Goal: Use online tool/utility: Use online tool/utility

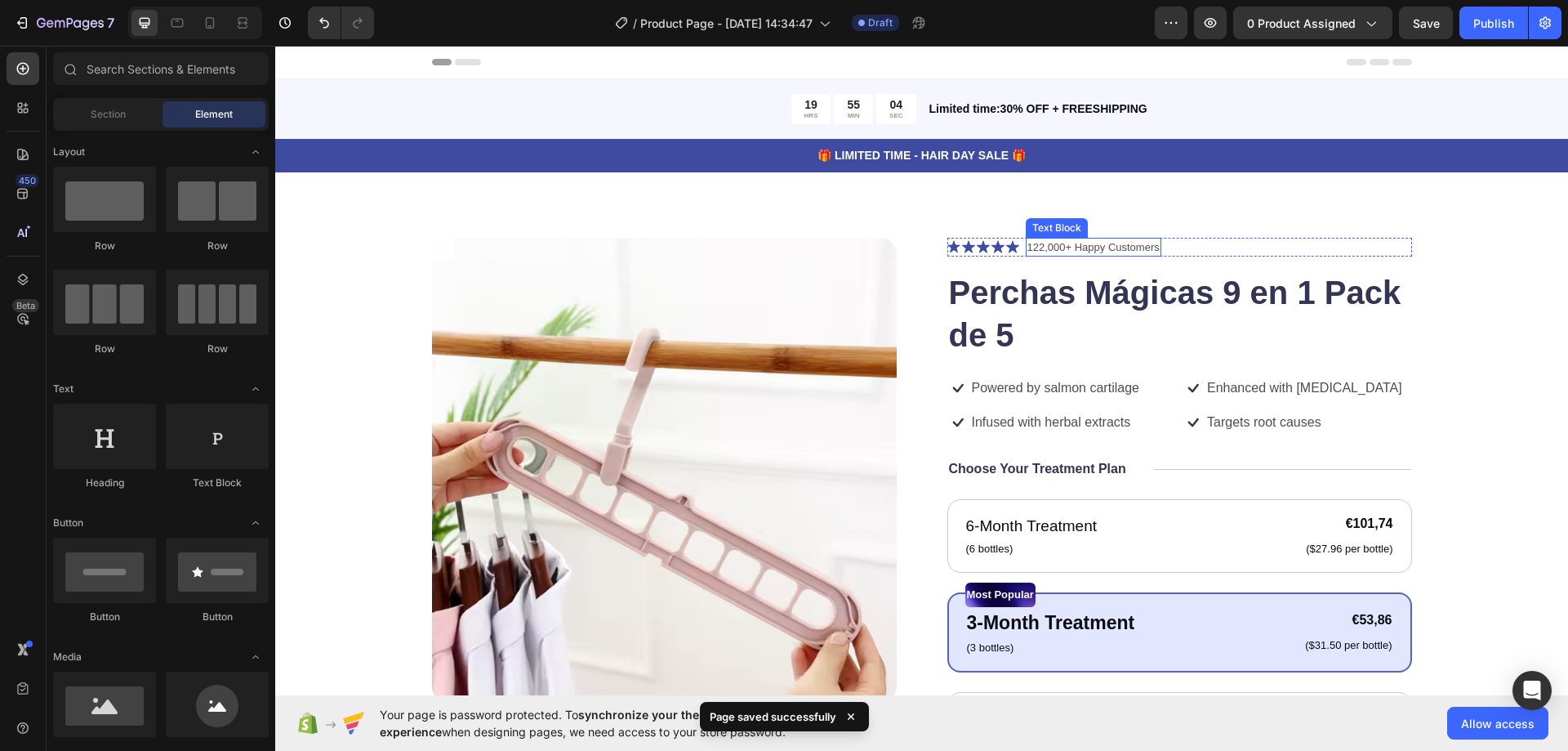
click at [1092, 249] on p "122,000+ Happy Customers" at bounding box center [1094, 248] width 132 height 17
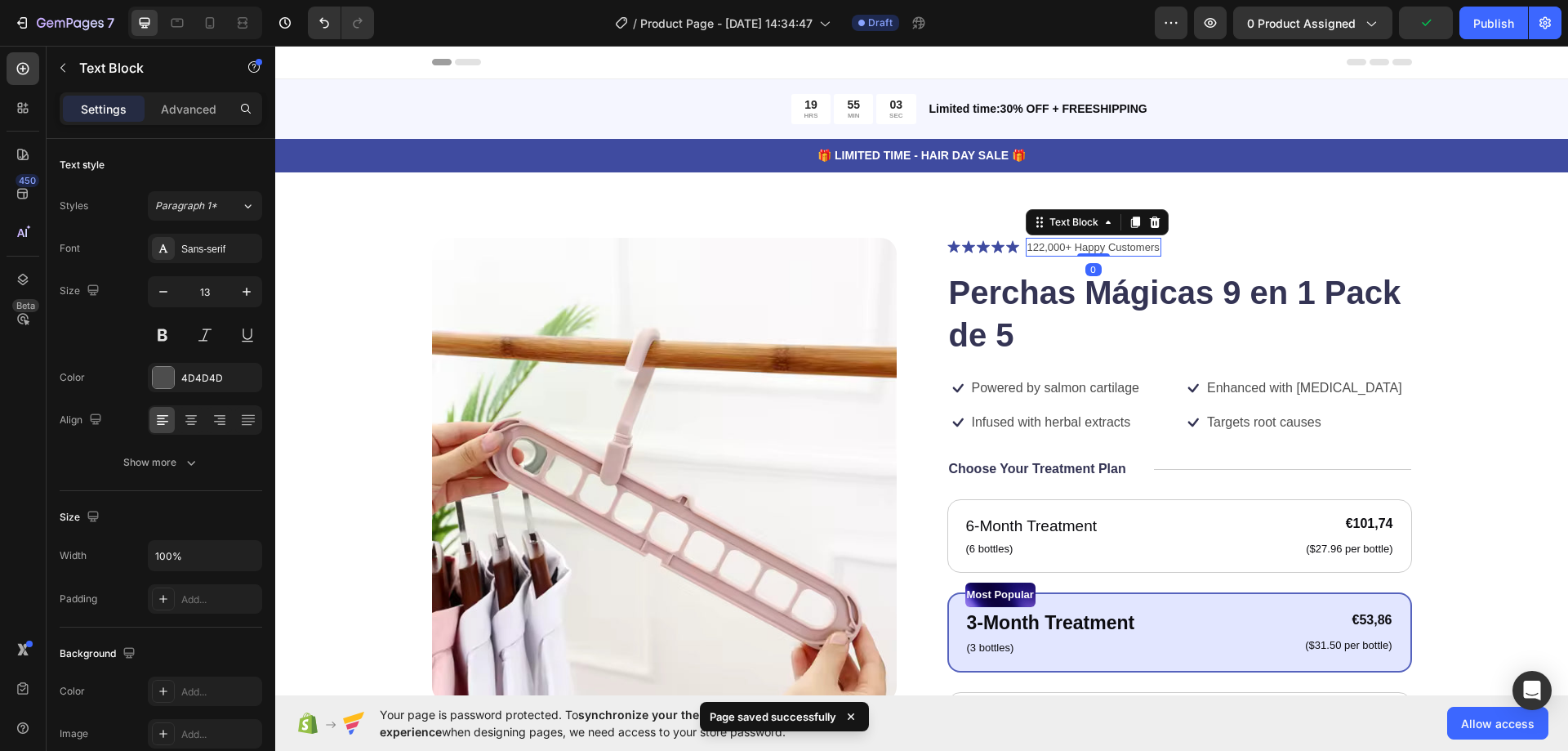
click at [1045, 244] on p "122,000+ Happy Customers" at bounding box center [1094, 248] width 132 height 17
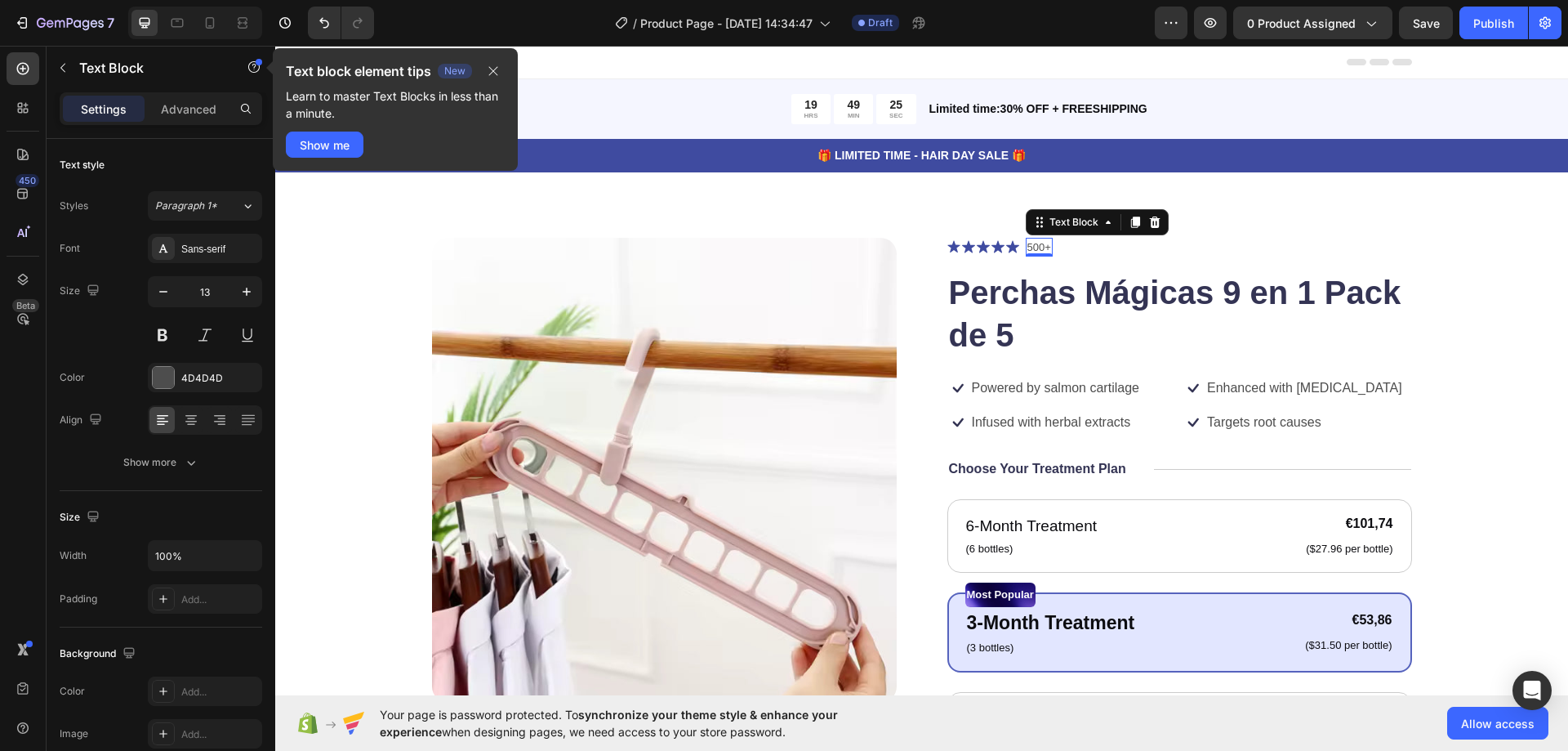
click at [1040, 250] on p "500+" at bounding box center [1039, 248] width 24 height 17
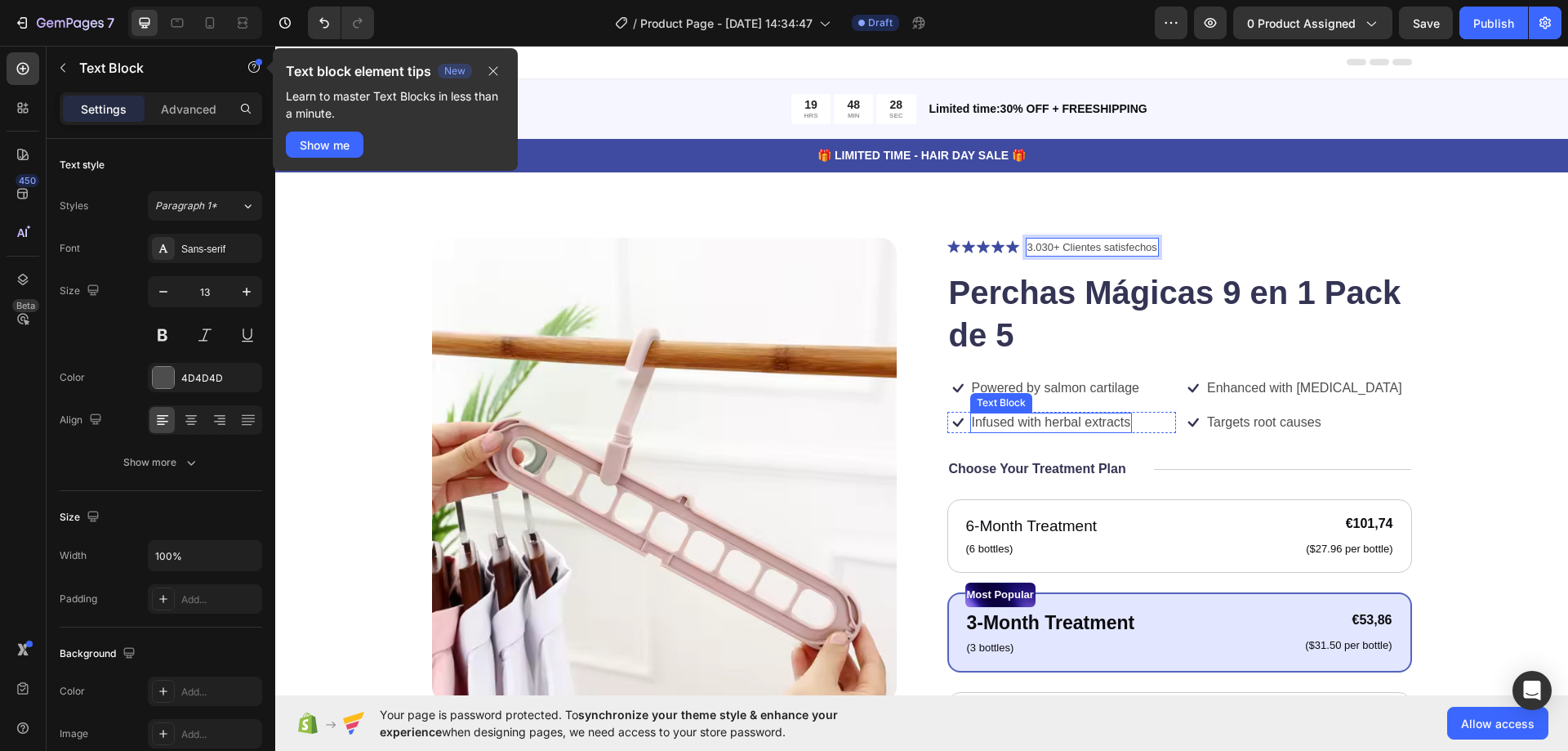
click at [1021, 385] on p "Powered by salmon cartilage" at bounding box center [1056, 388] width 167 height 17
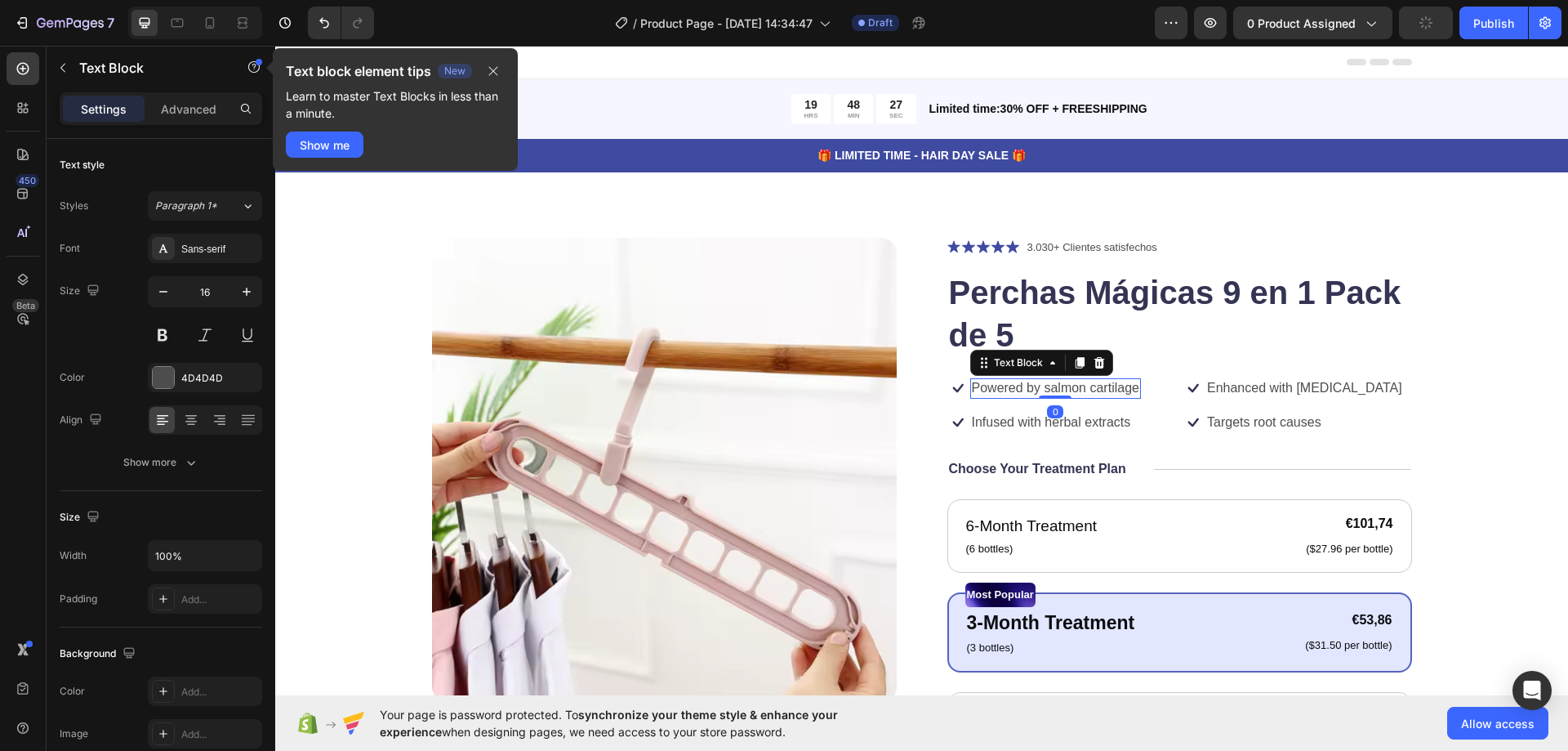
click at [1024, 384] on p "Powered by salmon cartilage" at bounding box center [1056, 388] width 167 height 17
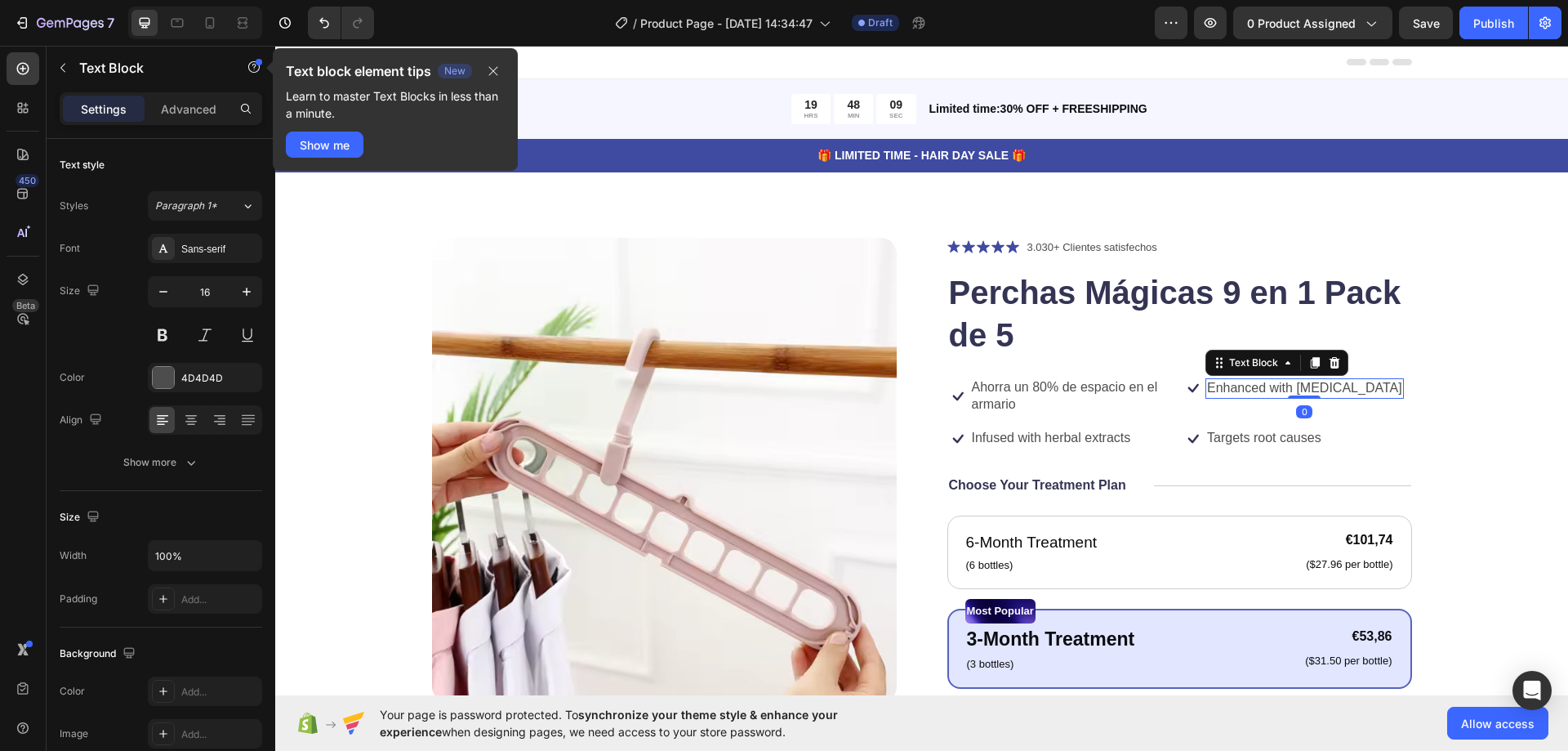
click at [1279, 391] on p "Enhanced with [MEDICAL_DATA]" at bounding box center [1305, 388] width 196 height 17
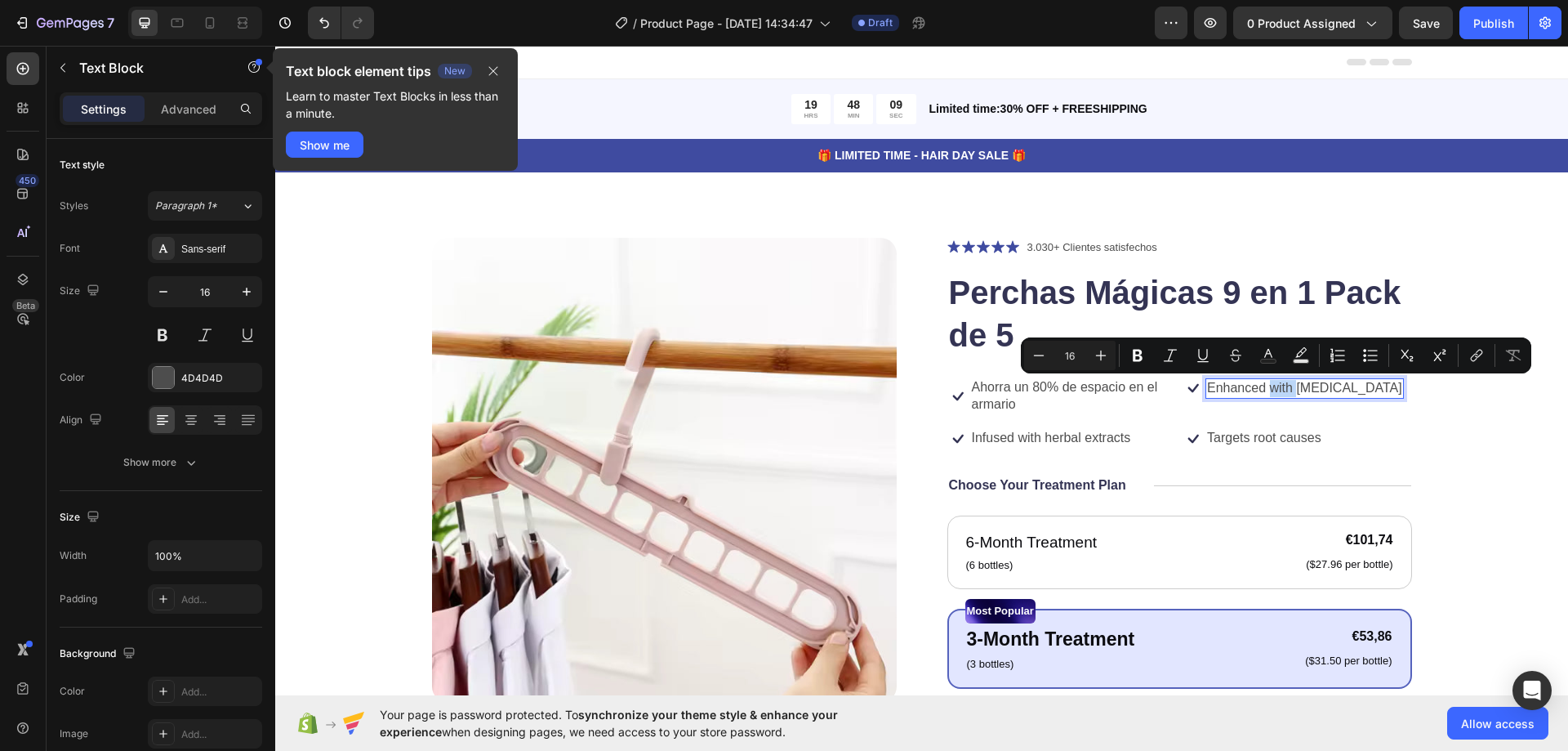
click at [1279, 391] on p "Enhanced with [MEDICAL_DATA]" at bounding box center [1305, 388] width 196 height 17
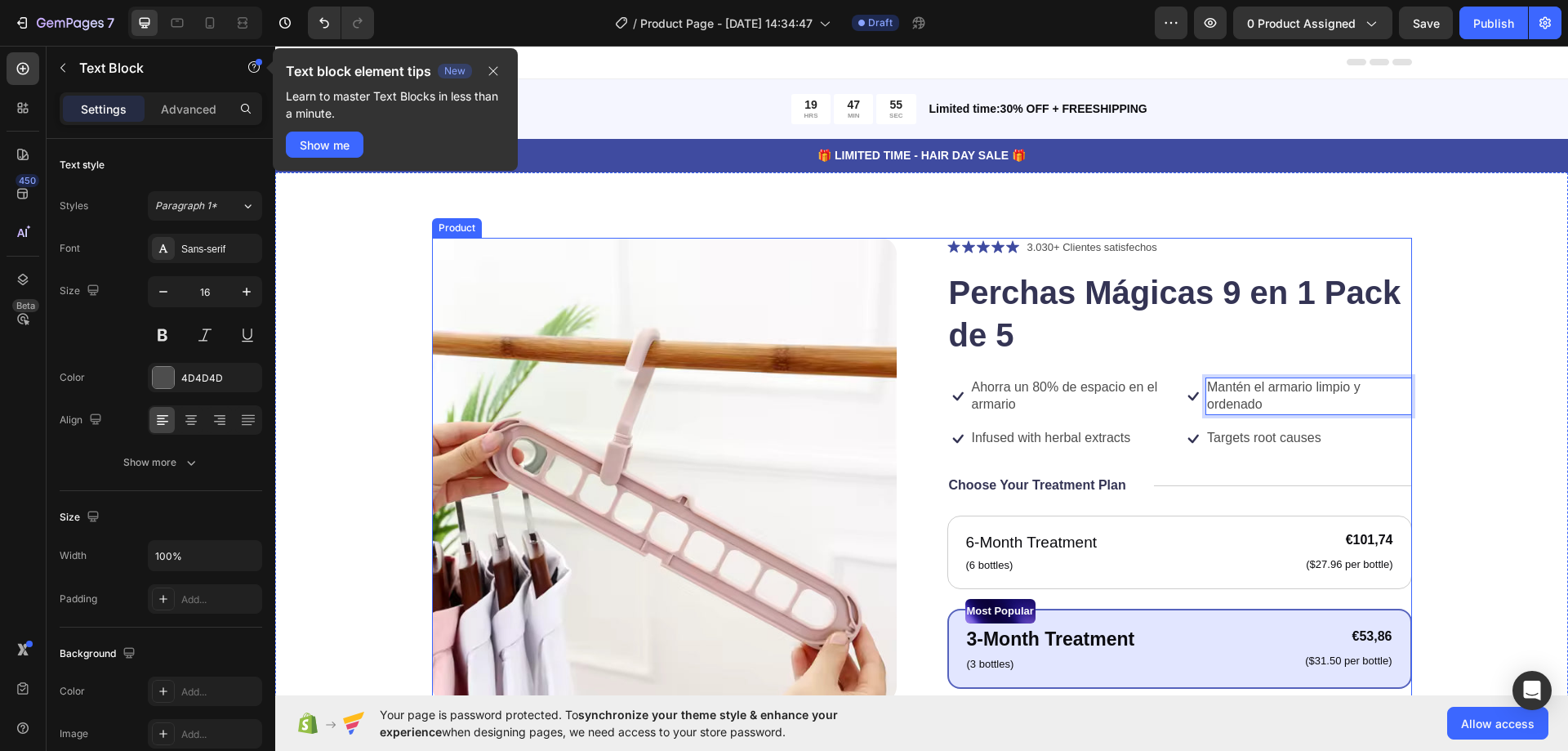
click at [1069, 438] on p "Infused with herbal extracts" at bounding box center [1052, 437] width 160 height 17
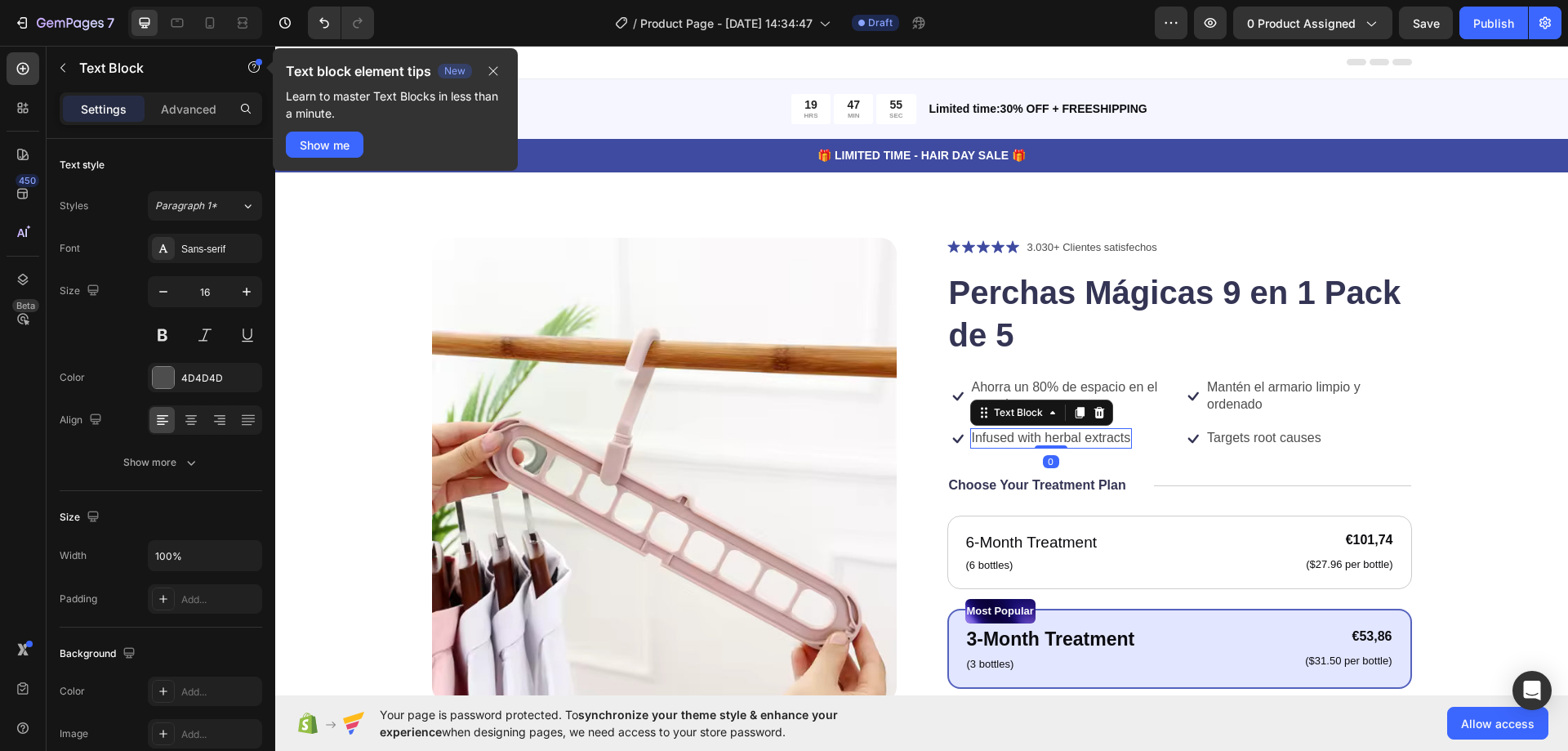
click at [1069, 438] on p "Infused with herbal extracts" at bounding box center [1052, 437] width 160 height 17
click at [1287, 439] on p "Targets root causes" at bounding box center [1265, 437] width 115 height 17
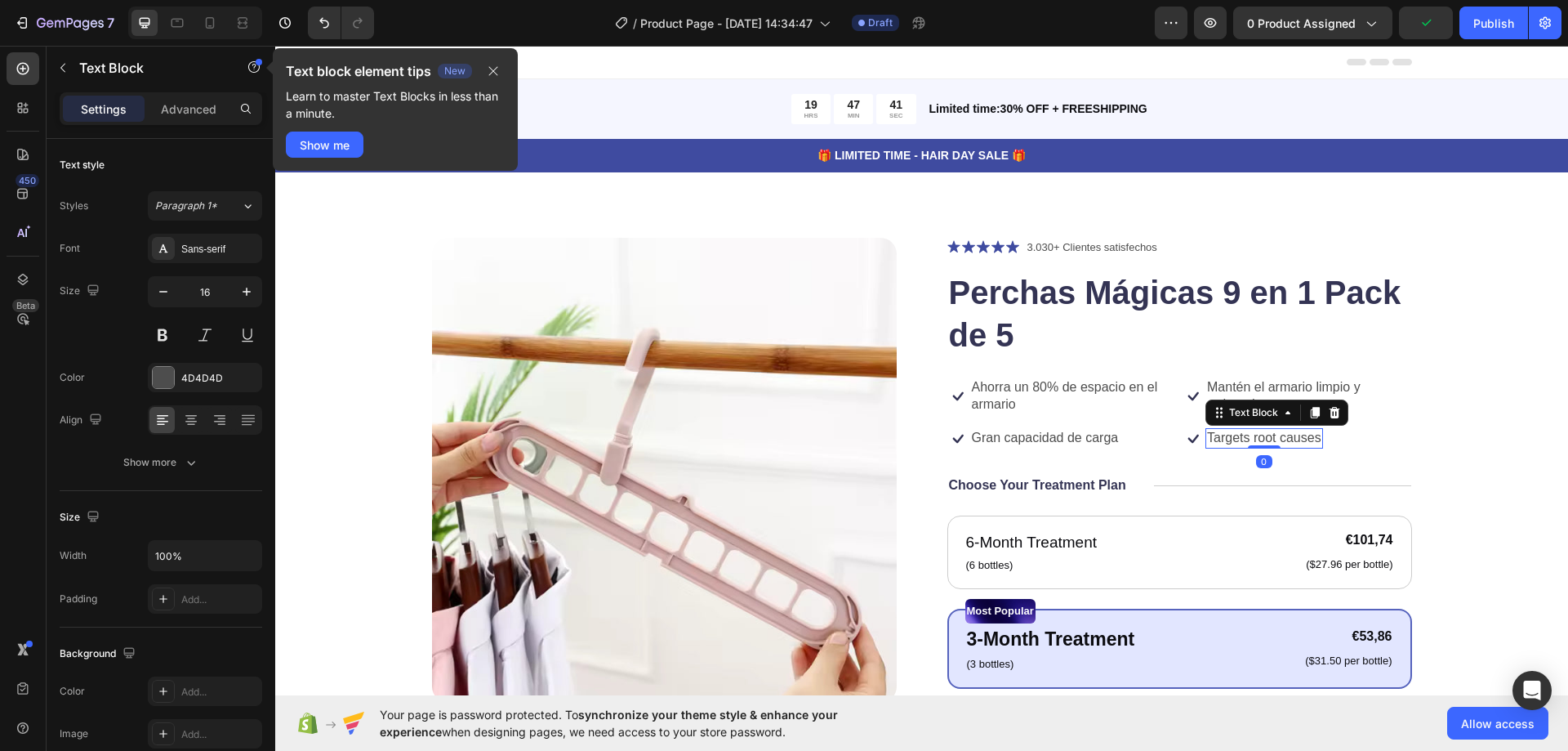
click at [1287, 439] on p "Targets root causes" at bounding box center [1265, 437] width 115 height 17
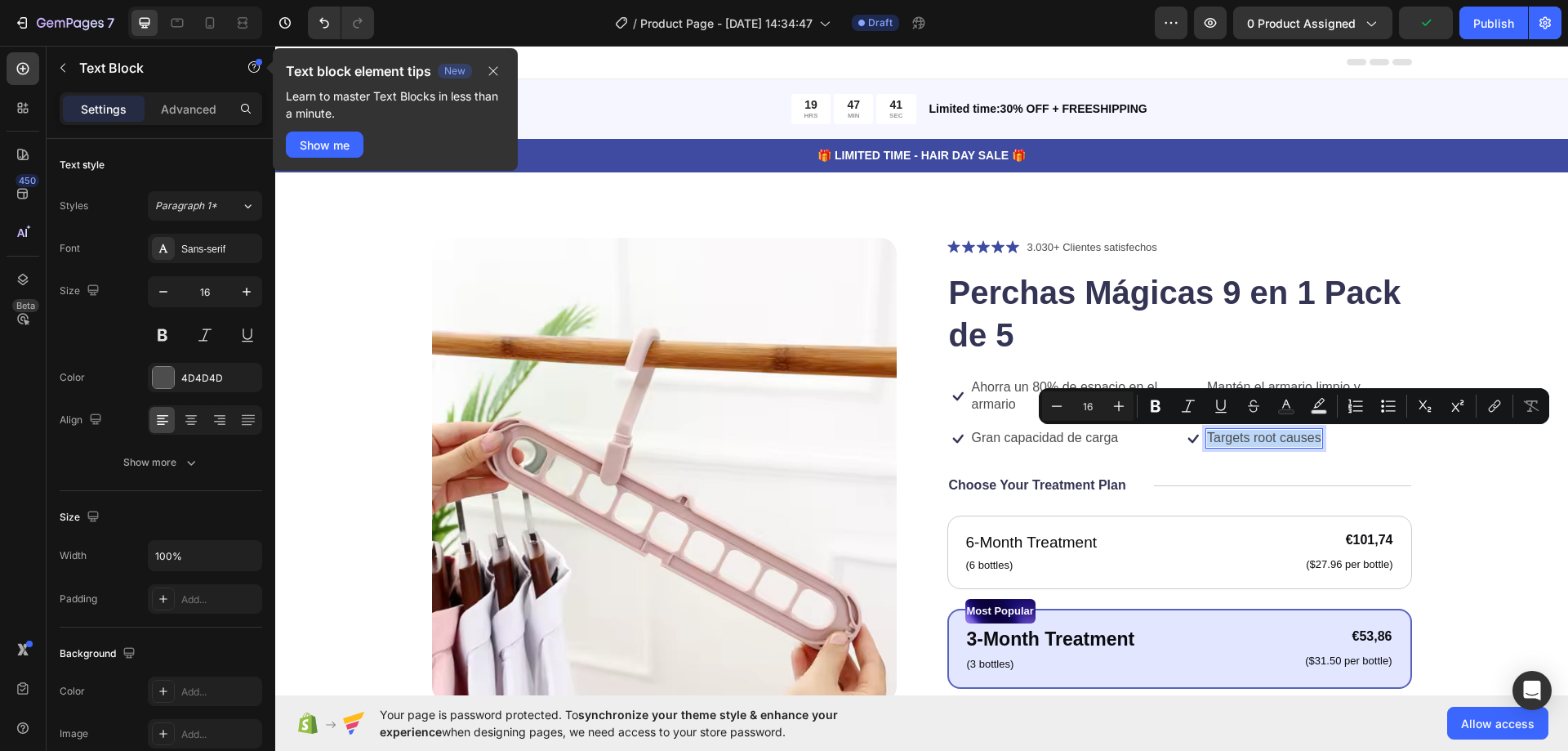
click at [1287, 439] on p "Targets root causes" at bounding box center [1265, 437] width 115 height 17
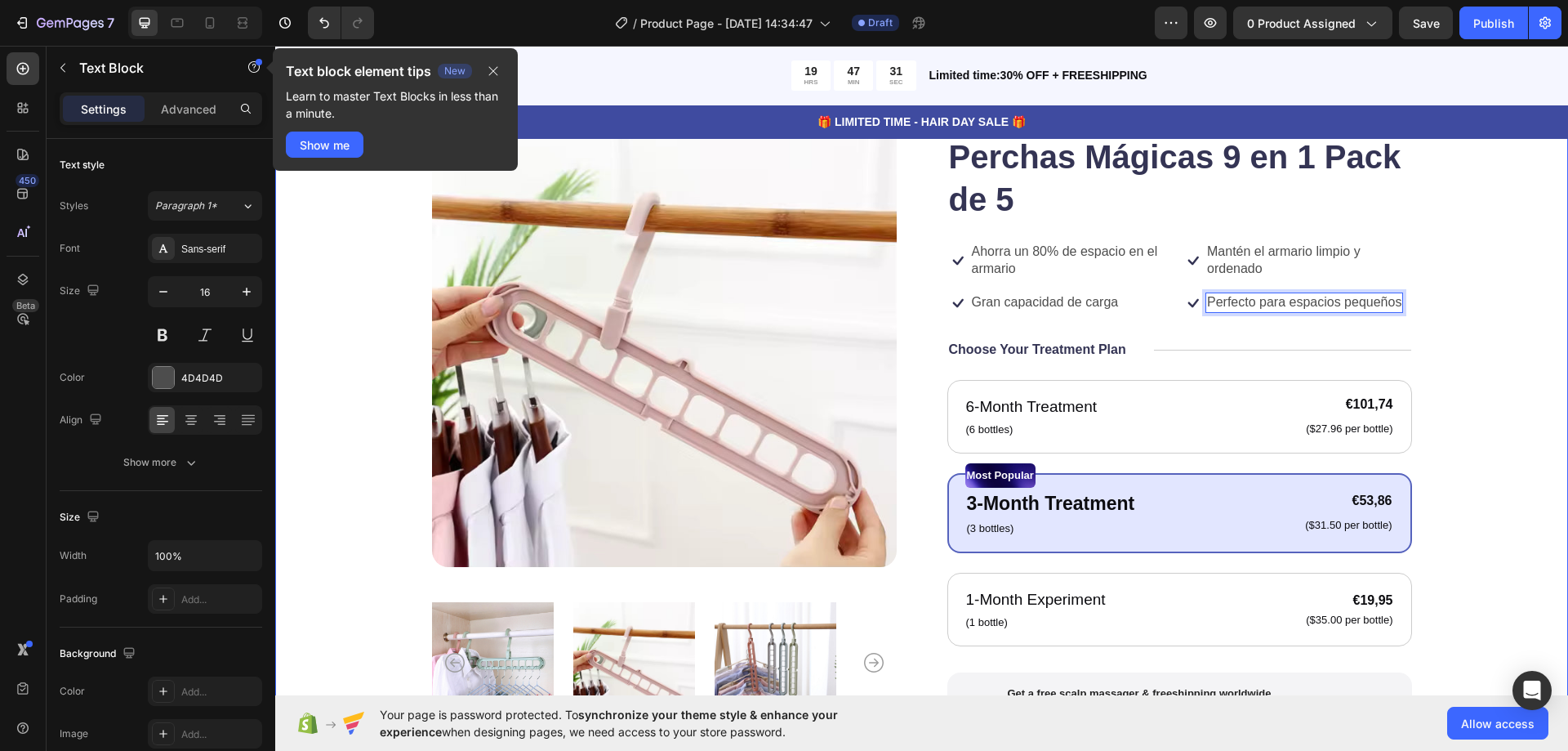
scroll to position [163, 0]
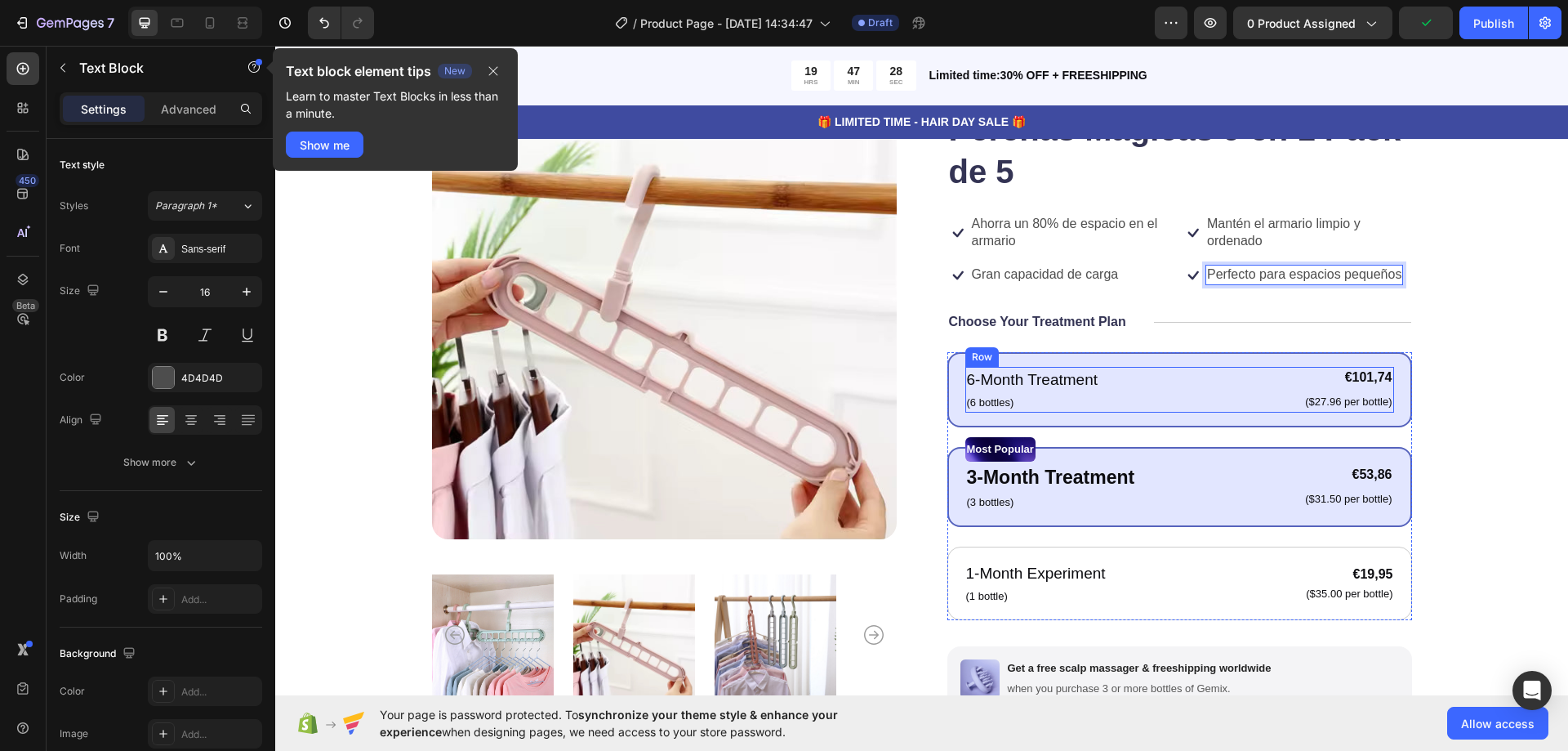
click at [1120, 381] on div "6-Month Treatment Text Block (6 bottles) Text Block €101,74 Product Price Produ…" at bounding box center [1179, 390] width 429 height 46
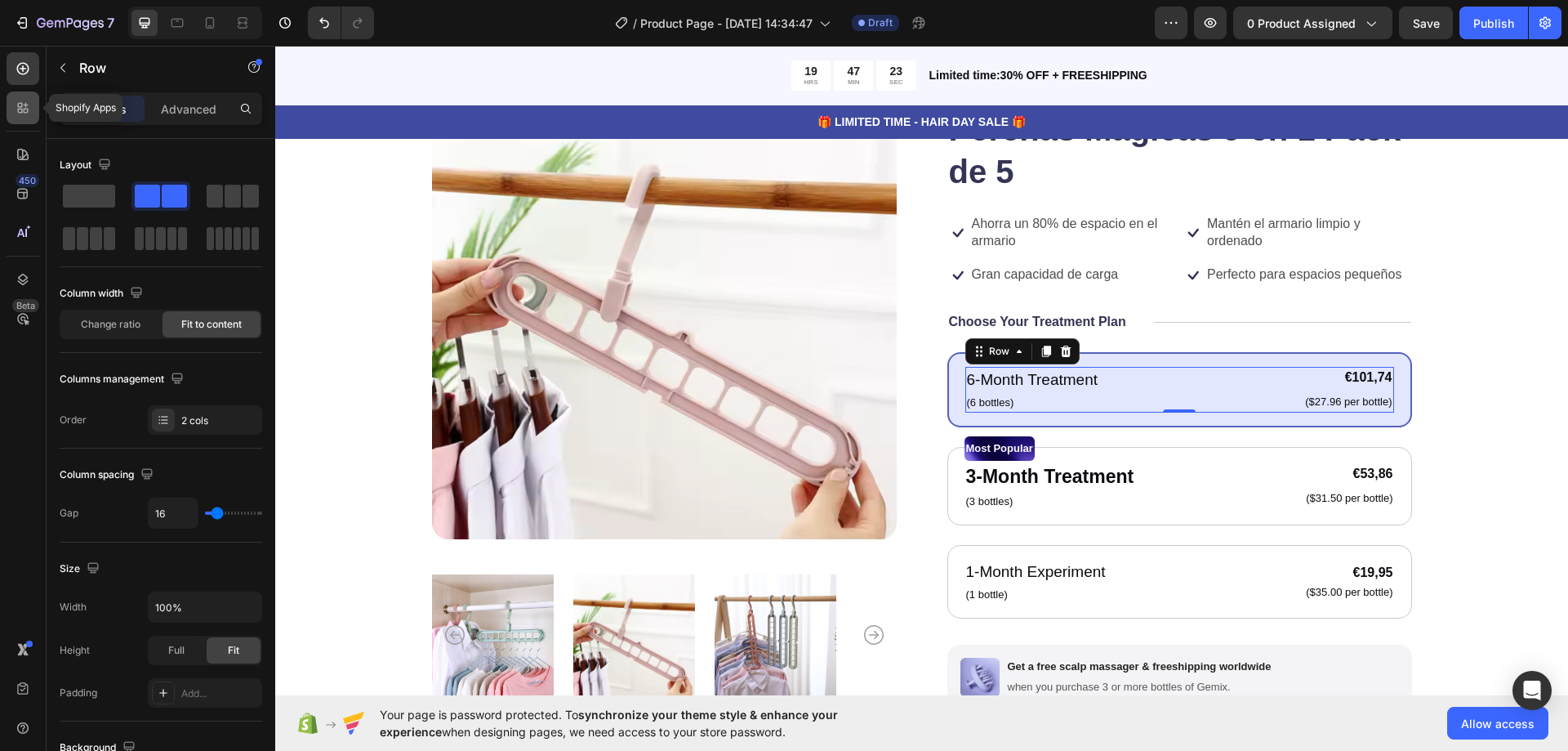
click at [29, 106] on icon at bounding box center [23, 108] width 17 height 17
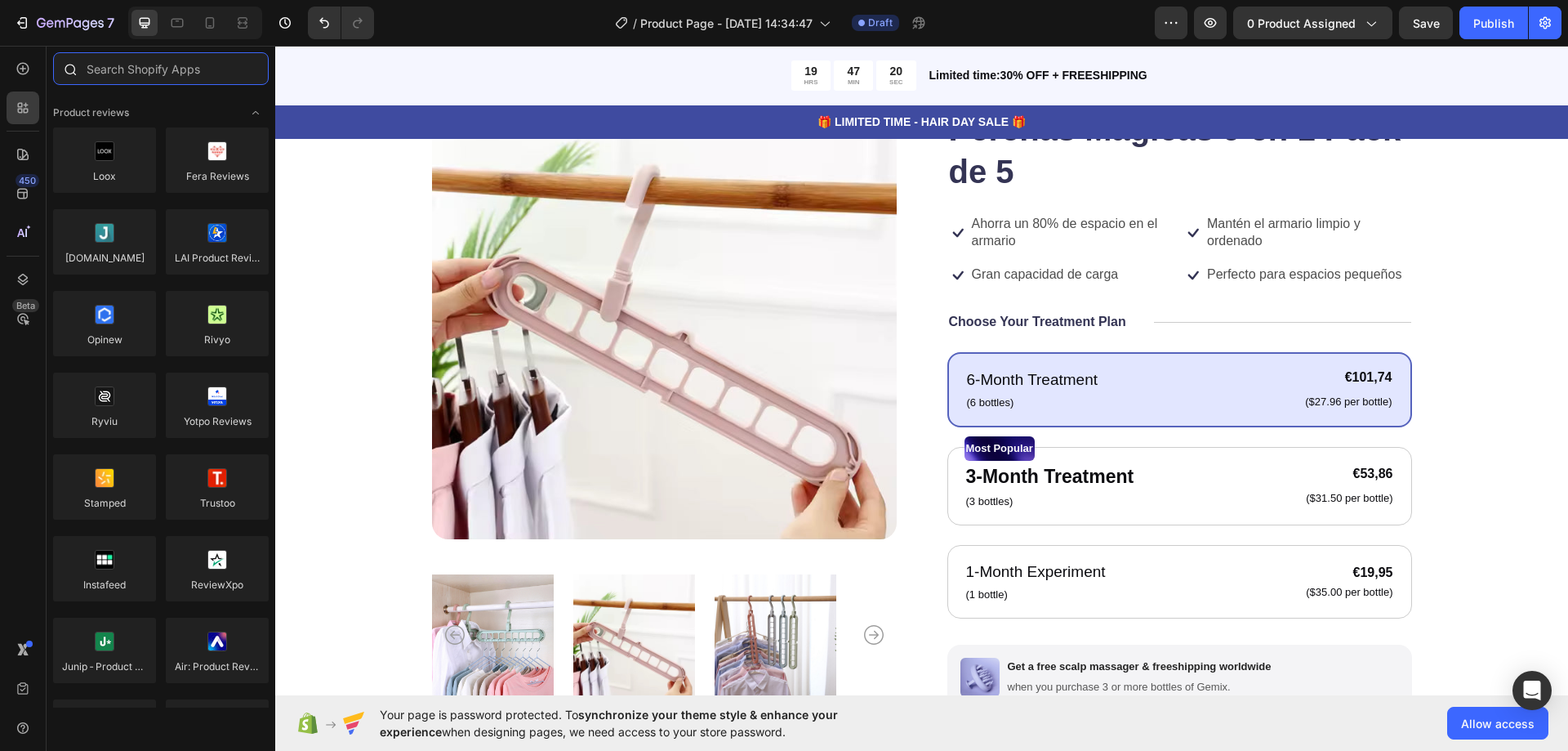
click at [181, 68] on input "text" at bounding box center [160, 68] width 216 height 33
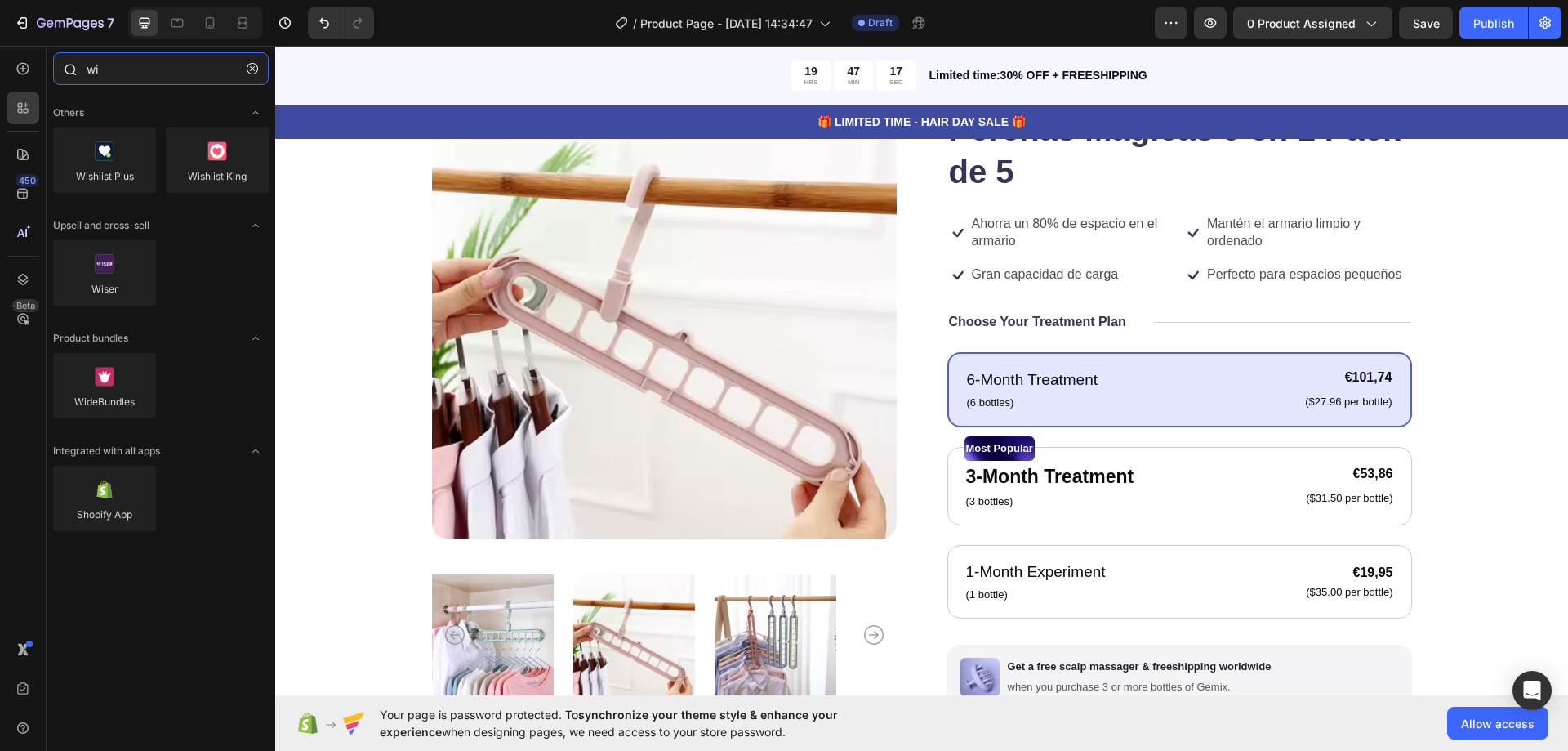
type input "w"
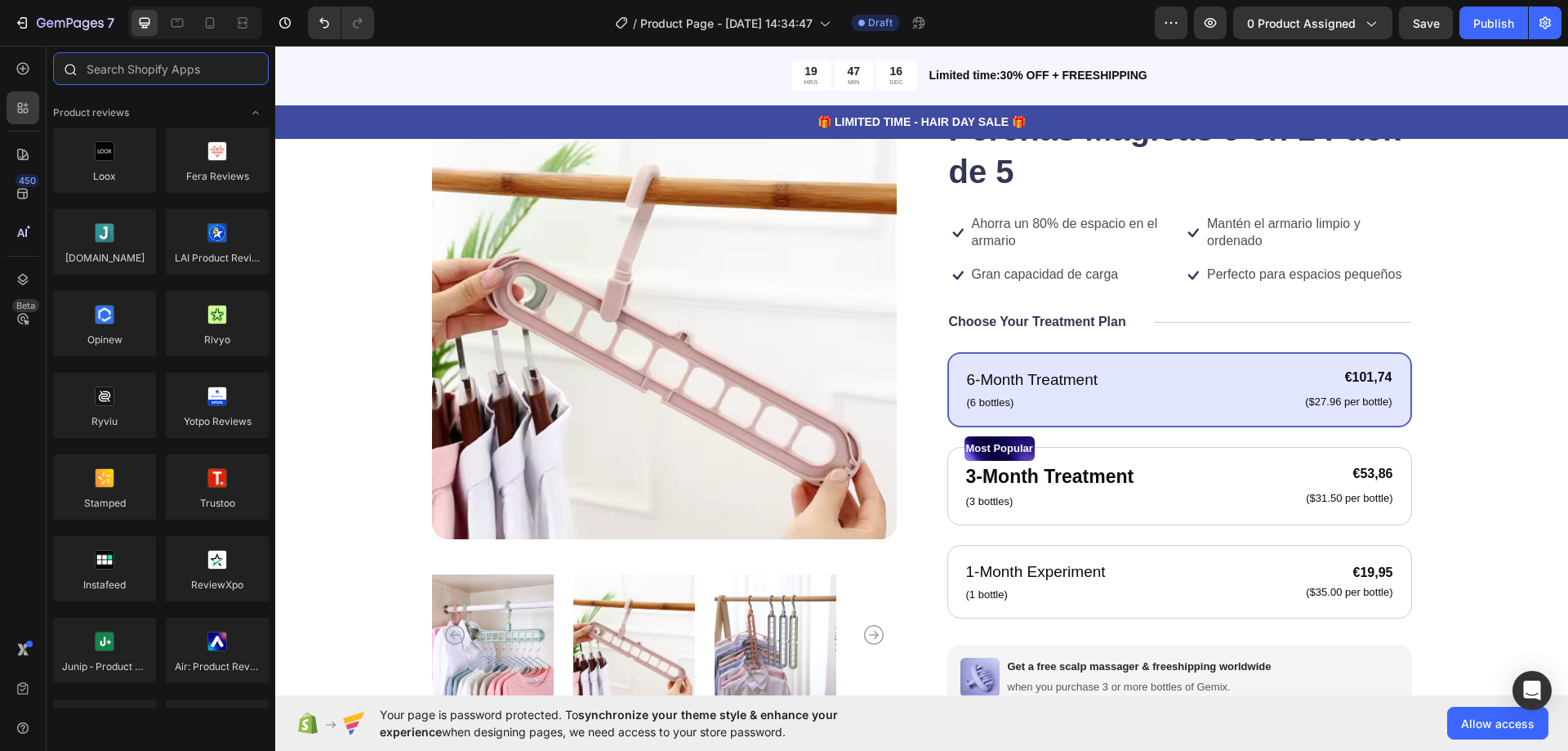
type input "¡"
click at [123, 117] on span "Product reviews" at bounding box center [91, 113] width 76 height 15
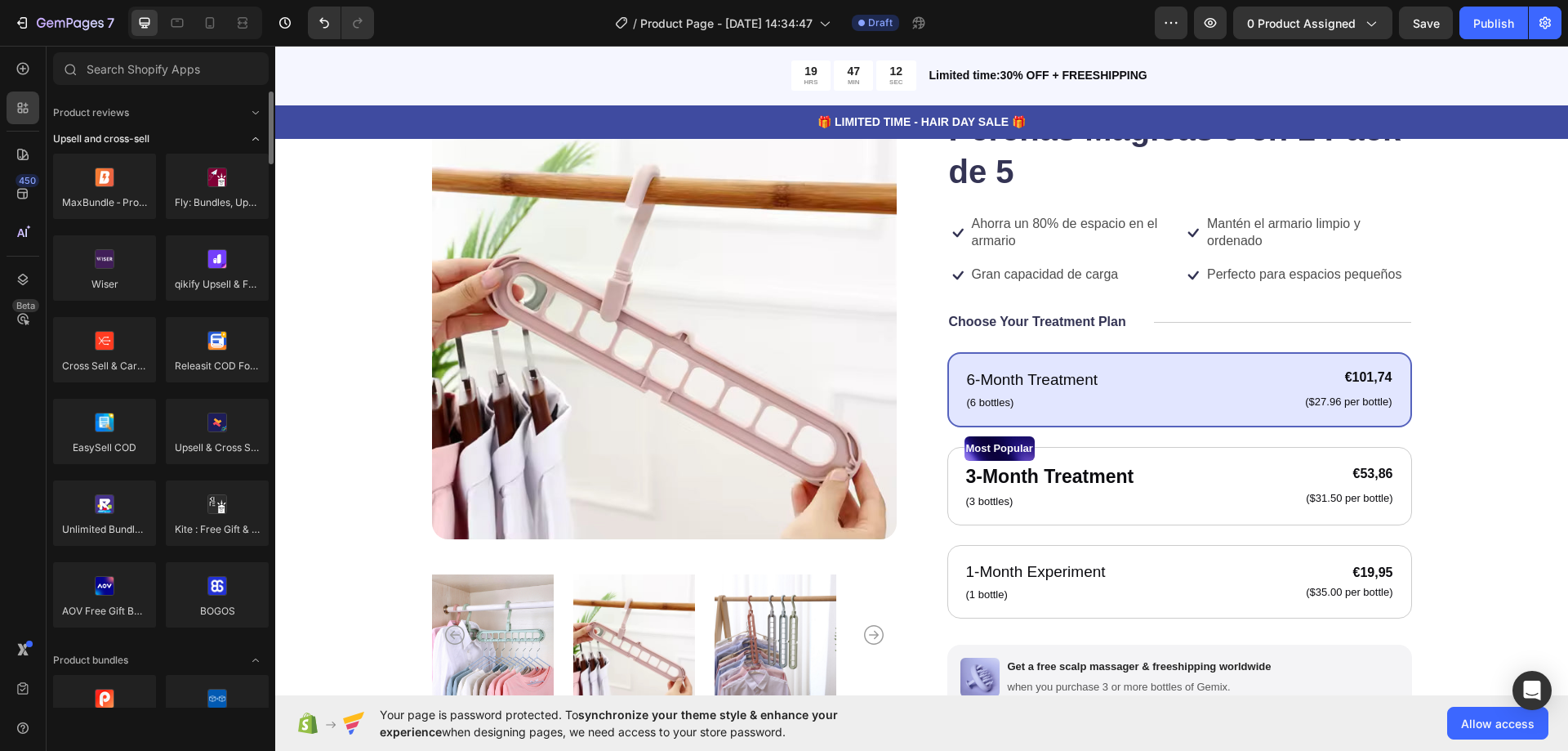
click at [129, 137] on span "Upsell and cross-sell" at bounding box center [100, 138] width 96 height 15
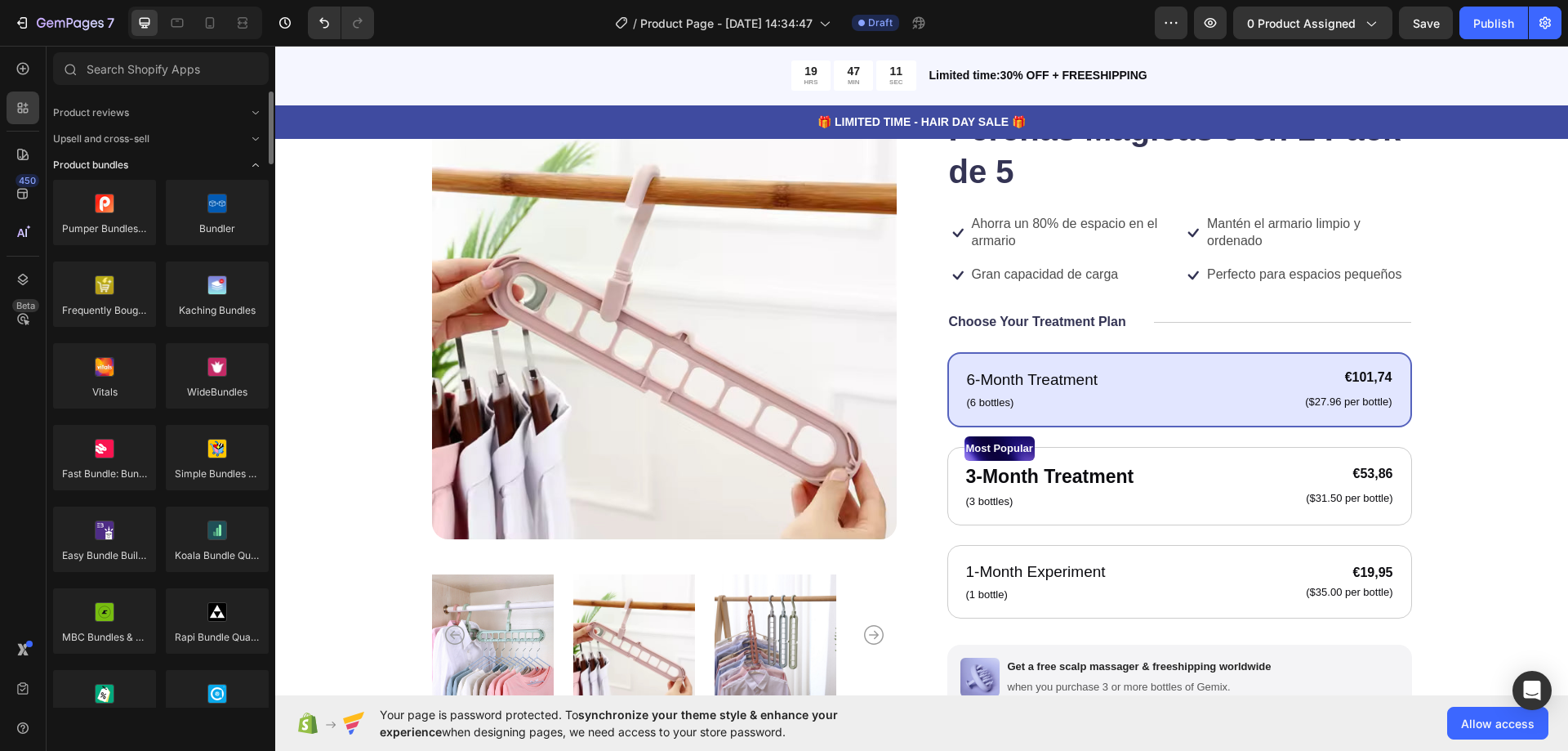
click at [142, 164] on div "Product bundles" at bounding box center [160, 165] width 216 height 17
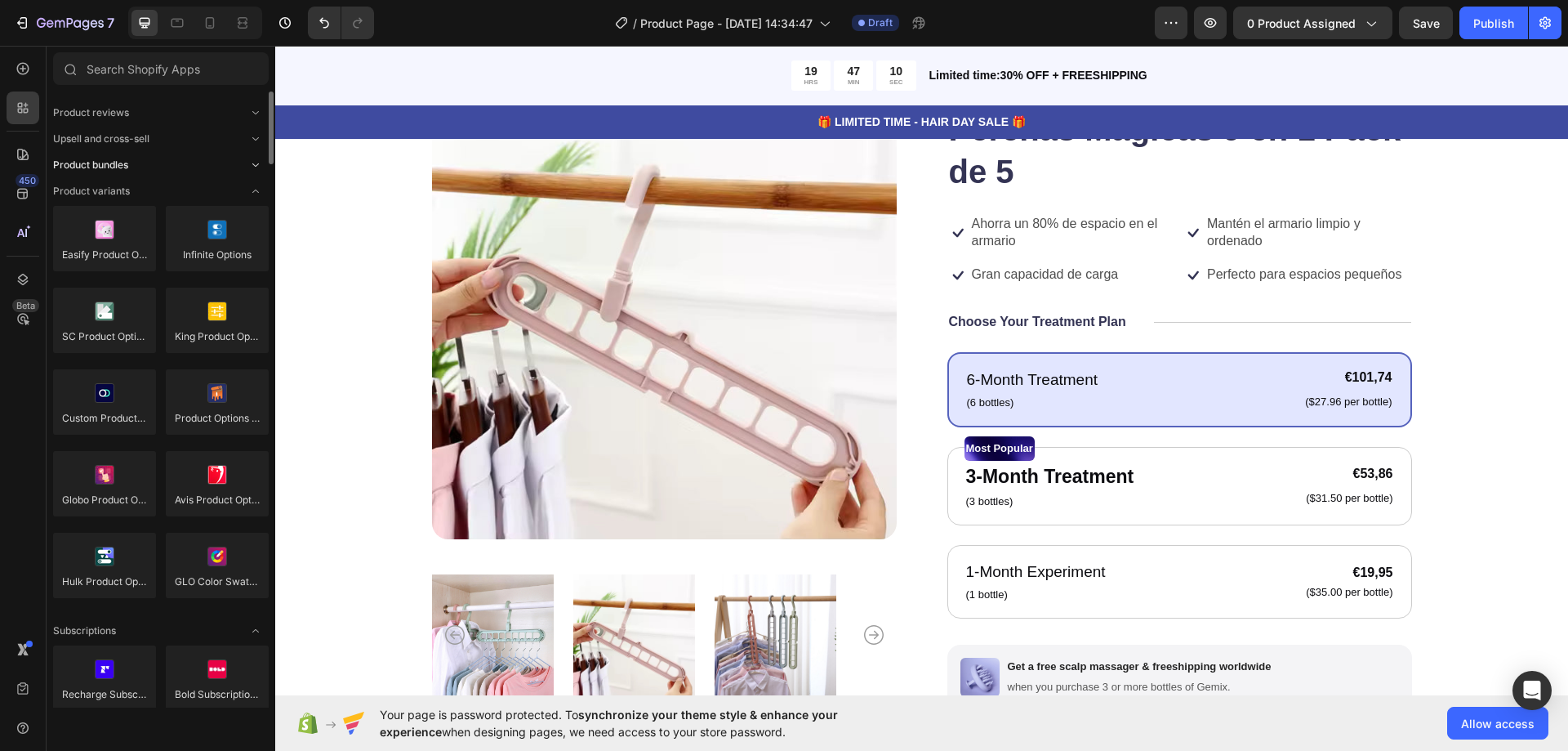
click at [142, 164] on div "Product bundles" at bounding box center [160, 165] width 216 height 17
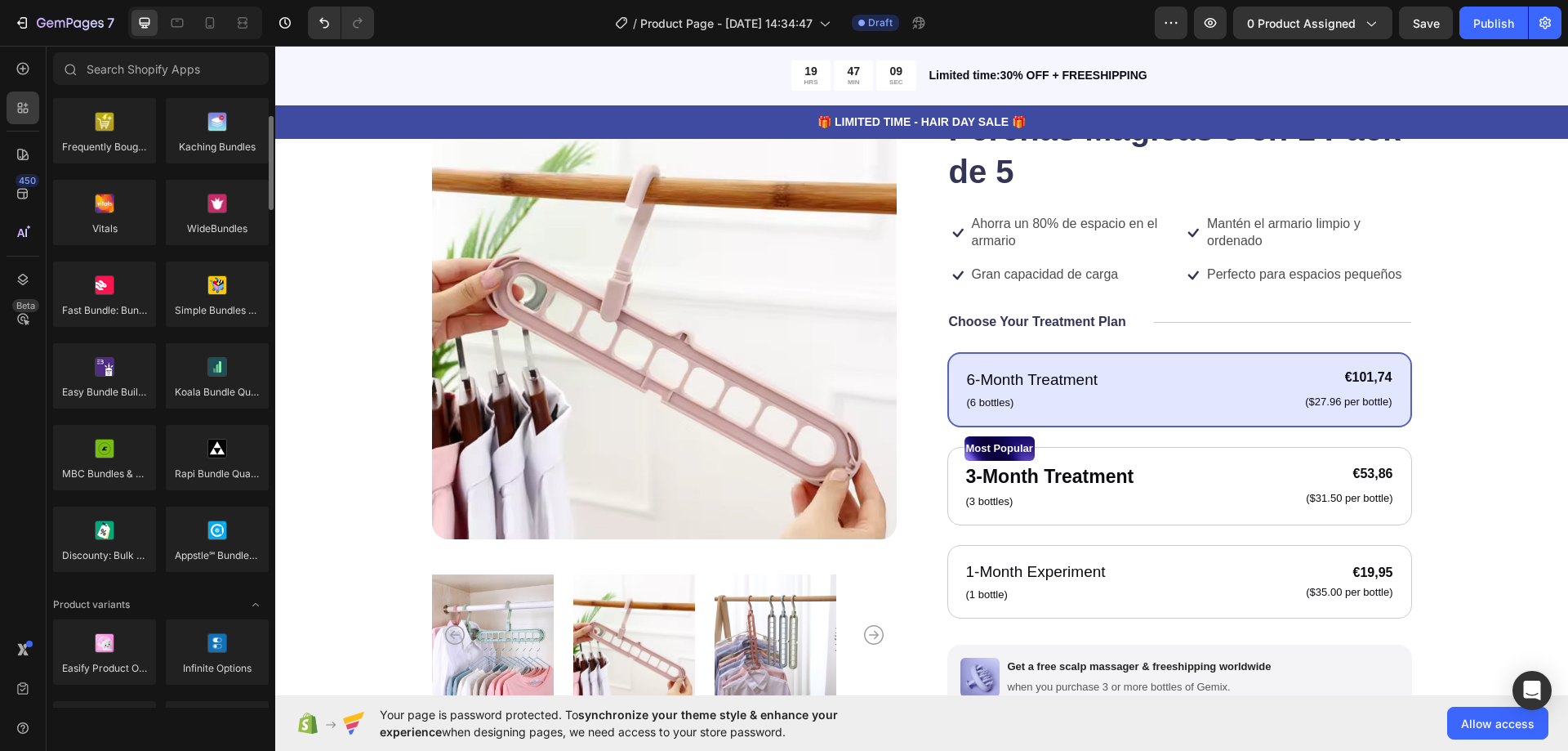
scroll to position [0, 0]
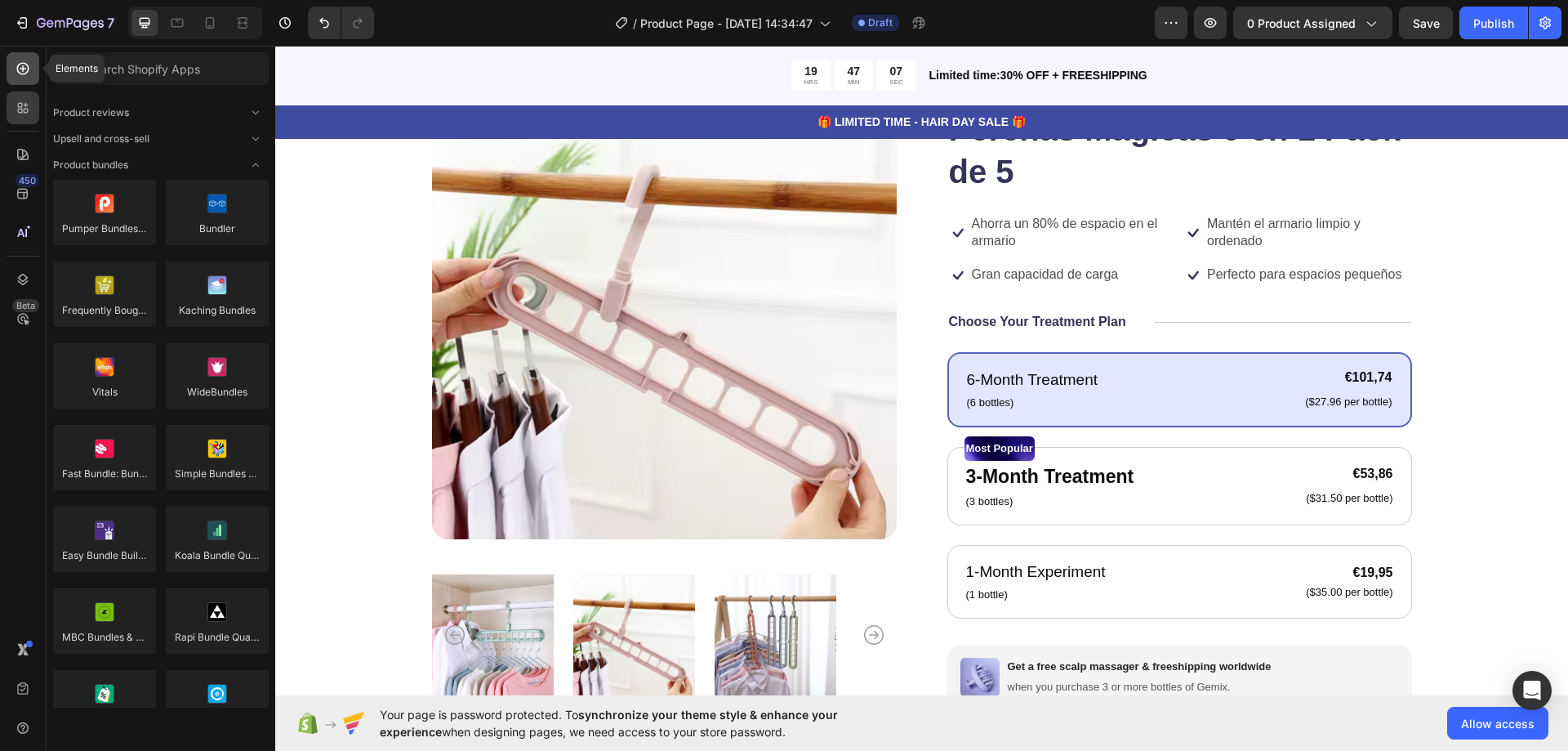
click at [17, 70] on icon at bounding box center [23, 69] width 17 height 17
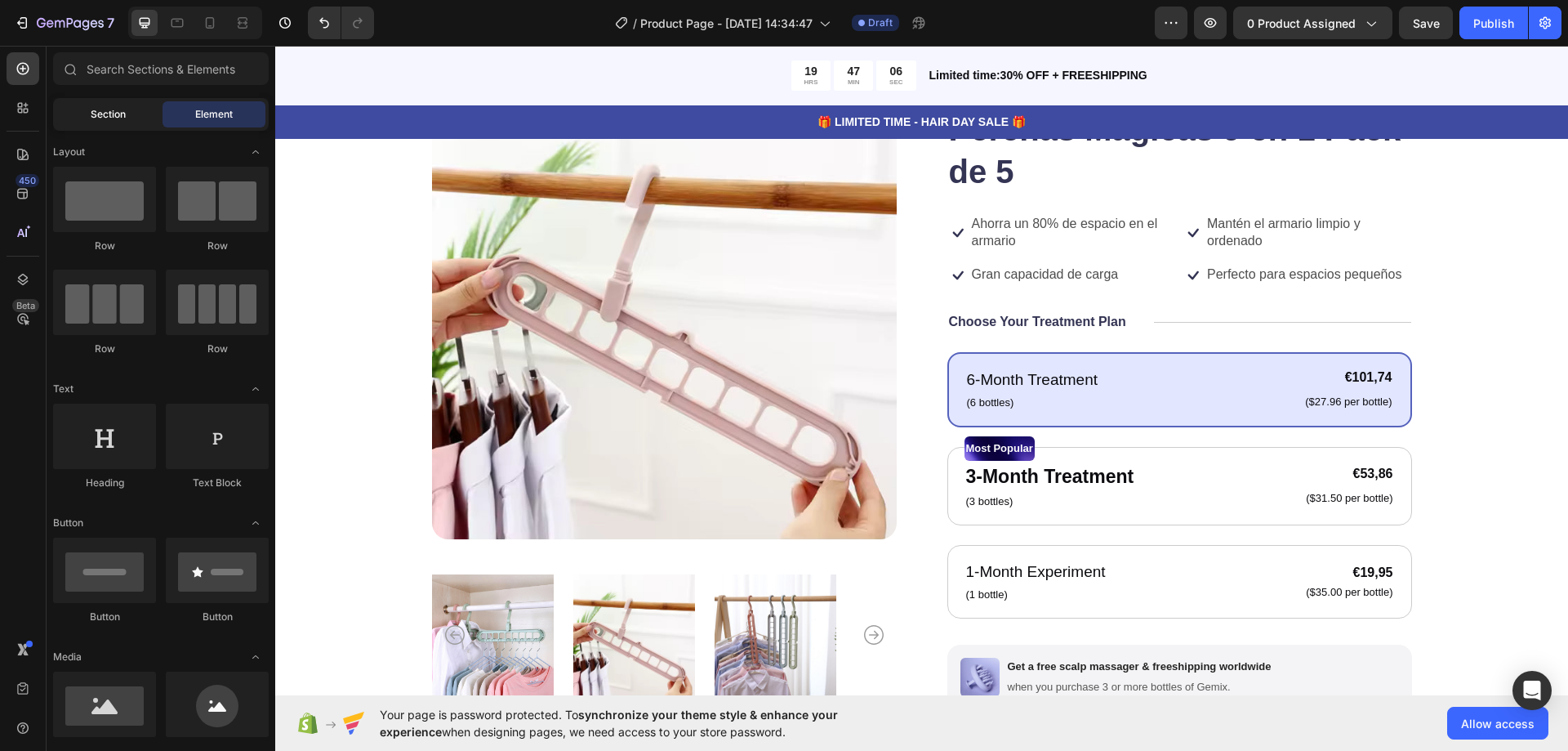
click at [102, 102] on div "Section" at bounding box center [108, 115] width 103 height 26
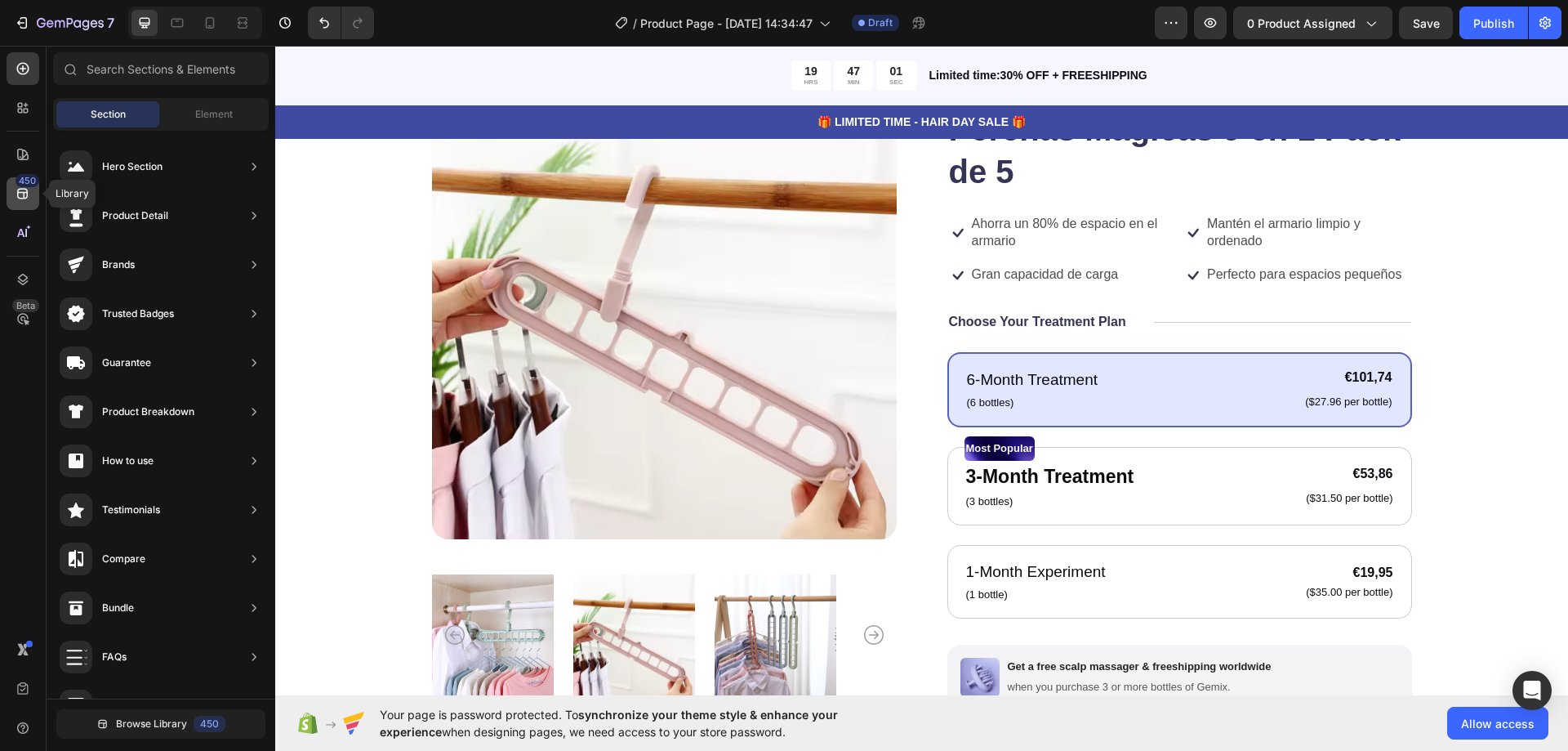
click at [19, 197] on icon at bounding box center [22, 194] width 11 height 11
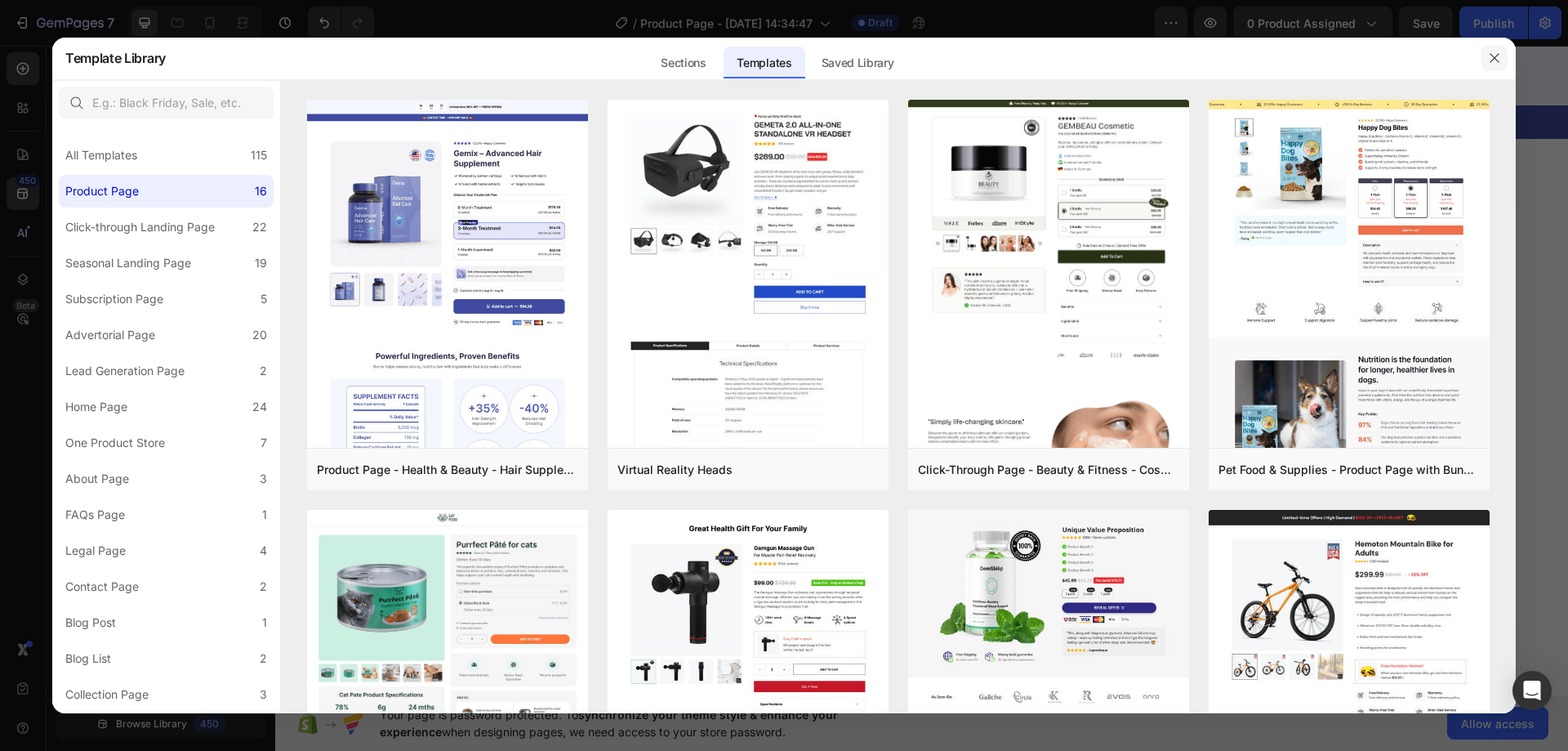
click at [1490, 57] on icon "button" at bounding box center [1495, 57] width 13 height 13
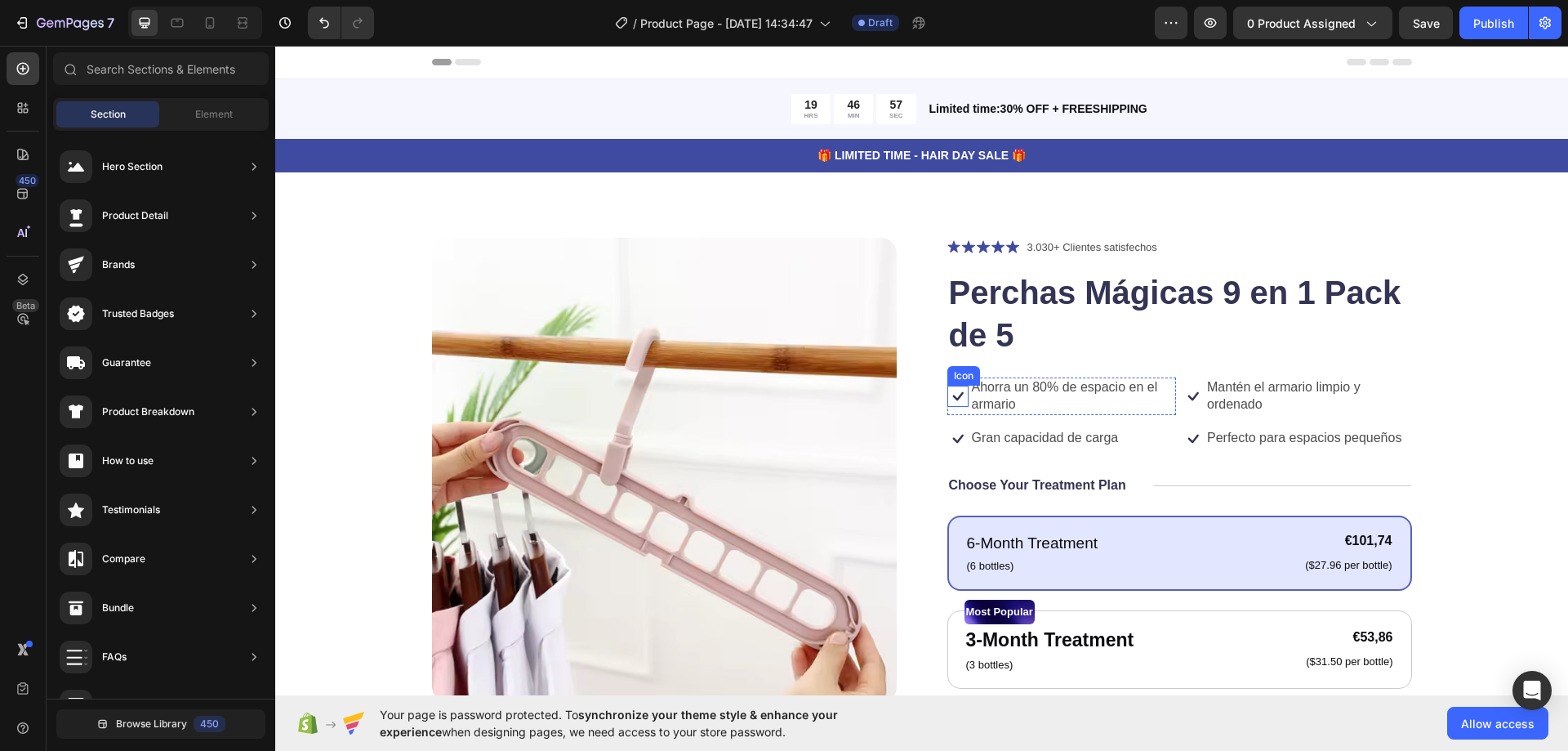
click at [953, 398] on icon at bounding box center [958, 397] width 11 height 9
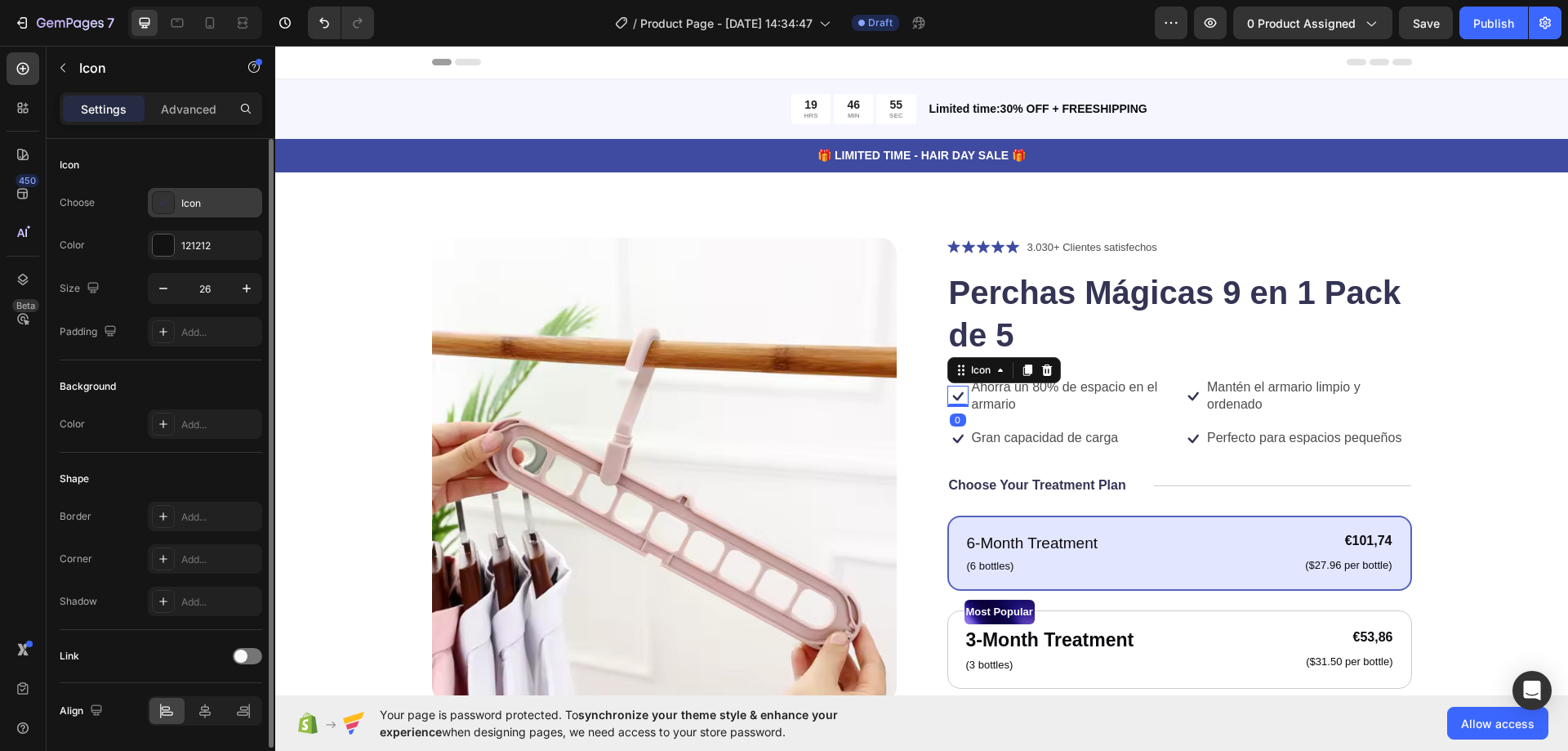
click at [182, 207] on div "Icon" at bounding box center [219, 203] width 77 height 15
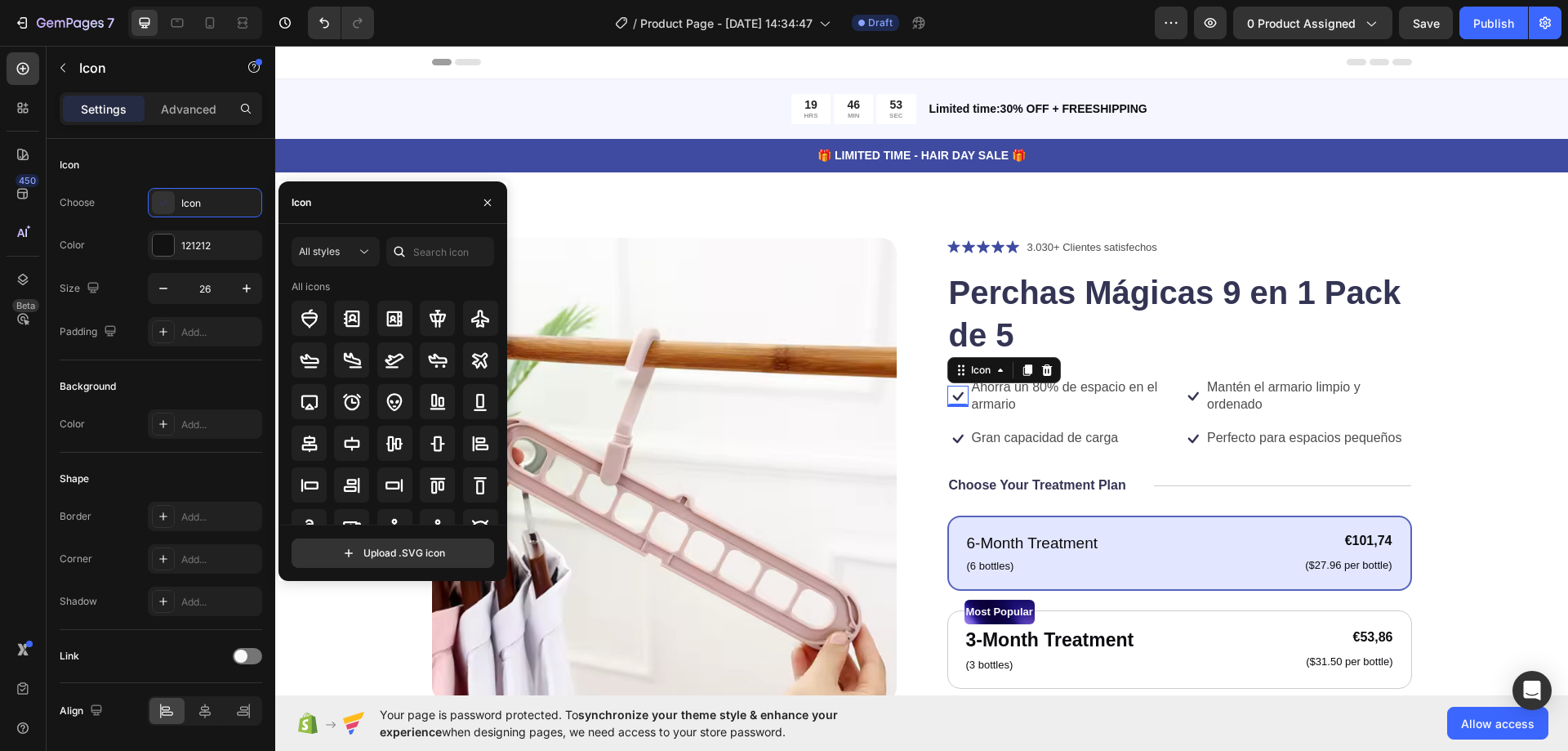
click at [413, 206] on div "Icon" at bounding box center [392, 203] width 228 height 42
click at [427, 255] on input "text" at bounding box center [440, 251] width 108 height 29
type input "check"
click at [480, 318] on icon at bounding box center [480, 318] width 19 height 19
click at [309, 355] on icon at bounding box center [309, 361] width 19 height 19
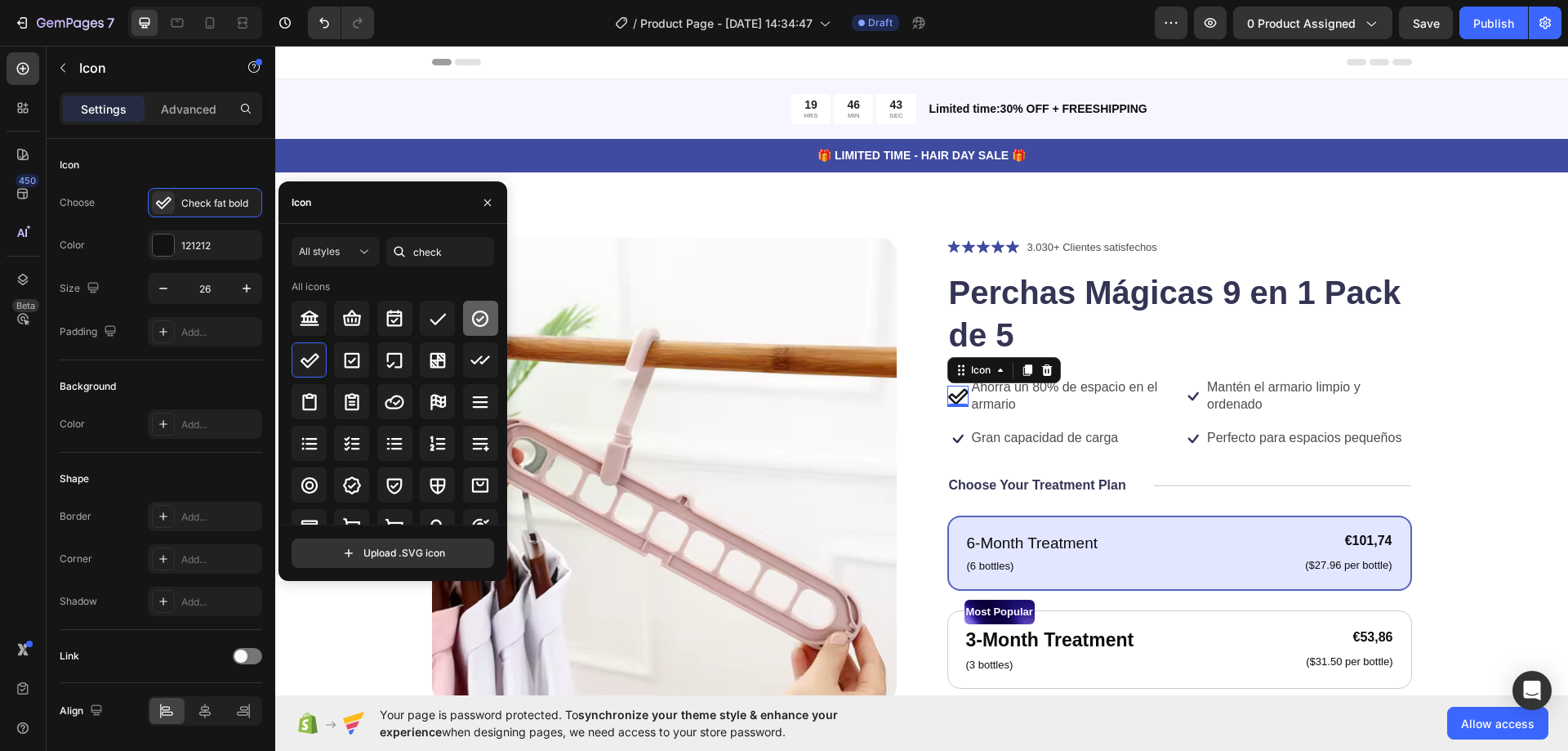
click at [485, 315] on icon at bounding box center [480, 318] width 19 height 19
click at [445, 320] on div at bounding box center [437, 318] width 35 height 35
click at [471, 367] on icon at bounding box center [480, 361] width 19 height 19
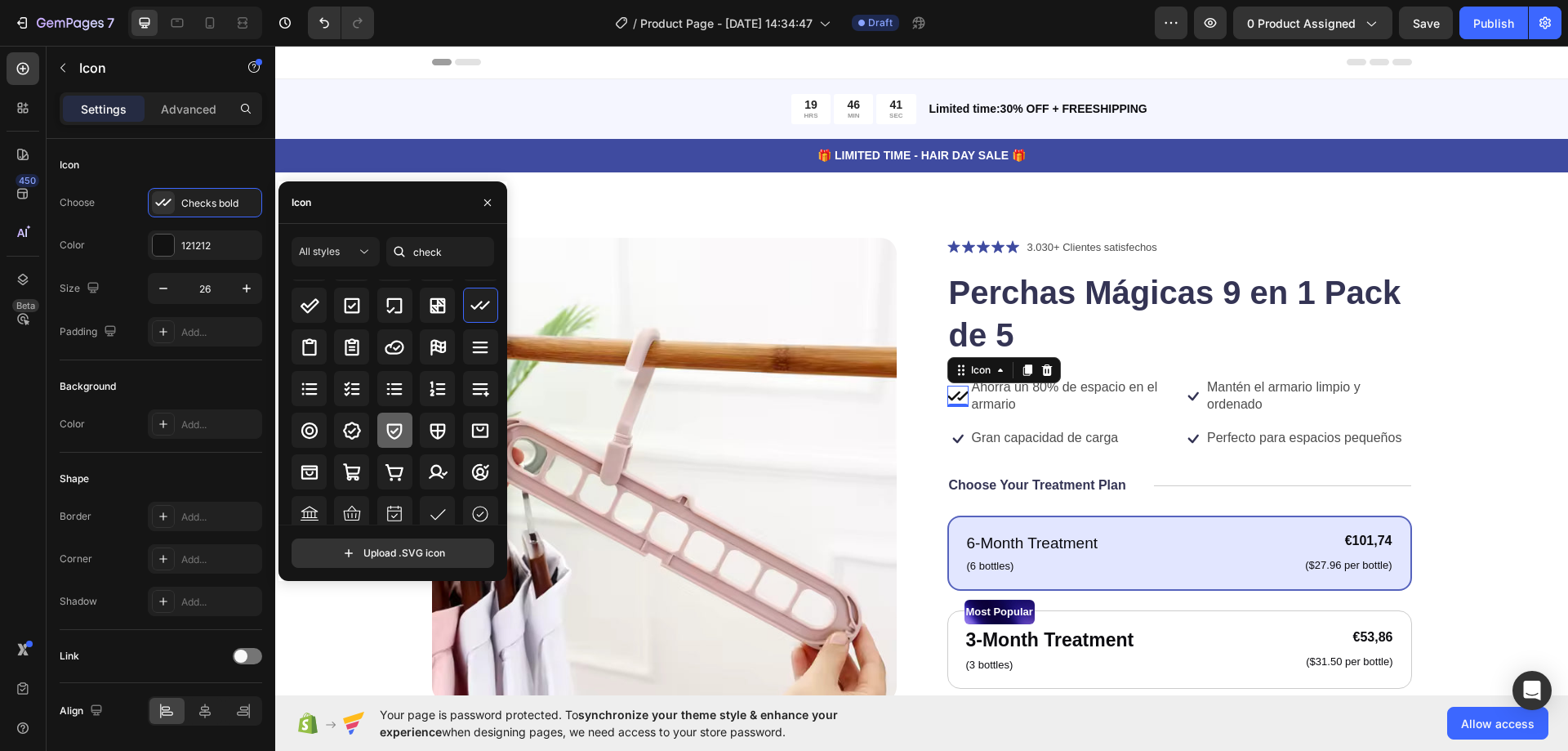
scroll to position [163, 0]
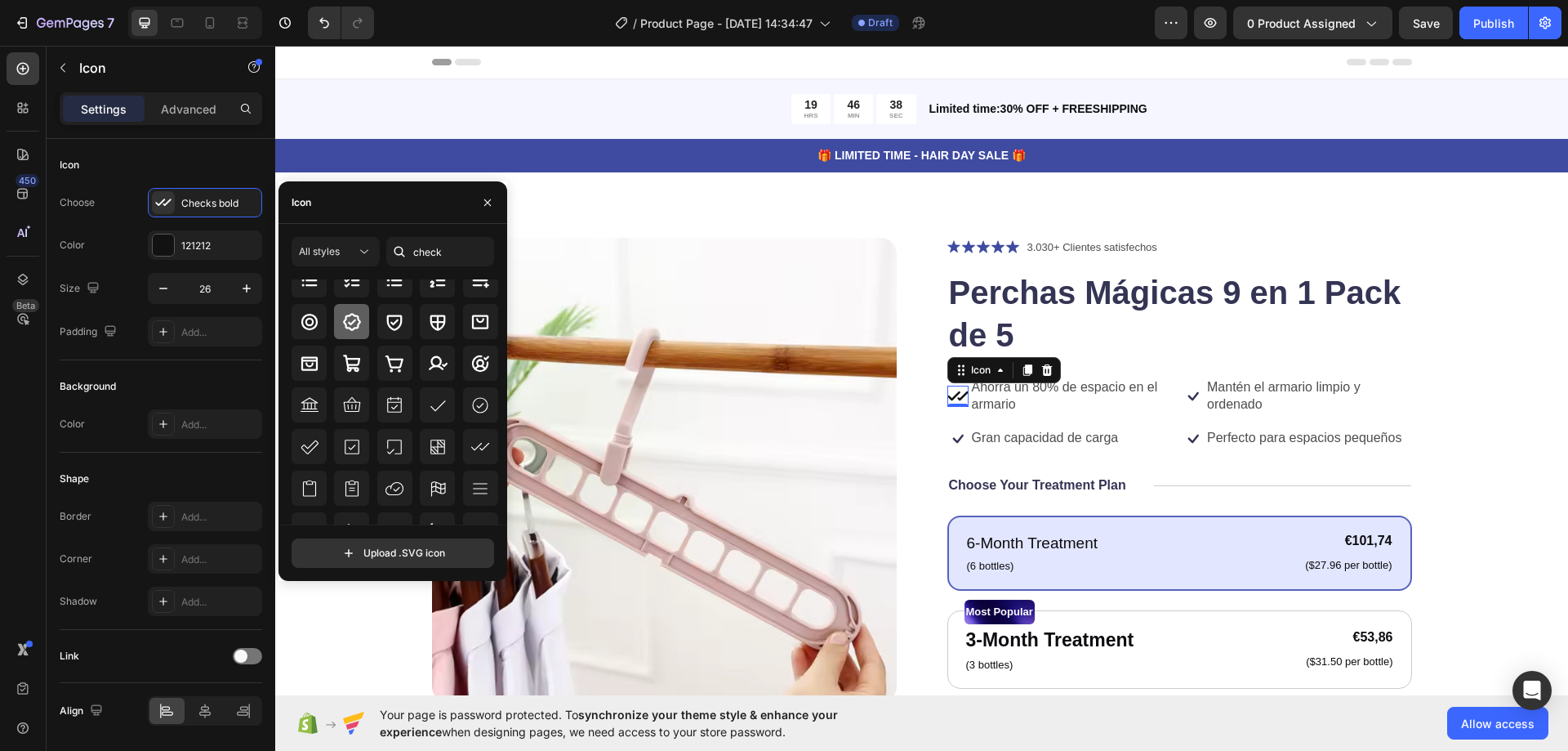
click at [362, 320] on div at bounding box center [352, 322] width 35 height 35
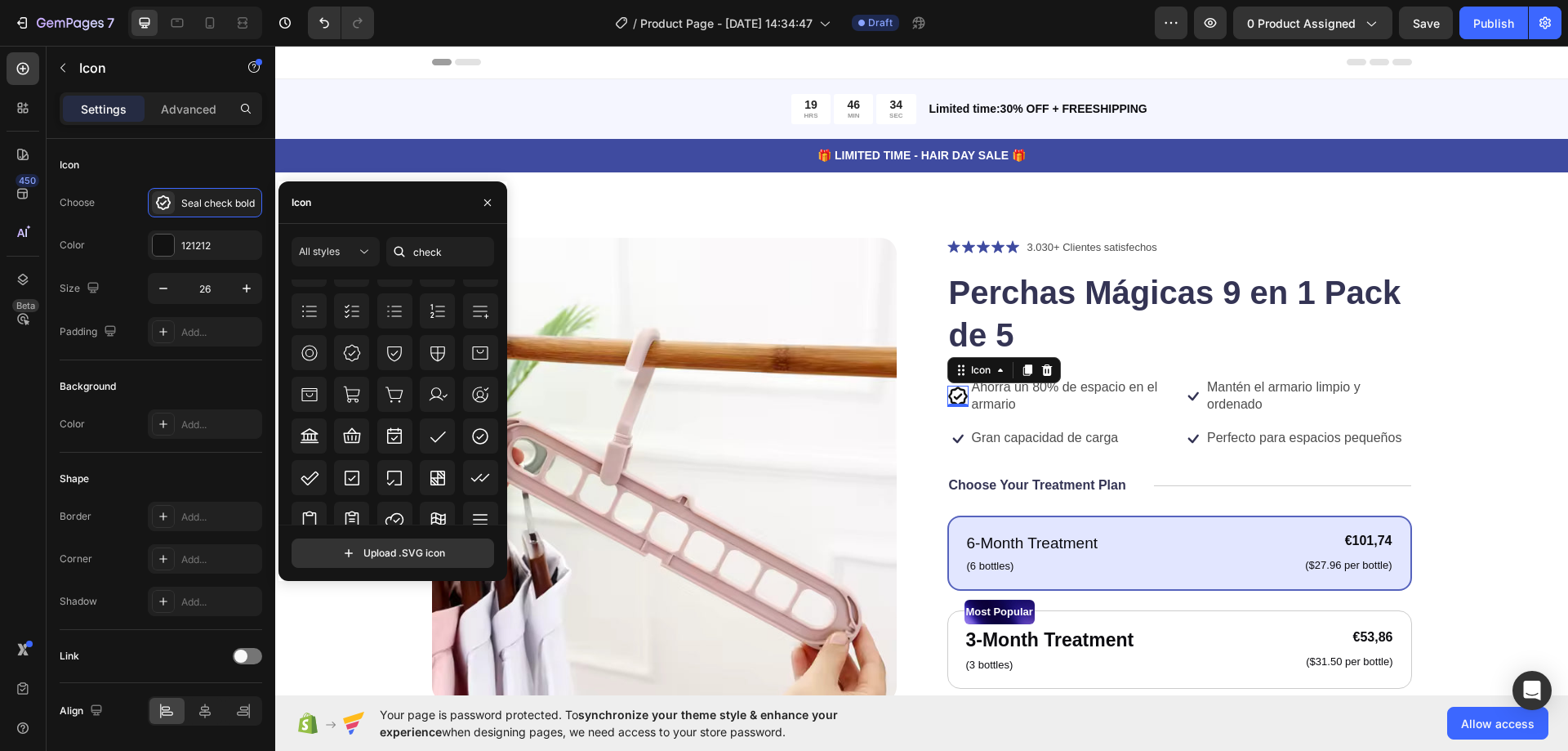
scroll to position [425, 0]
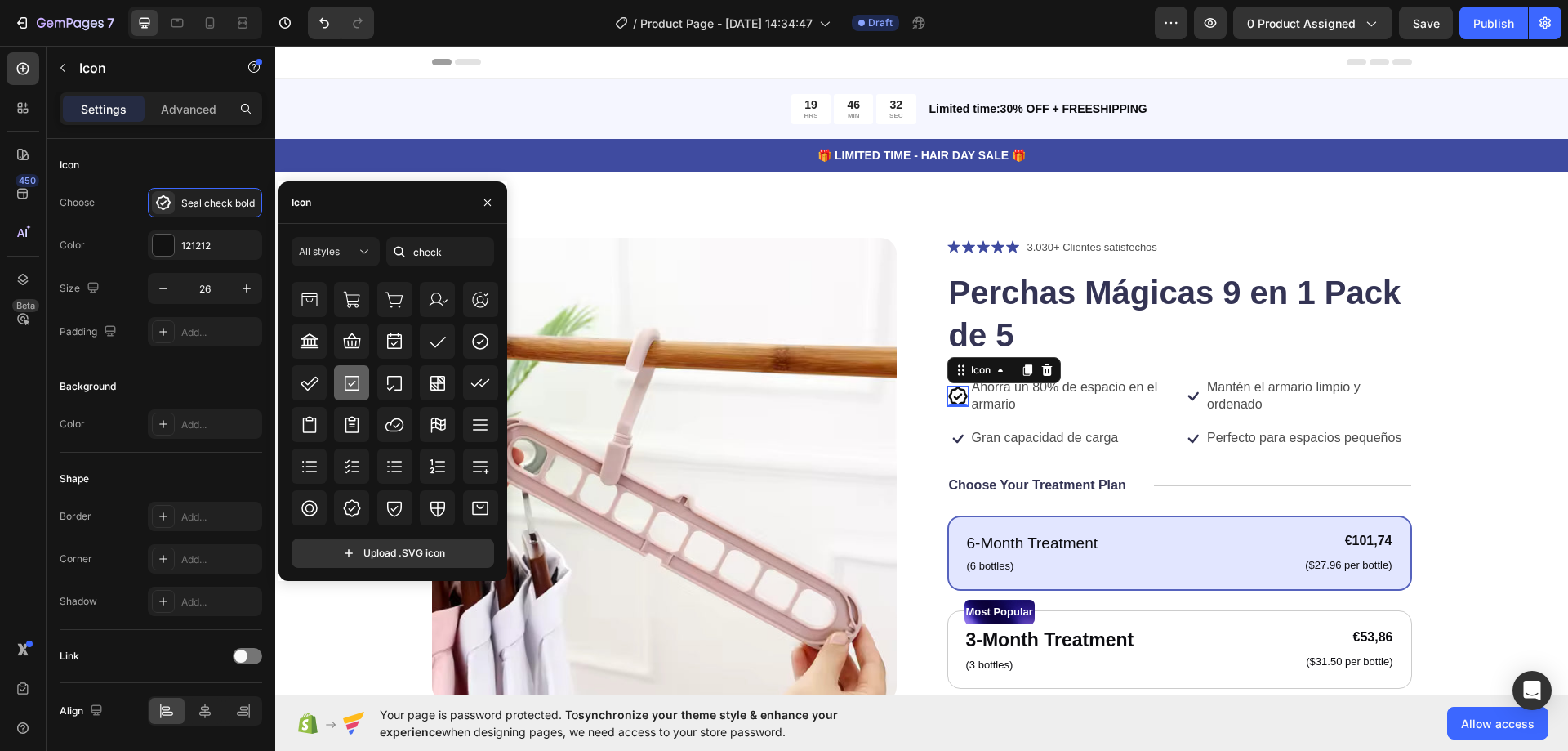
click at [352, 383] on icon at bounding box center [352, 383] width 15 height 15
click at [482, 337] on icon at bounding box center [480, 341] width 17 height 17
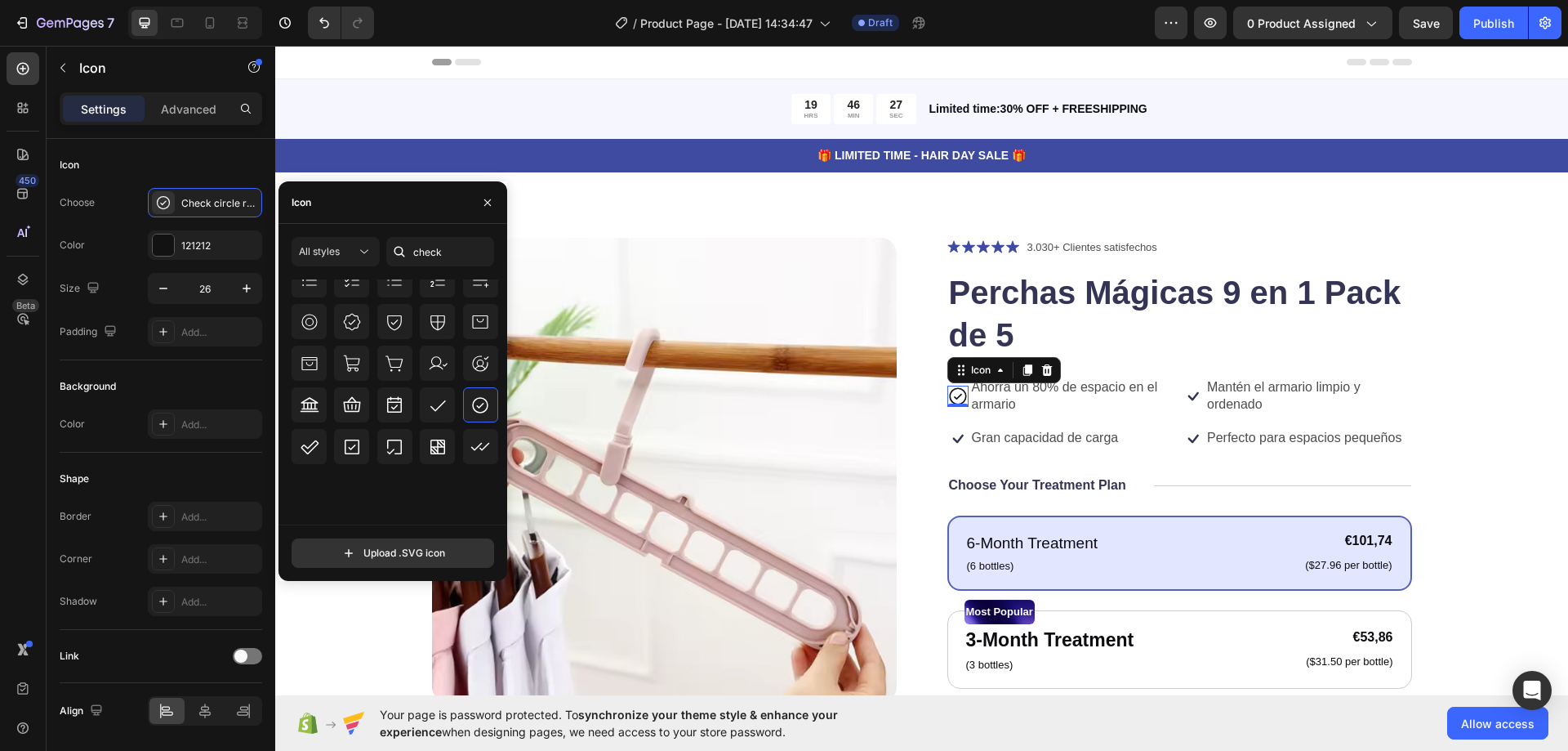
scroll to position [0, 0]
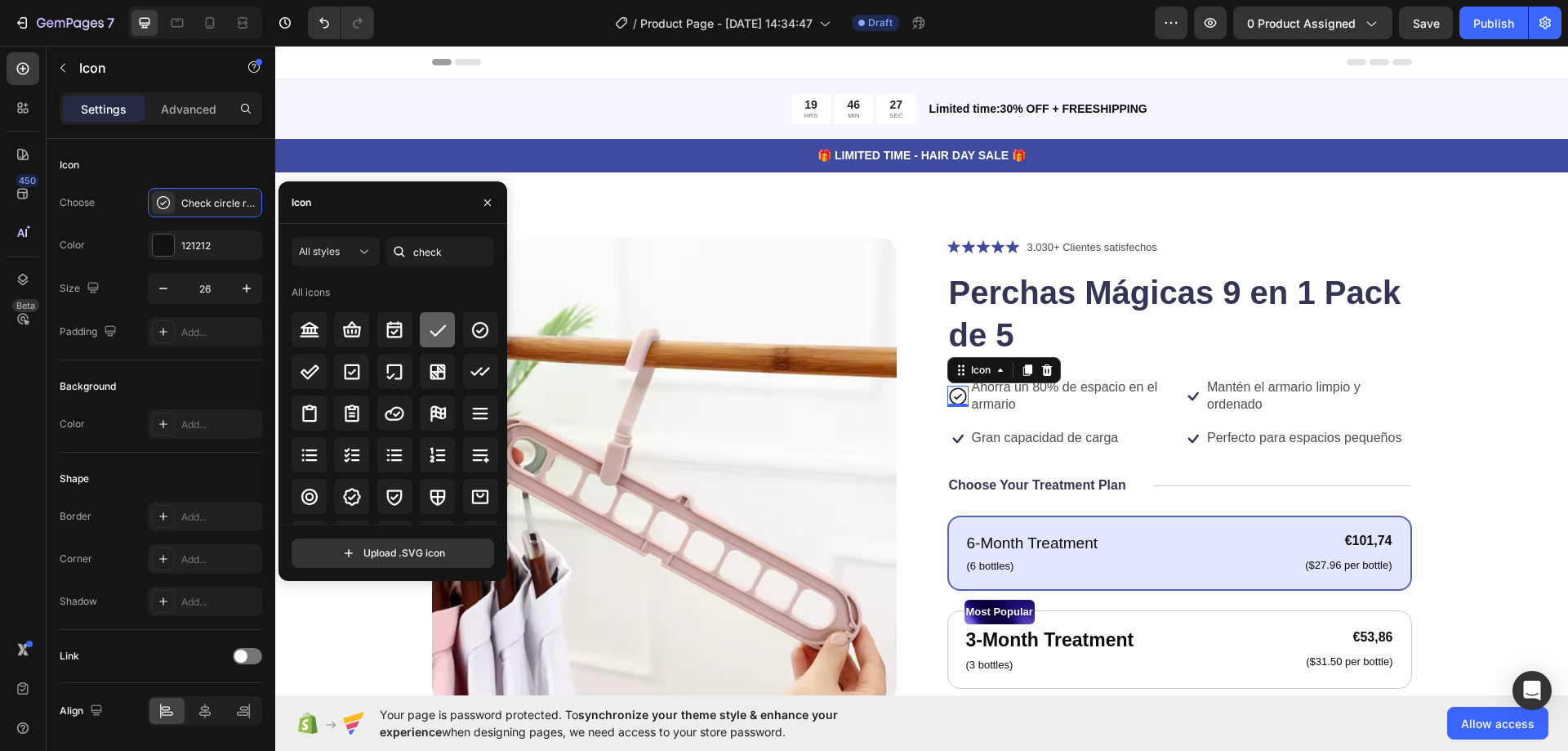
click at [435, 339] on icon at bounding box center [438, 330] width 19 height 19
click at [1041, 420] on div "Icon Icon Icon Icon Icon Icon List 3.030+ Clientes satisfechos Text Block Row P…" at bounding box center [1179, 651] width 464 height 825
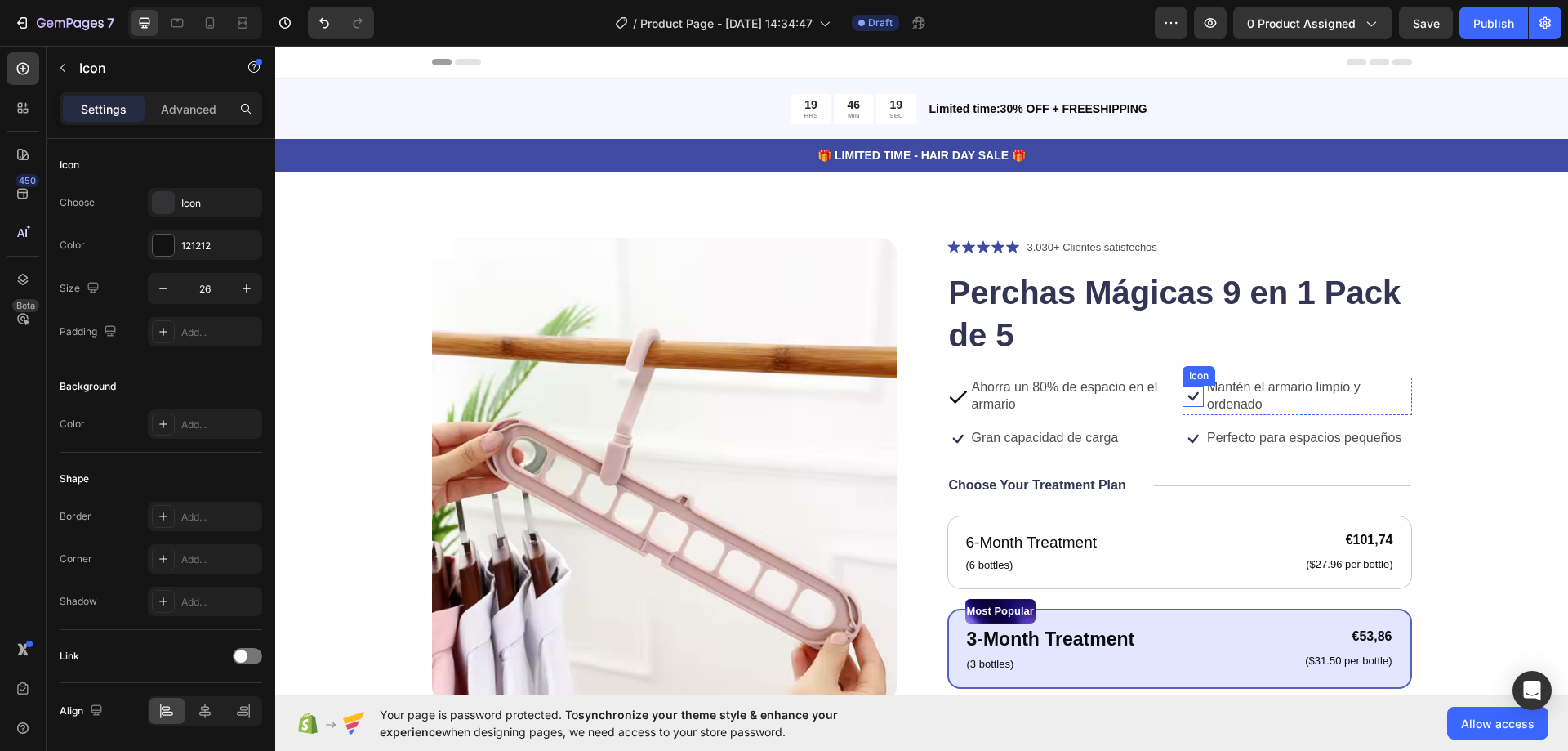
click at [1188, 396] on icon at bounding box center [1193, 397] width 11 height 9
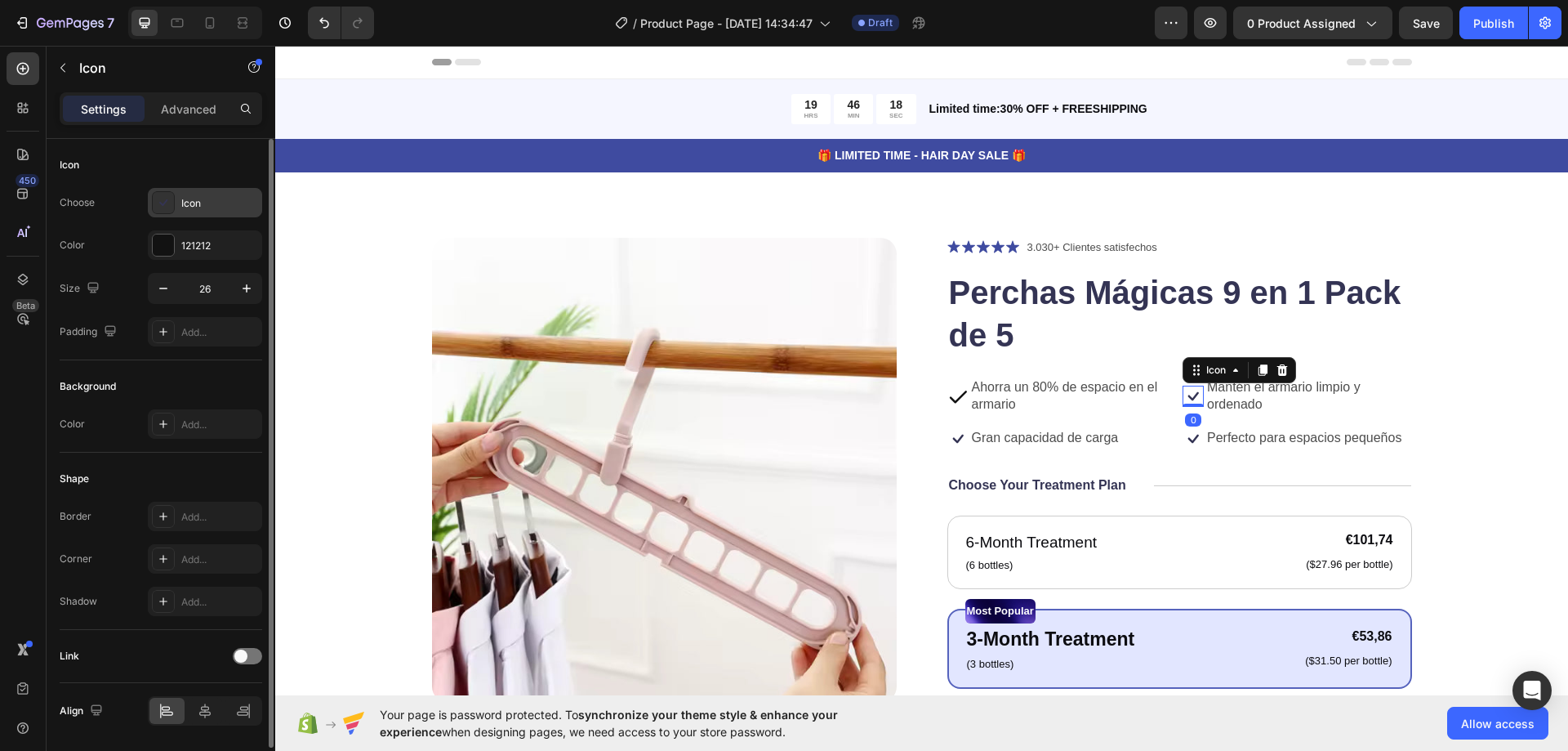
click at [206, 197] on div "Icon" at bounding box center [219, 203] width 77 height 15
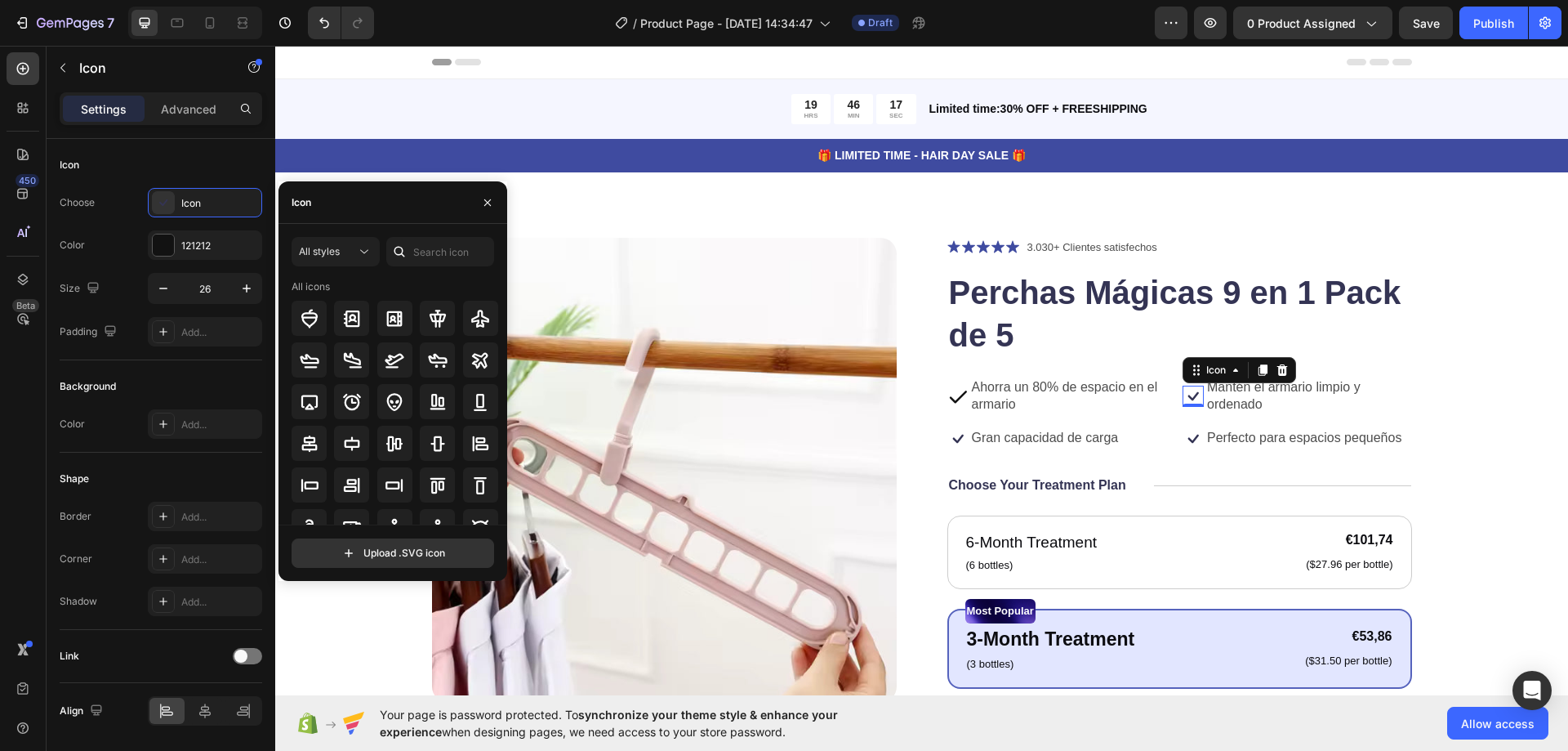
click at [362, 204] on div "Icon" at bounding box center [392, 203] width 228 height 42
click at [419, 245] on input "text" at bounding box center [440, 251] width 108 height 29
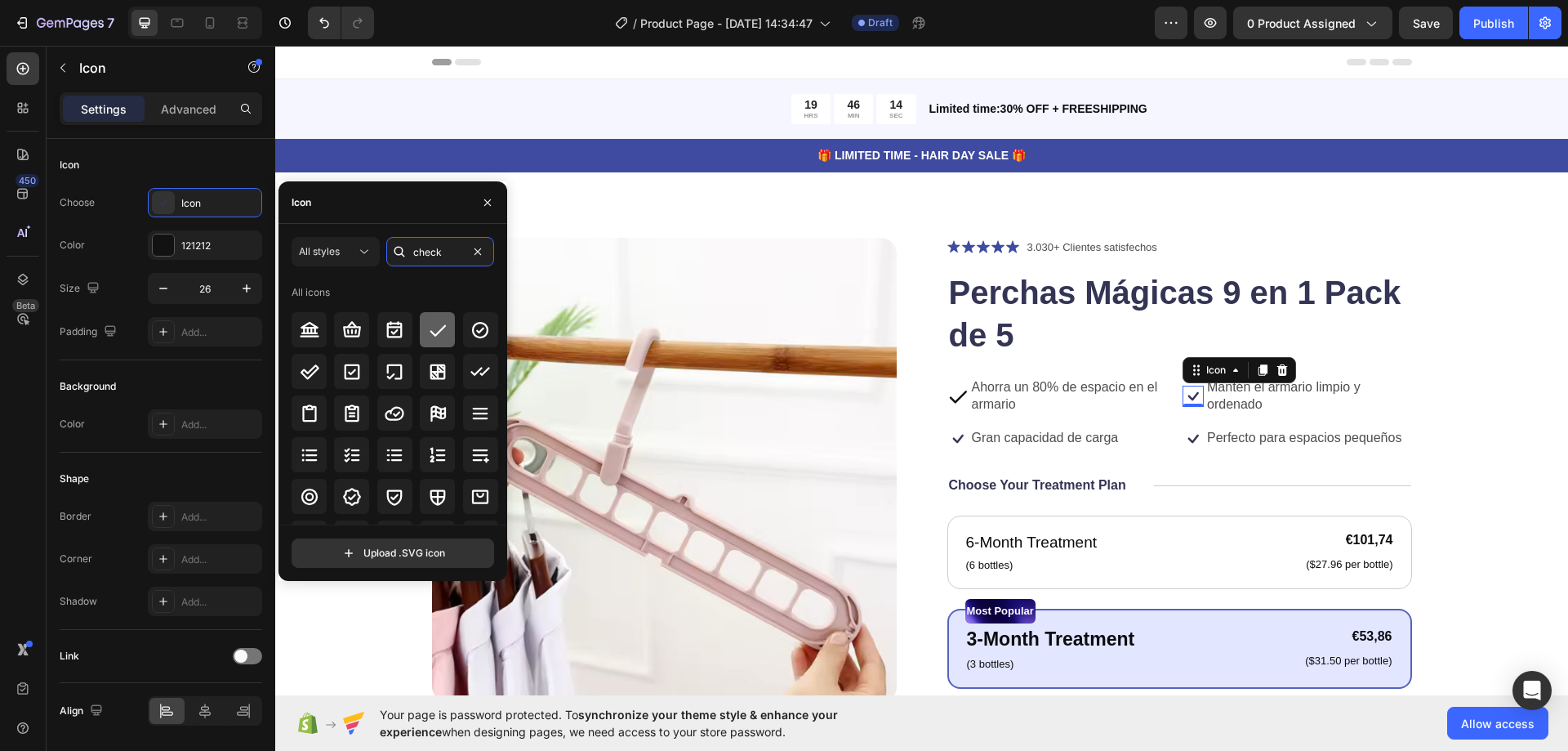
type input "check"
drag, startPoint x: 435, startPoint y: 332, endPoint x: 491, endPoint y: 346, distance: 57.7
click at [435, 332] on icon at bounding box center [437, 330] width 17 height 11
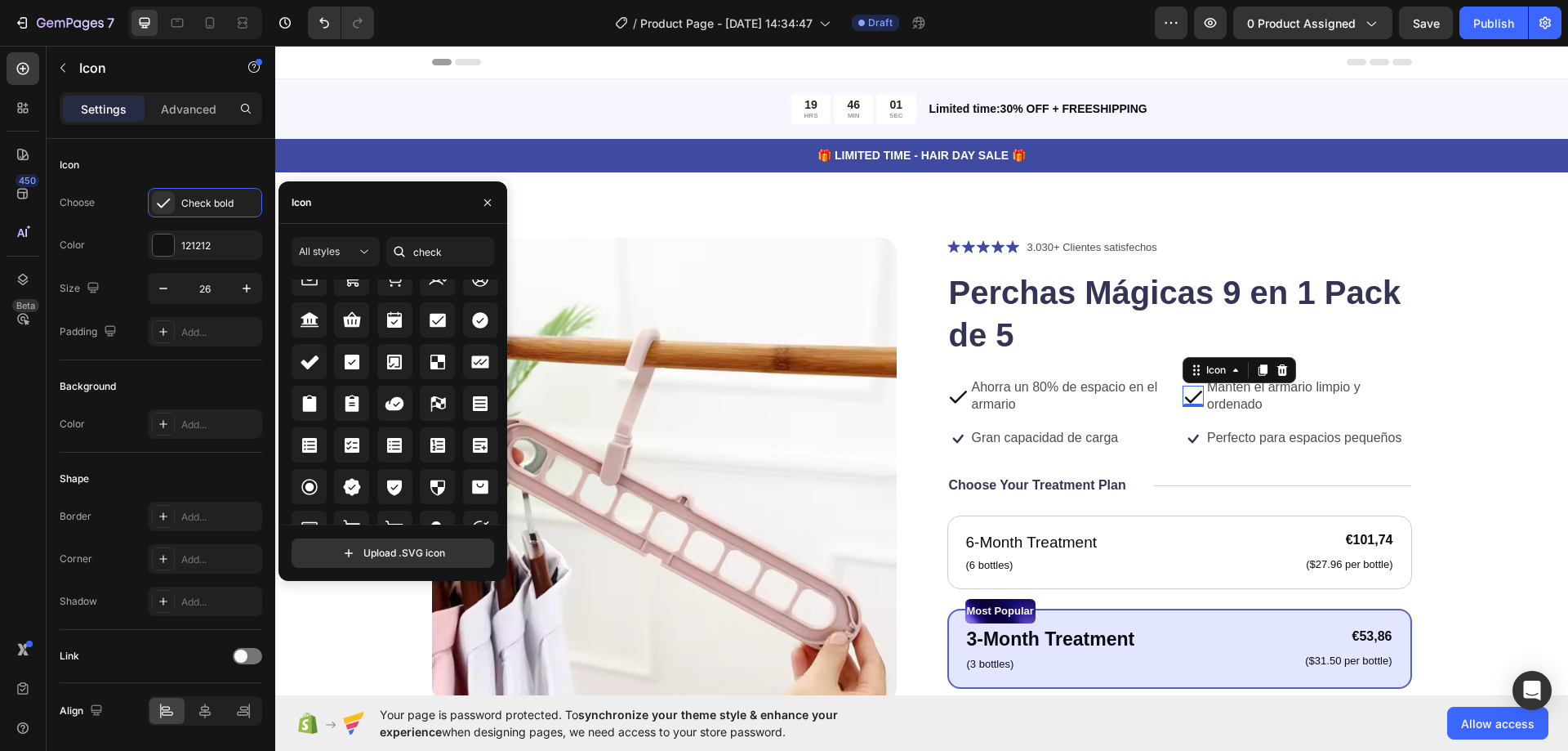
scroll to position [672, 0]
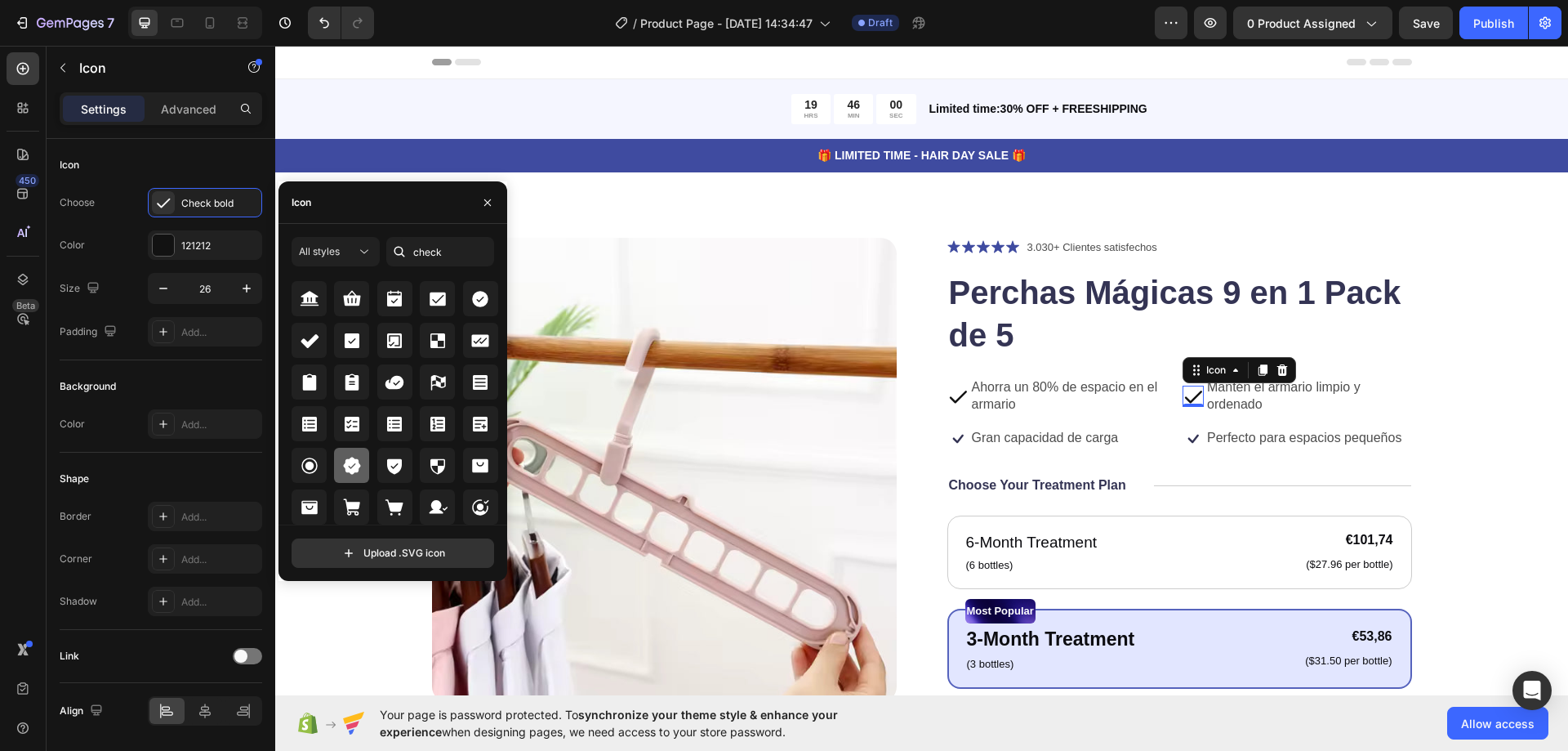
click at [361, 463] on div at bounding box center [352, 465] width 35 height 35
click at [953, 395] on icon at bounding box center [958, 396] width 21 height 21
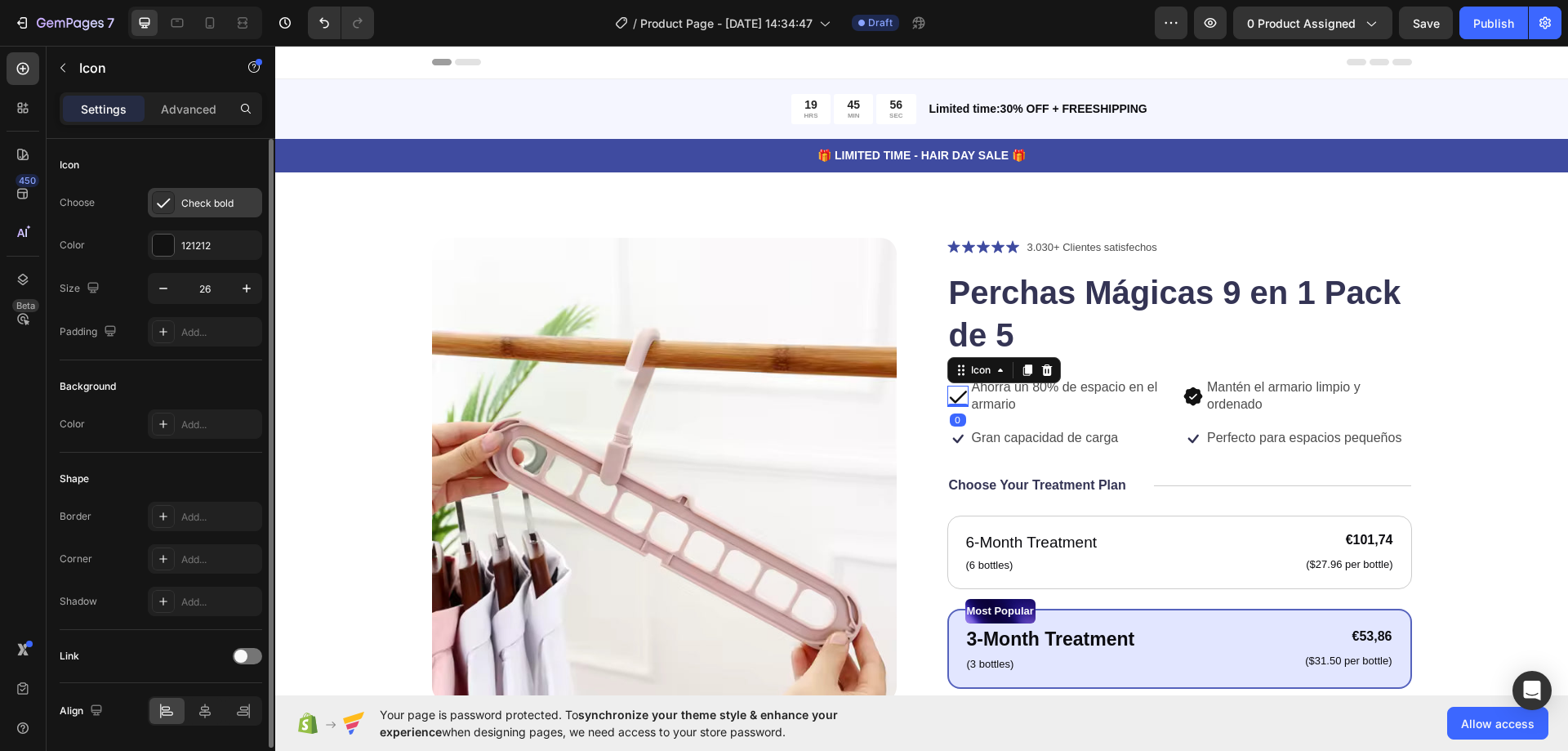
click at [229, 210] on div "Check bold" at bounding box center [219, 203] width 77 height 15
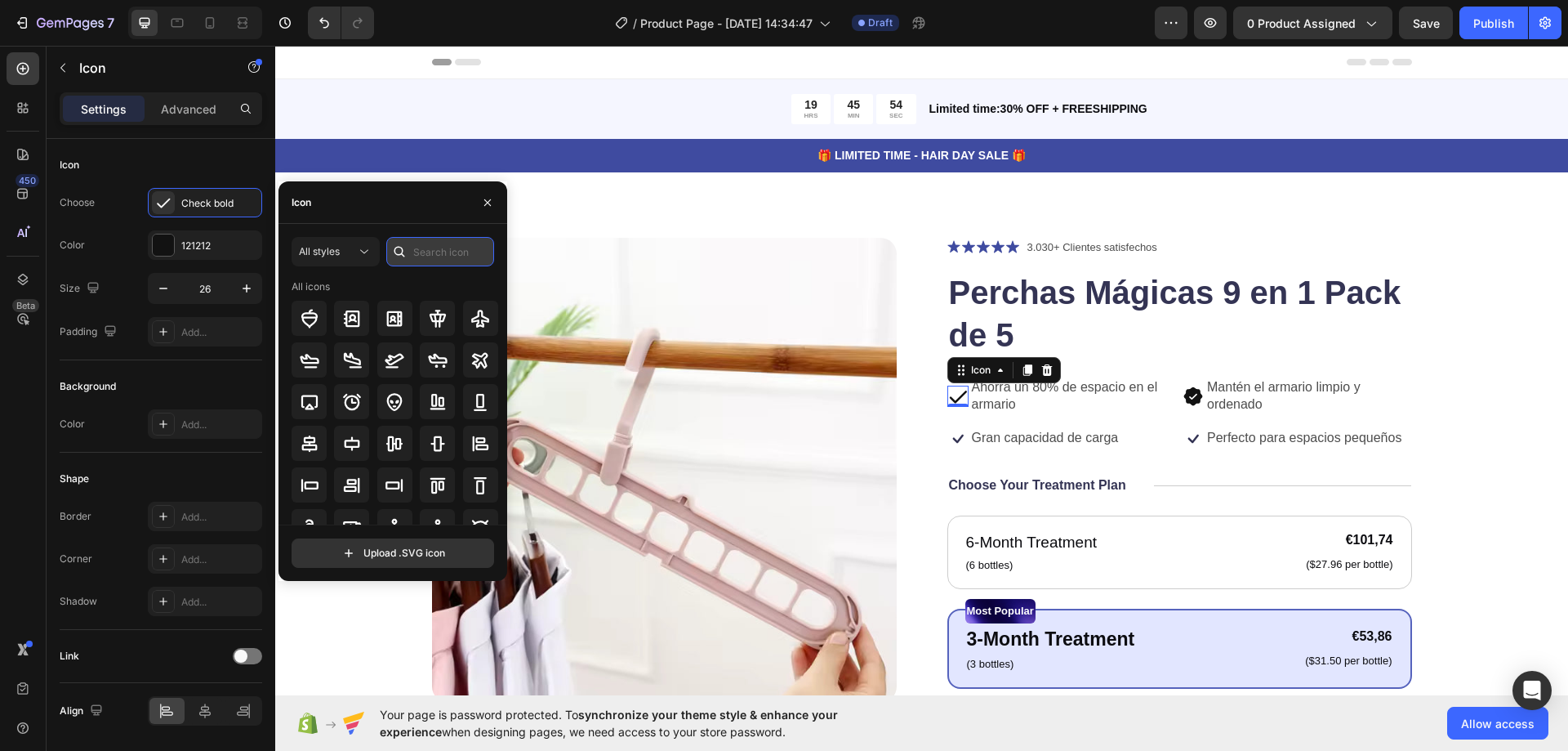
click at [438, 251] on input "text" at bounding box center [440, 251] width 108 height 29
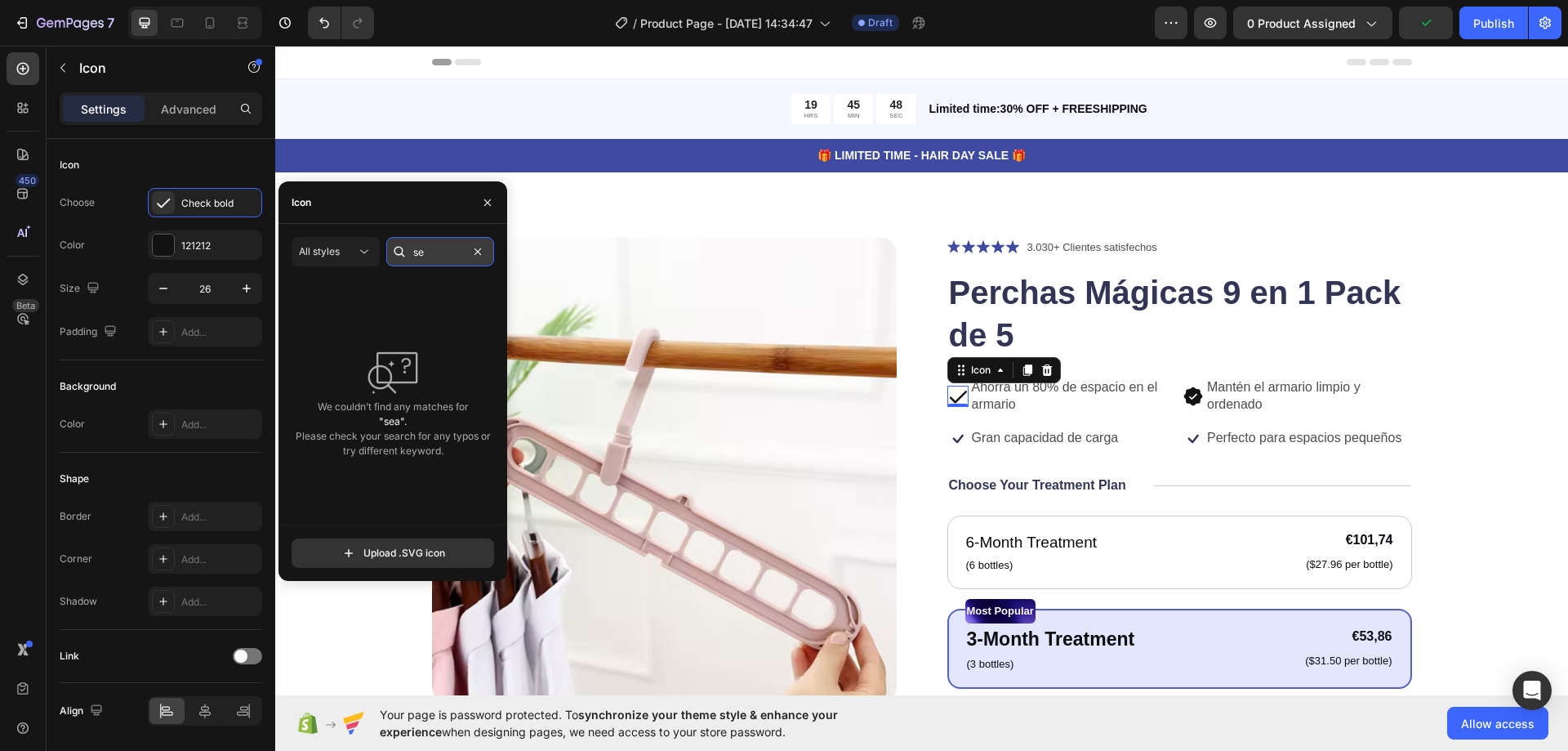
type input "s"
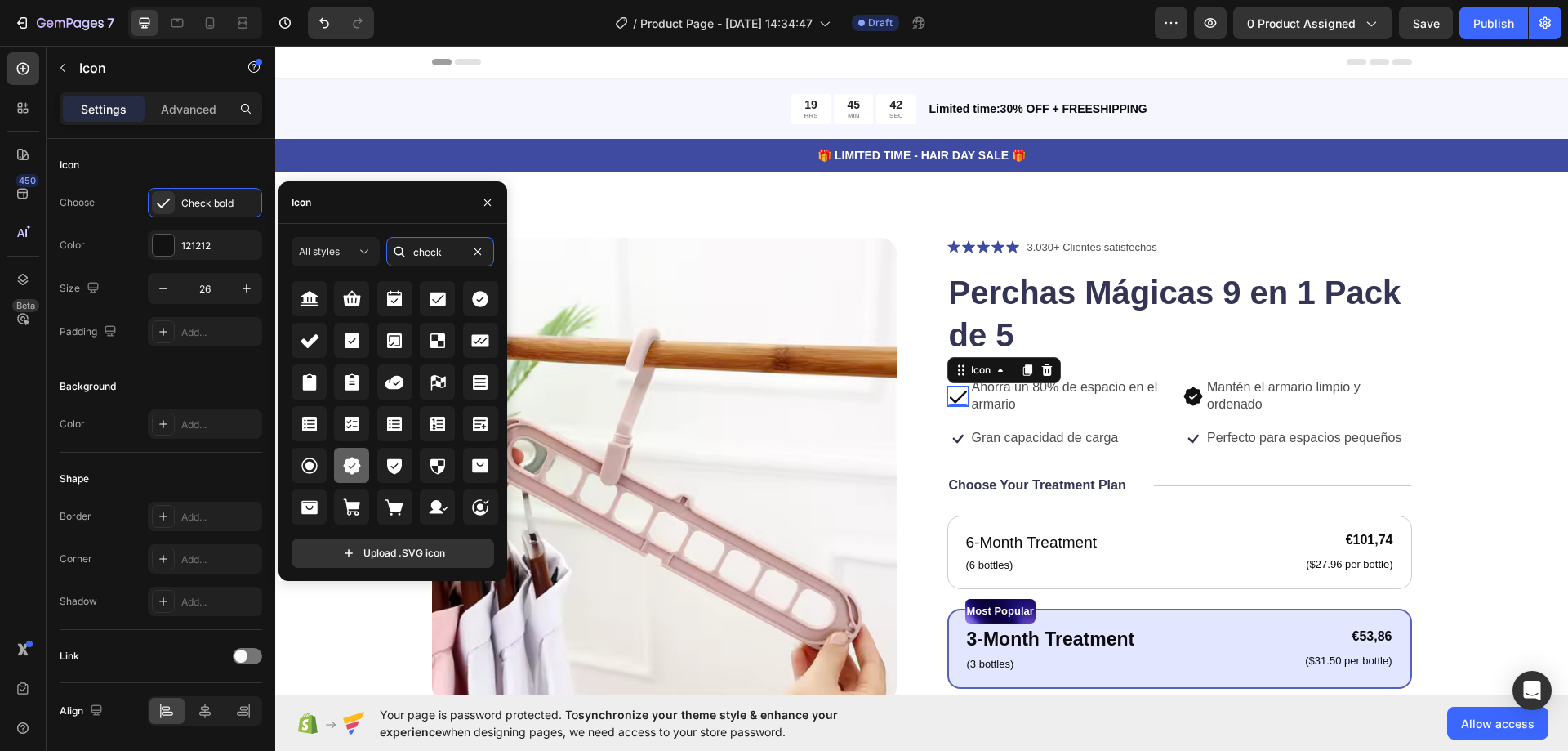
type input "check"
click at [352, 458] on icon at bounding box center [351, 465] width 17 height 17
click at [949, 436] on icon at bounding box center [958, 439] width 21 height 21
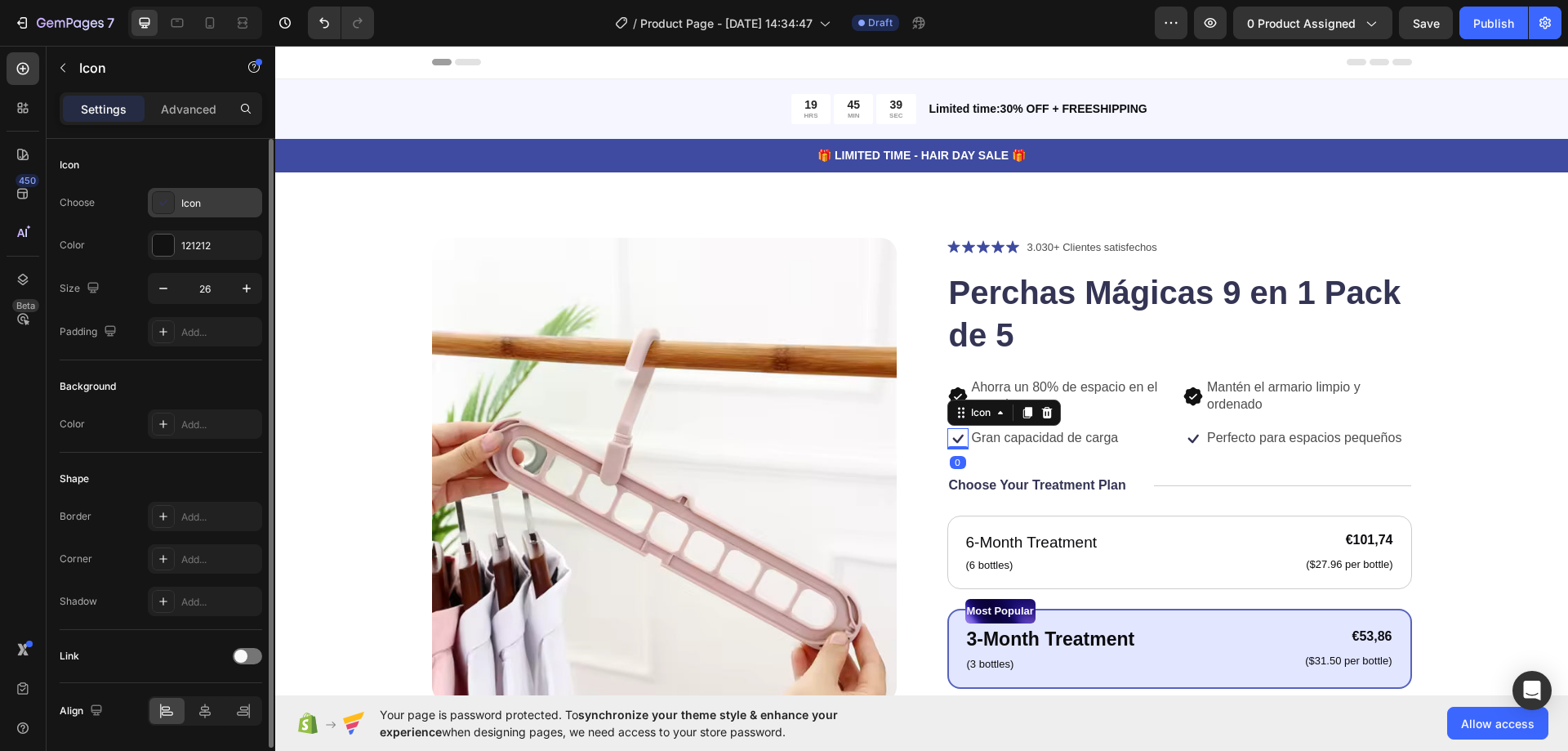
click at [184, 206] on div "Icon" at bounding box center [219, 203] width 77 height 15
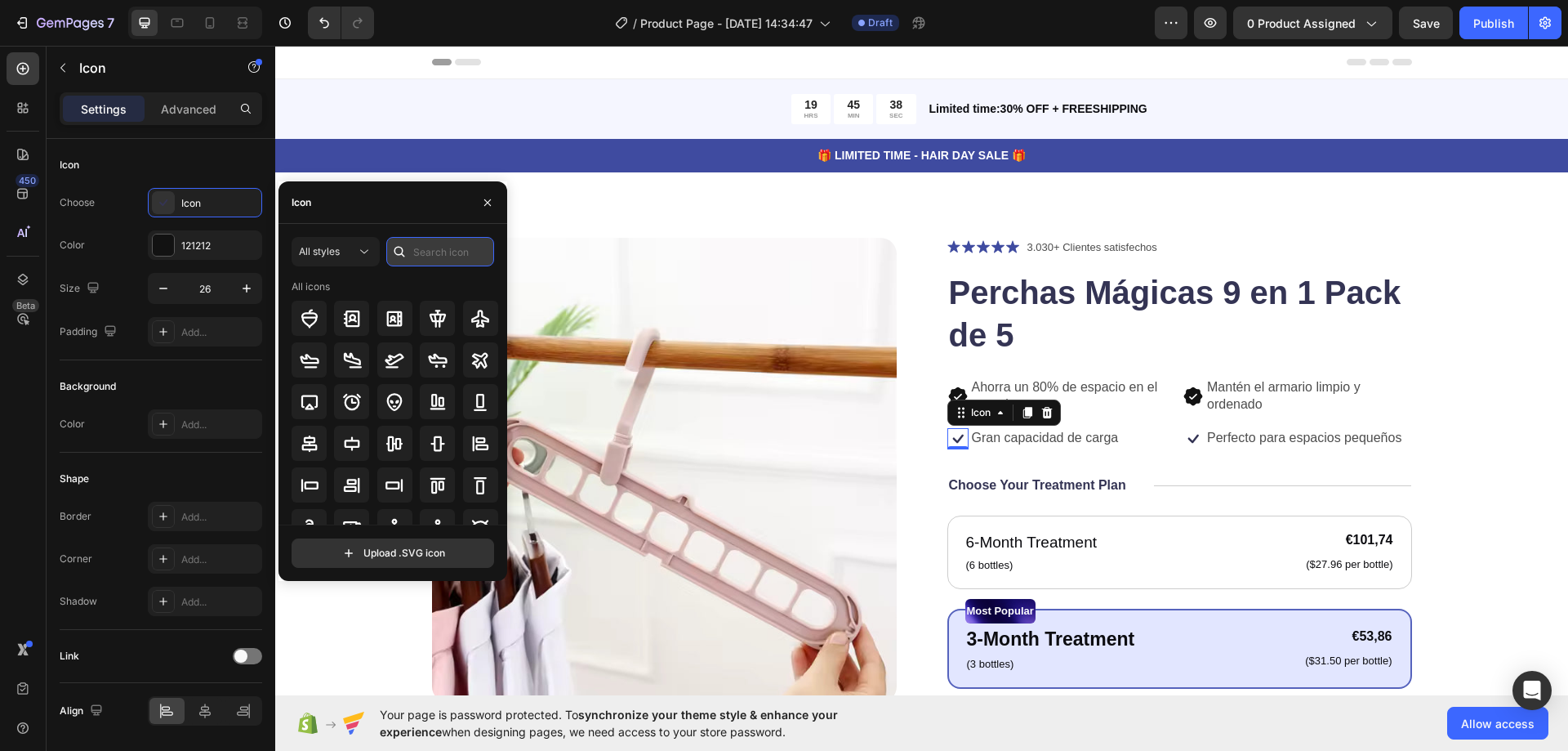
click at [425, 248] on input "text" at bounding box center [440, 251] width 108 height 29
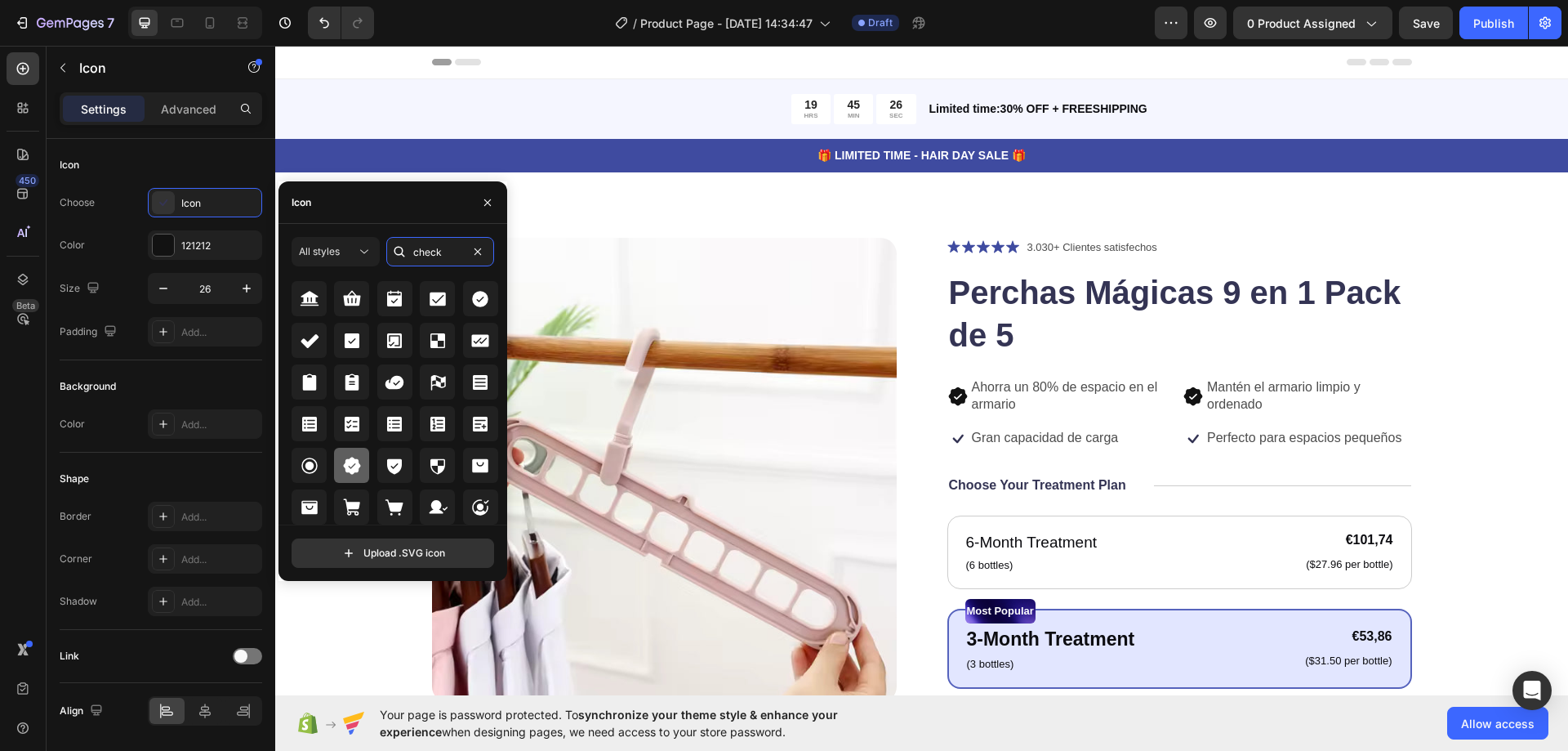
type input "check"
drag, startPoint x: 350, startPoint y: 463, endPoint x: 489, endPoint y: 352, distance: 177.9
click at [350, 463] on icon at bounding box center [351, 465] width 17 height 17
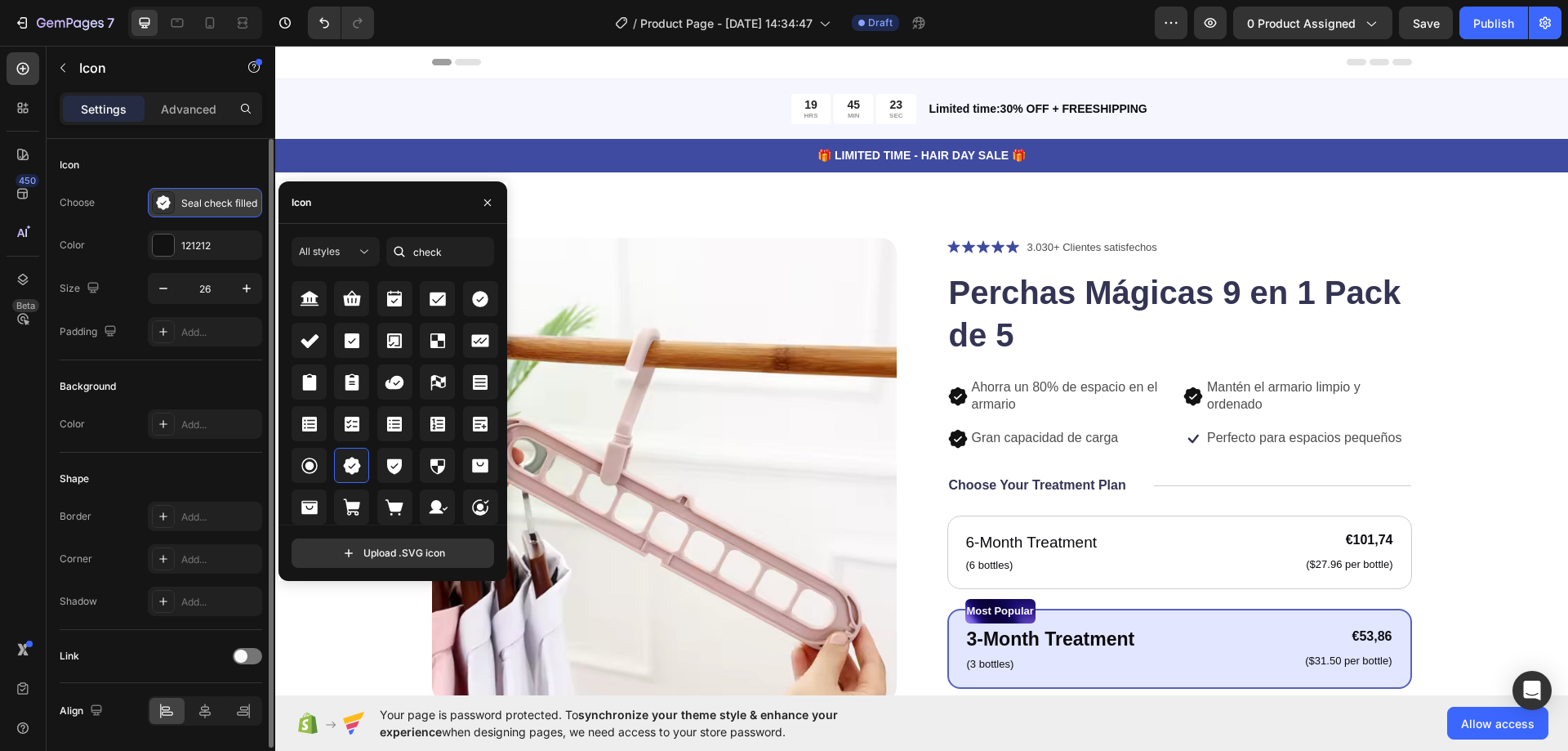
click at [220, 201] on div "Seal check filled" at bounding box center [219, 203] width 77 height 15
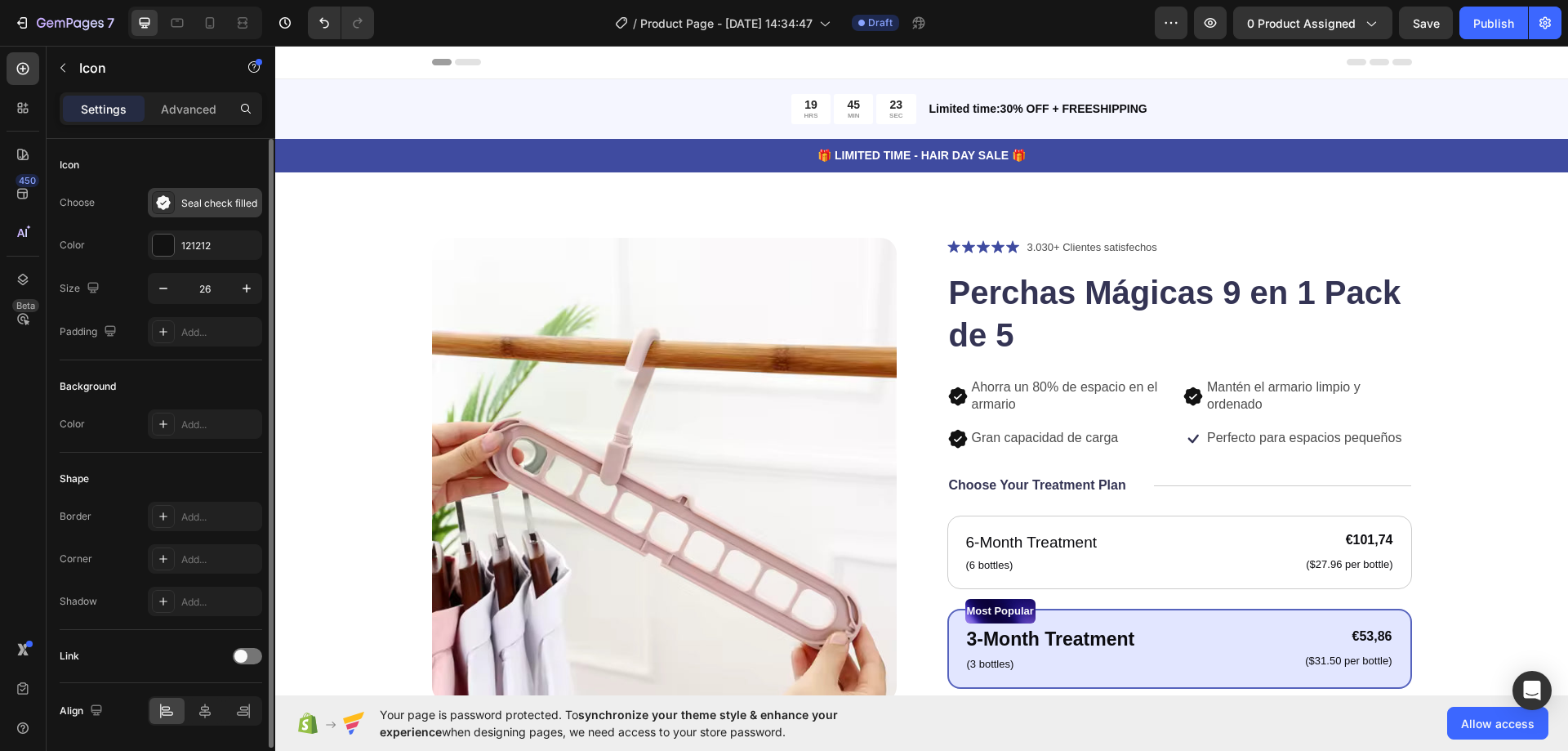
click at [220, 201] on div "Seal check filled" at bounding box center [219, 203] width 77 height 15
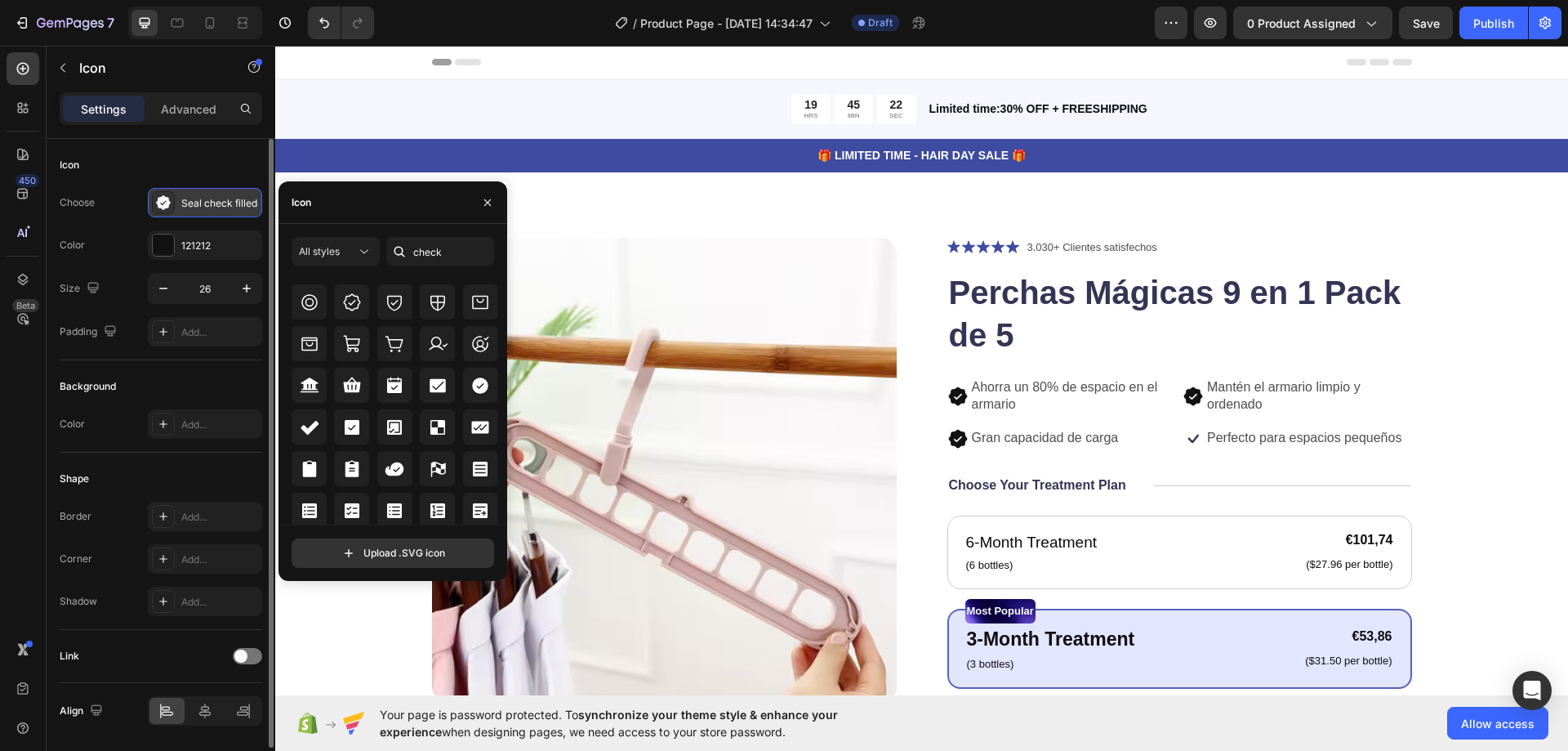
click at [220, 201] on div "Seal check filled" at bounding box center [219, 203] width 77 height 15
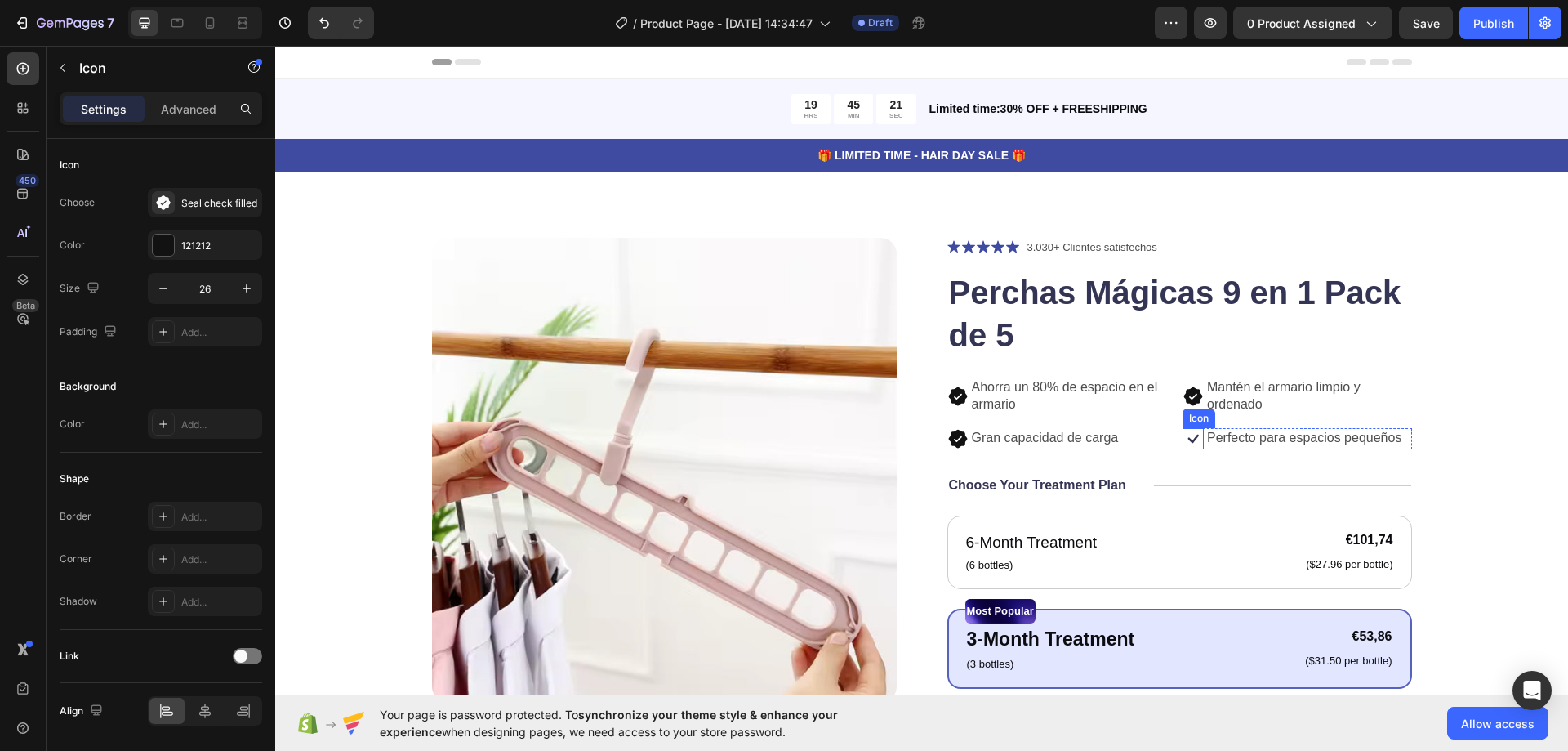
click at [1188, 434] on icon at bounding box center [1193, 439] width 21 height 21
click at [1214, 413] on div "Icon" at bounding box center [1216, 413] width 26 height 0
click at [1211, 419] on div "Icon" at bounding box center [1216, 413] width 59 height 19
click at [1188, 439] on icon at bounding box center [1193, 439] width 21 height 21
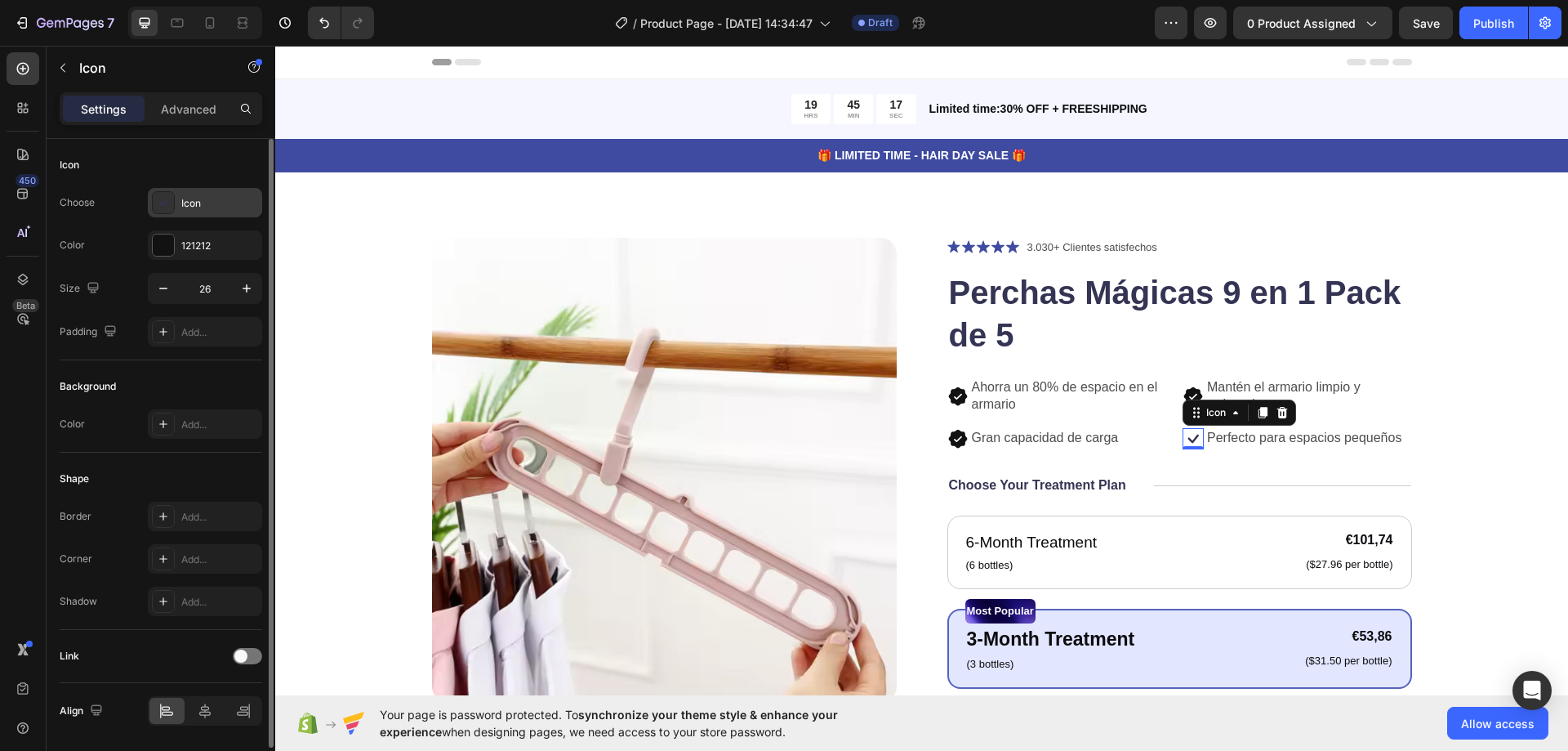
click at [205, 212] on div "Icon" at bounding box center [205, 202] width 115 height 29
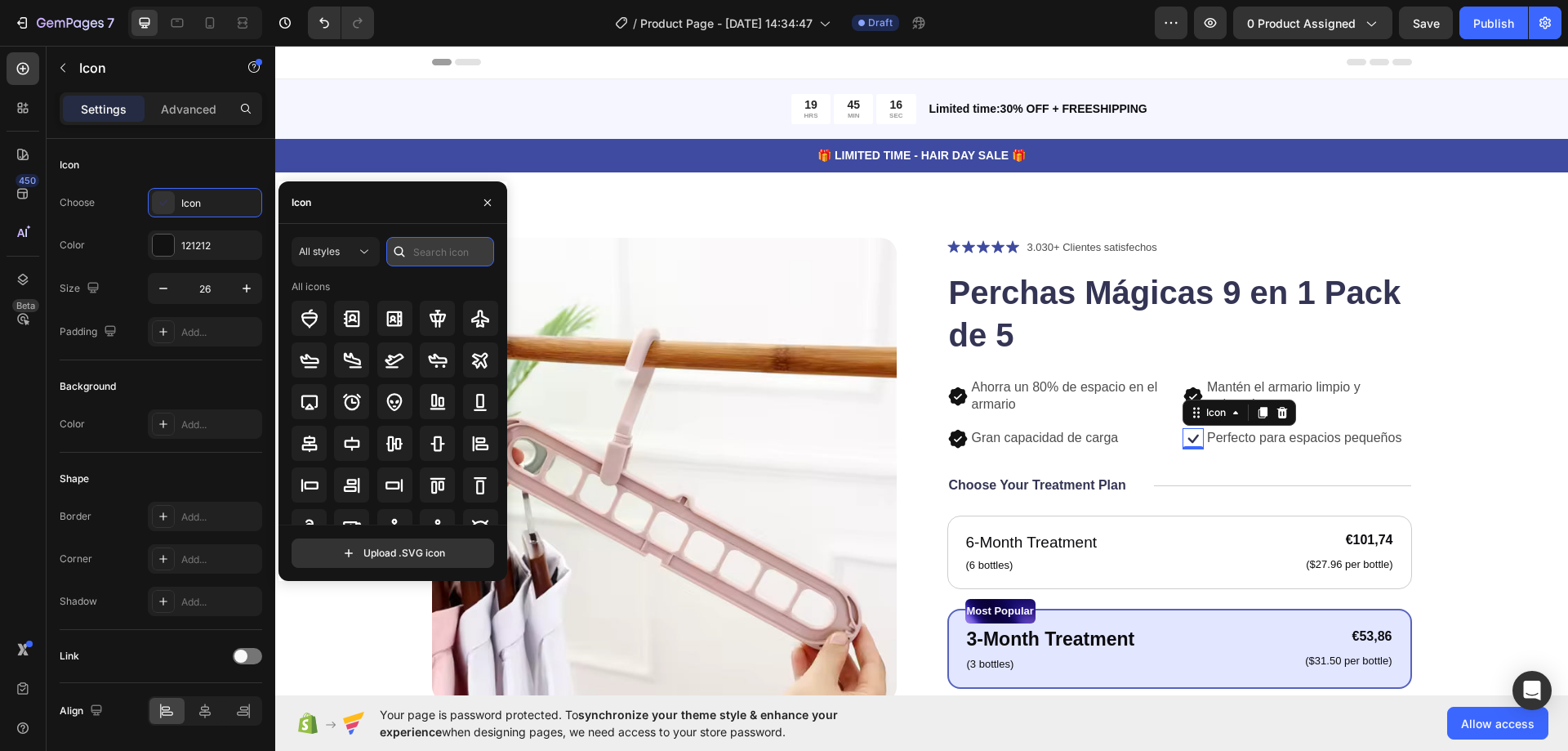
click at [417, 247] on input "text" at bounding box center [440, 251] width 108 height 29
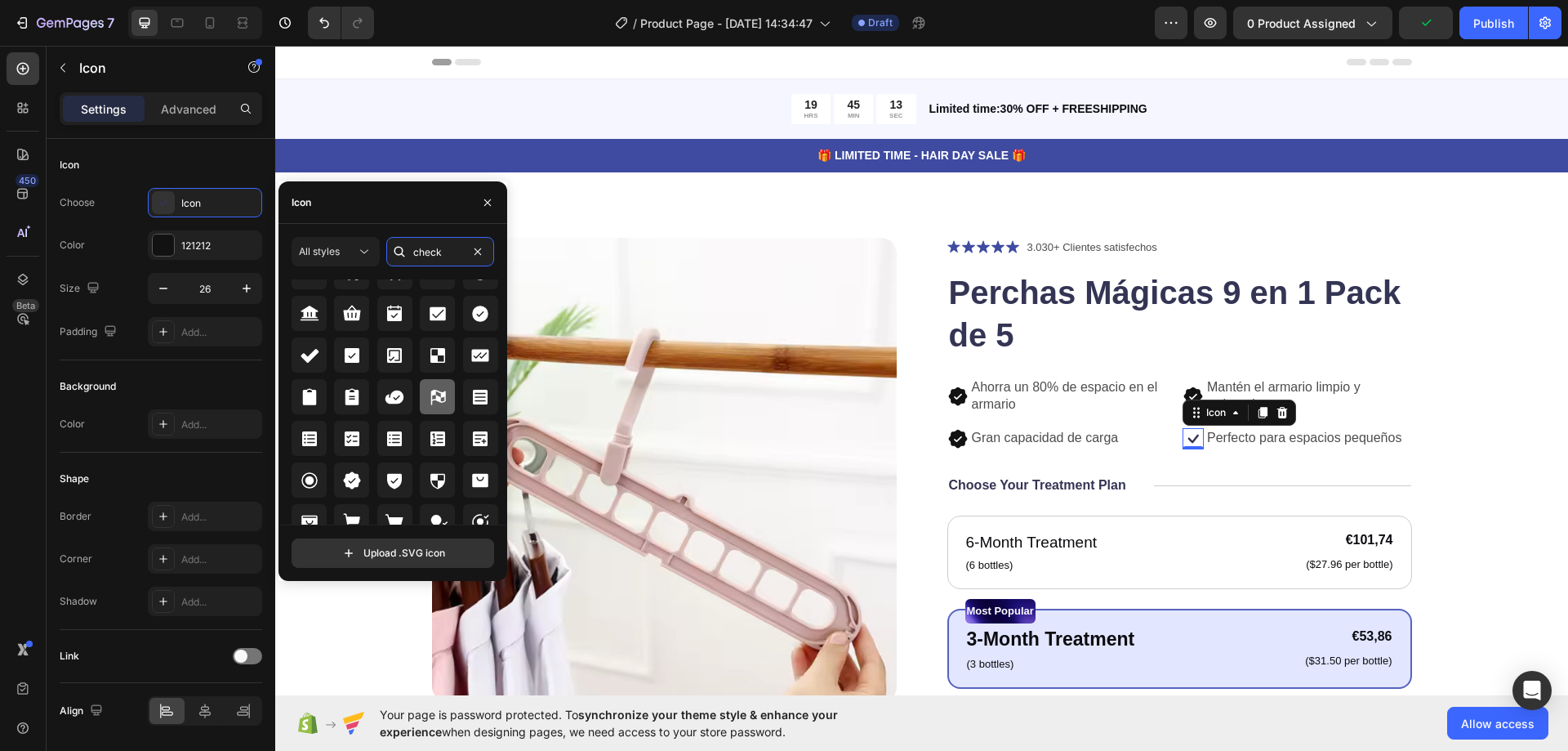
scroll to position [672, 0]
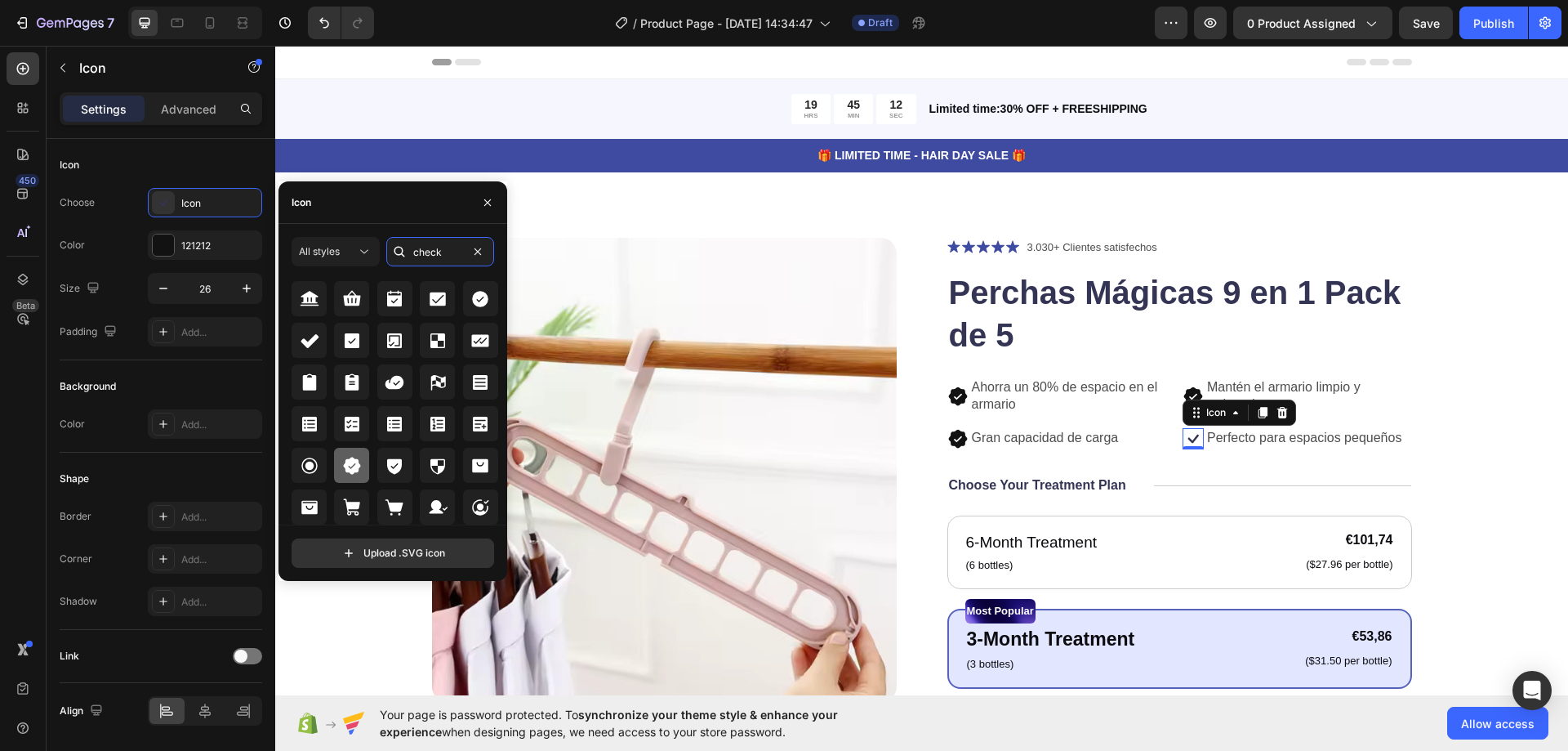
type input "check"
click at [356, 460] on icon at bounding box center [351, 465] width 17 height 17
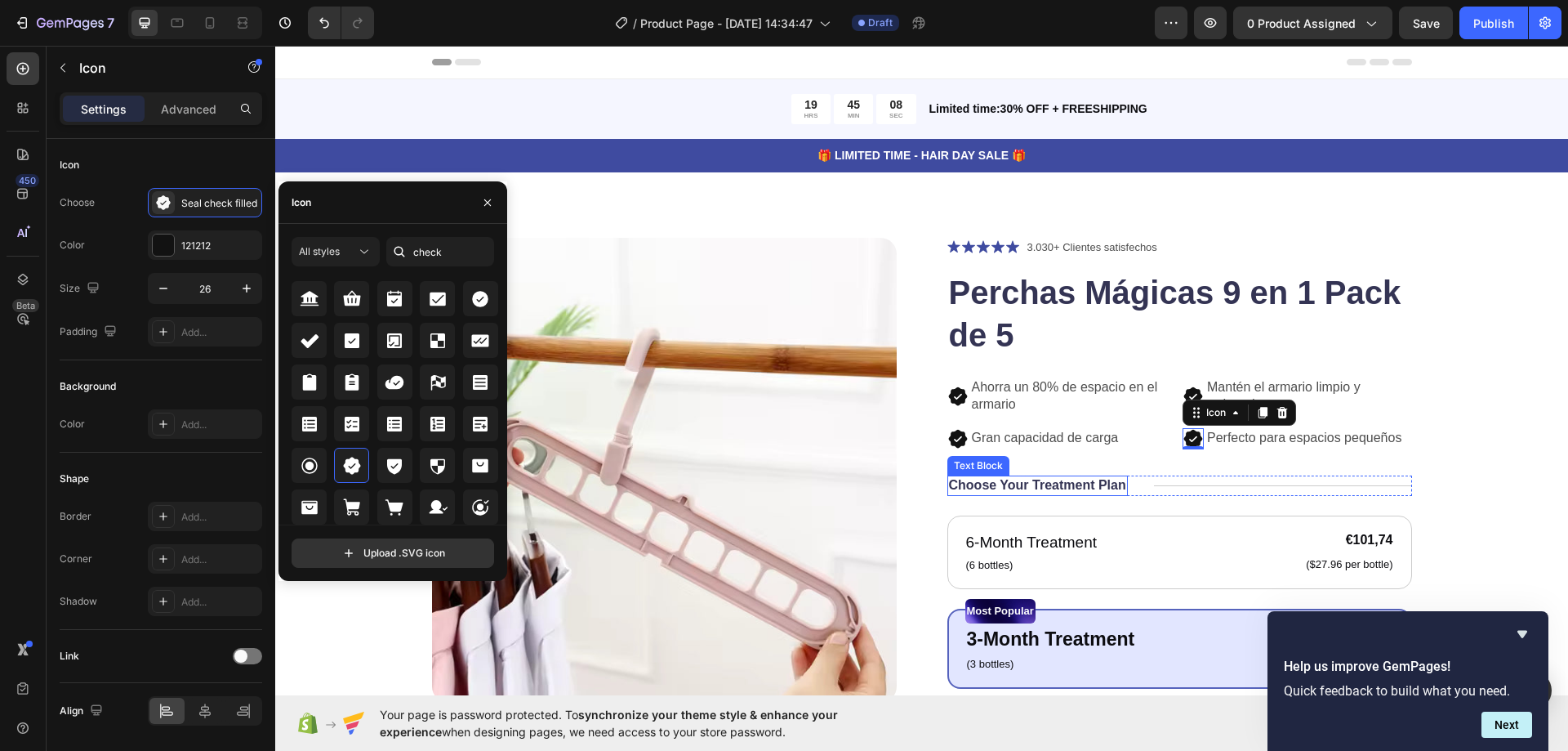
click at [1056, 482] on p "Choose Your Treatment Plan" at bounding box center [1037, 485] width 177 height 17
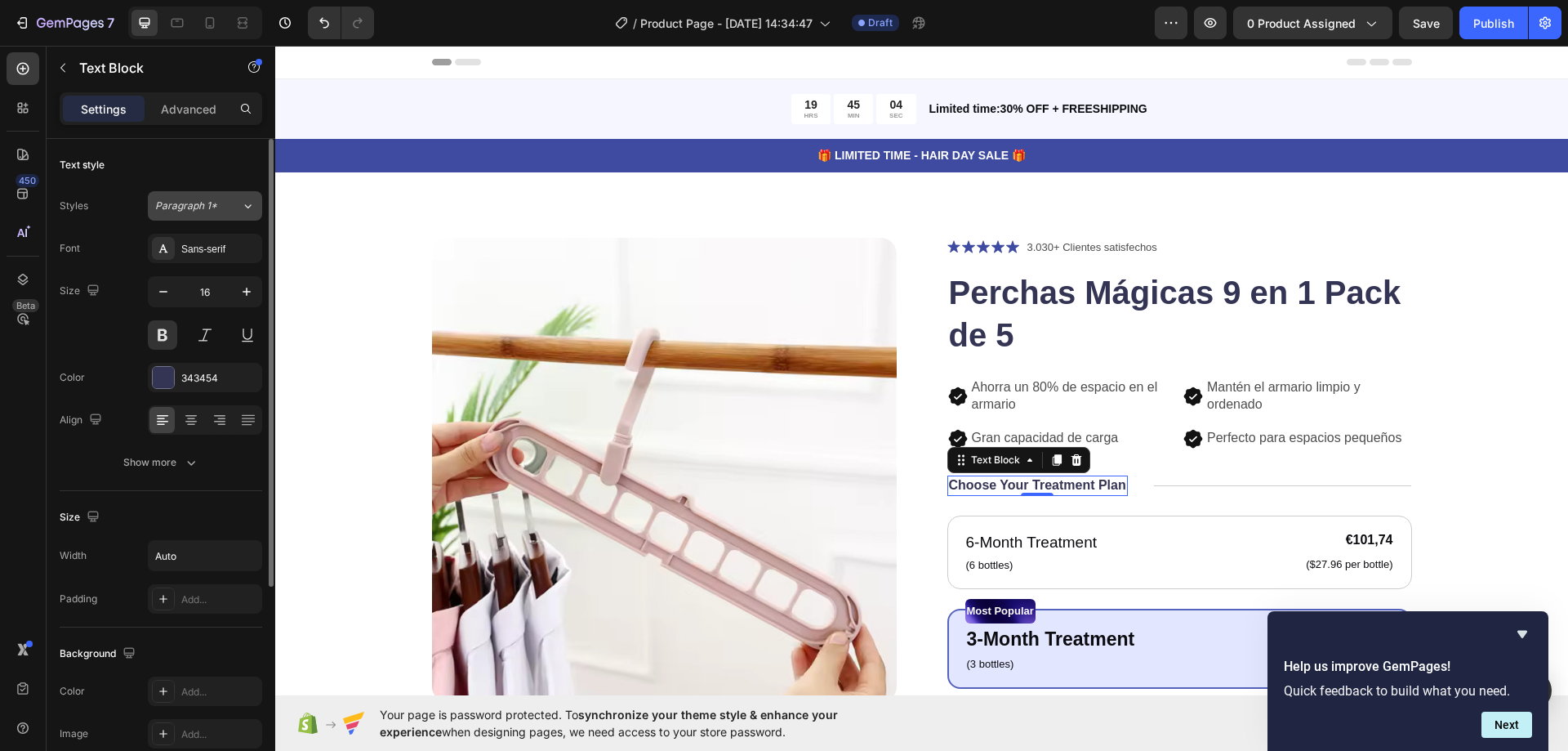
click at [182, 214] on button "Paragraph 1*" at bounding box center [205, 205] width 115 height 29
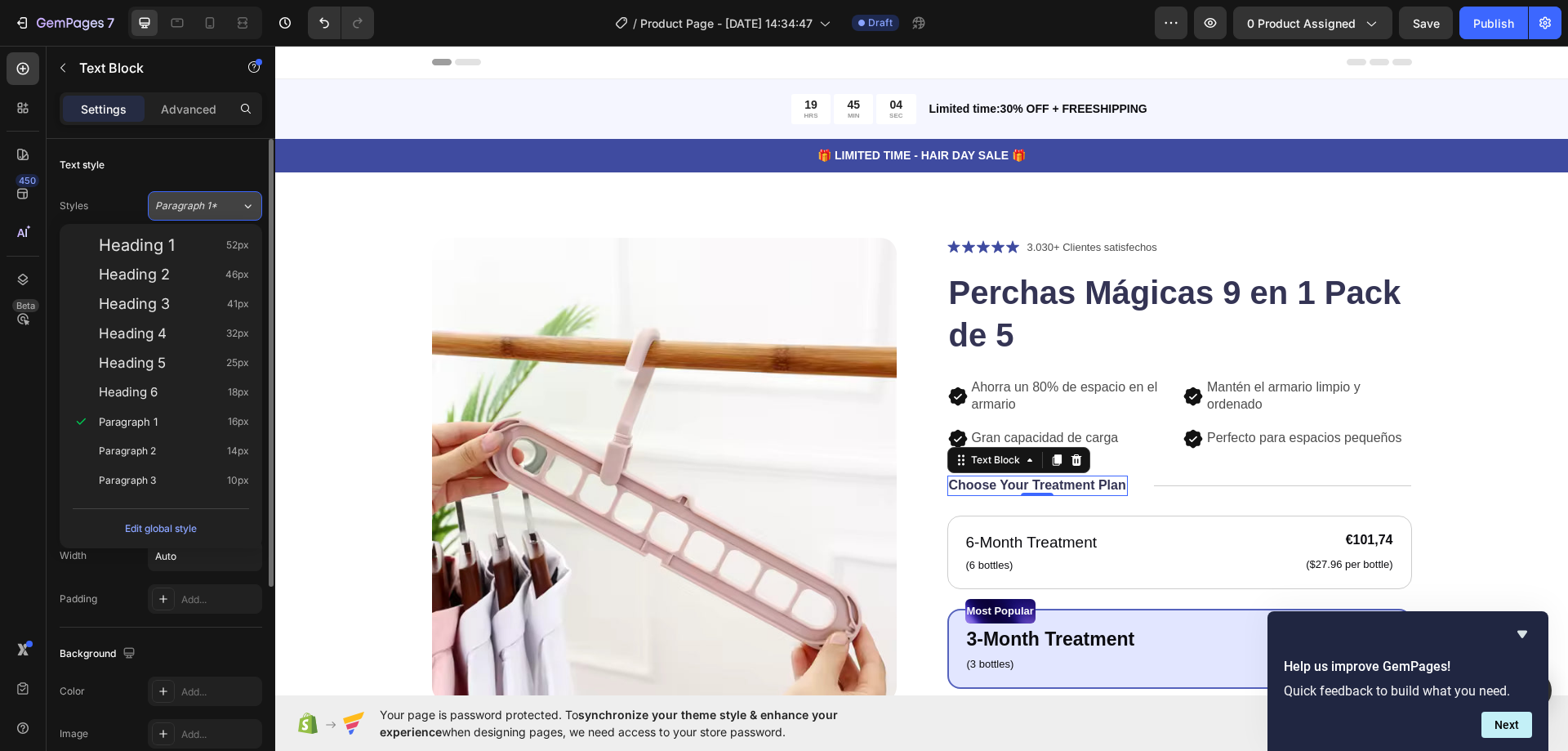
click at [182, 214] on button "Paragraph 1*" at bounding box center [205, 205] width 115 height 29
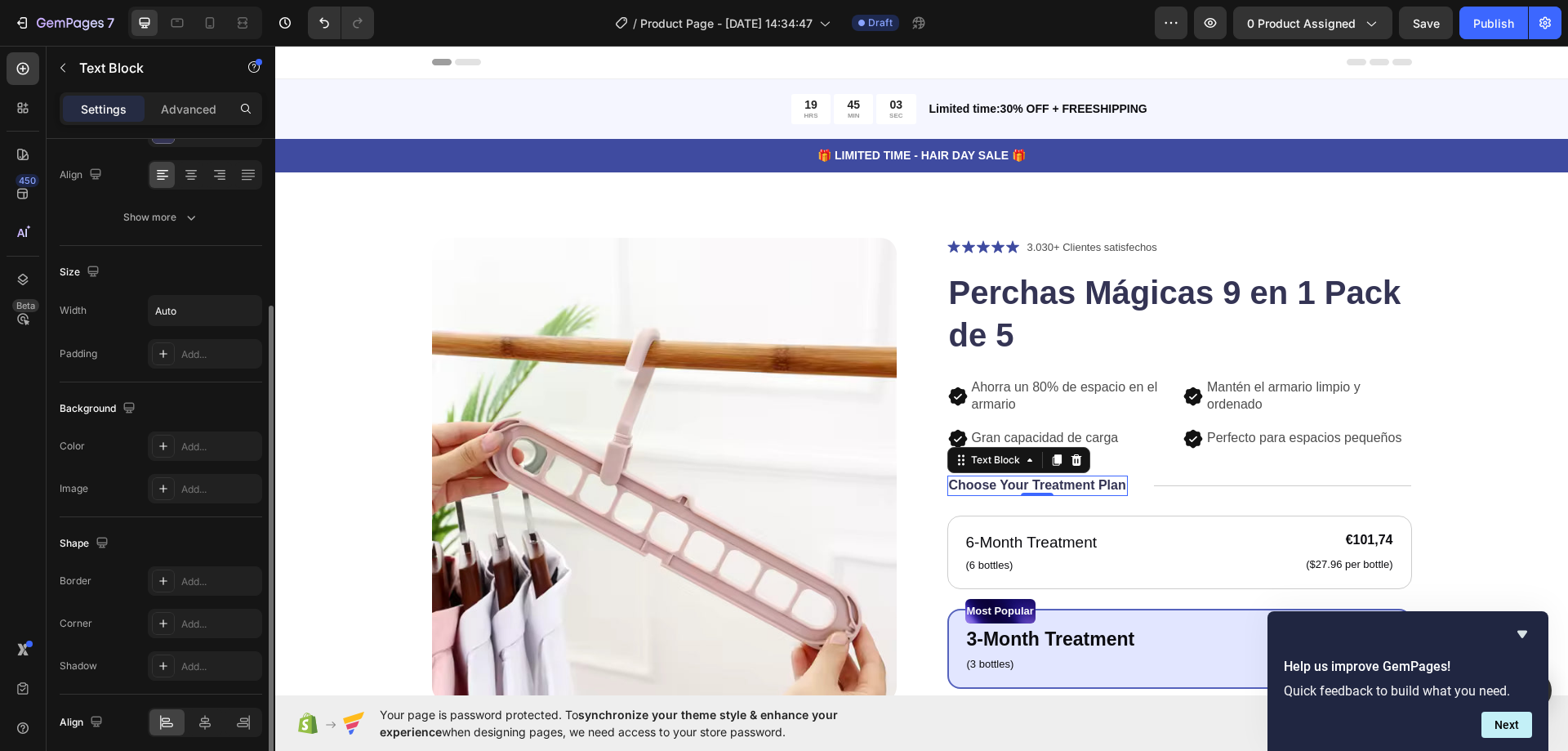
scroll to position [309, 0]
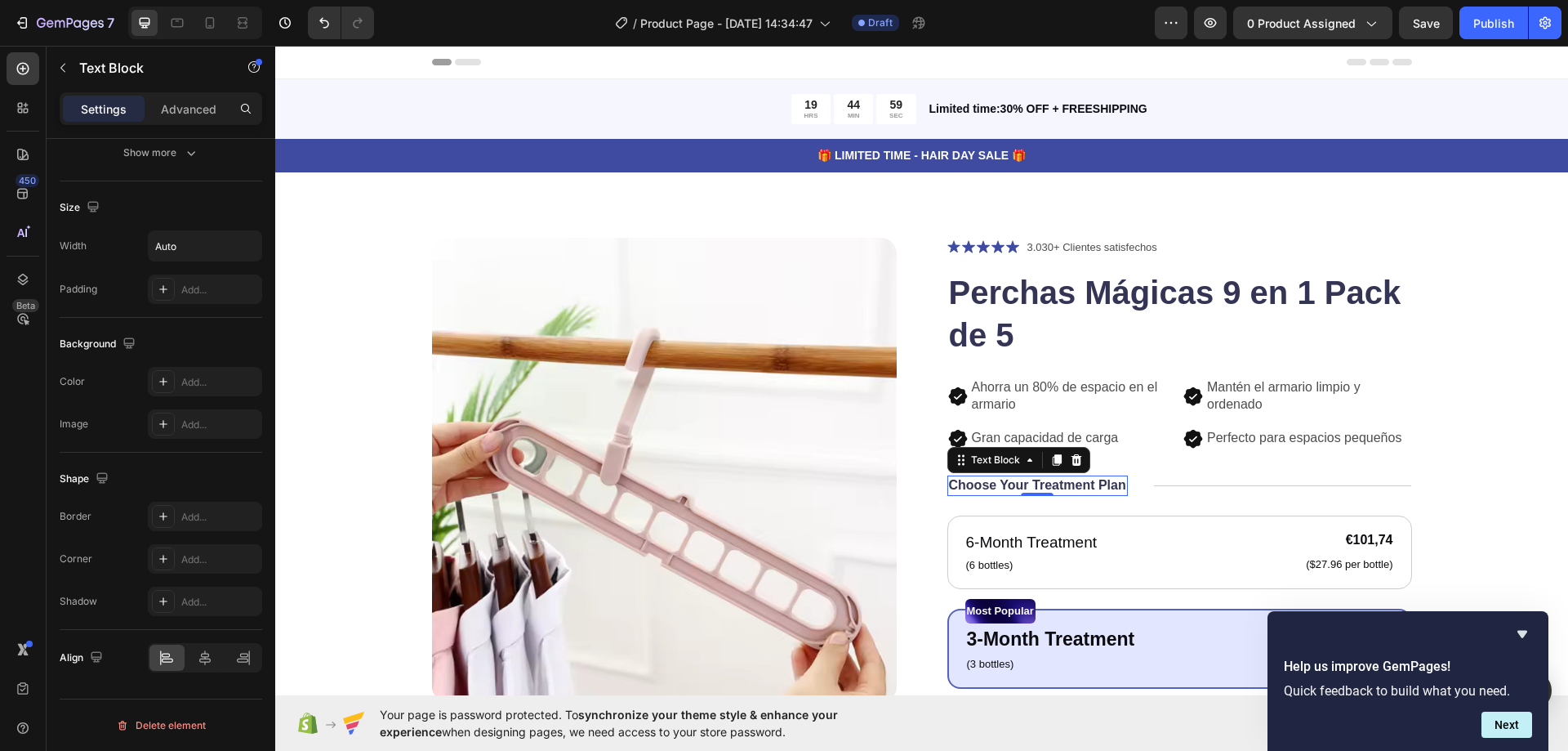
click at [993, 487] on p "Choose Your Treatment Plan" at bounding box center [1037, 485] width 177 height 17
click at [1524, 637] on icon "Hide survey" at bounding box center [1522, 634] width 19 height 19
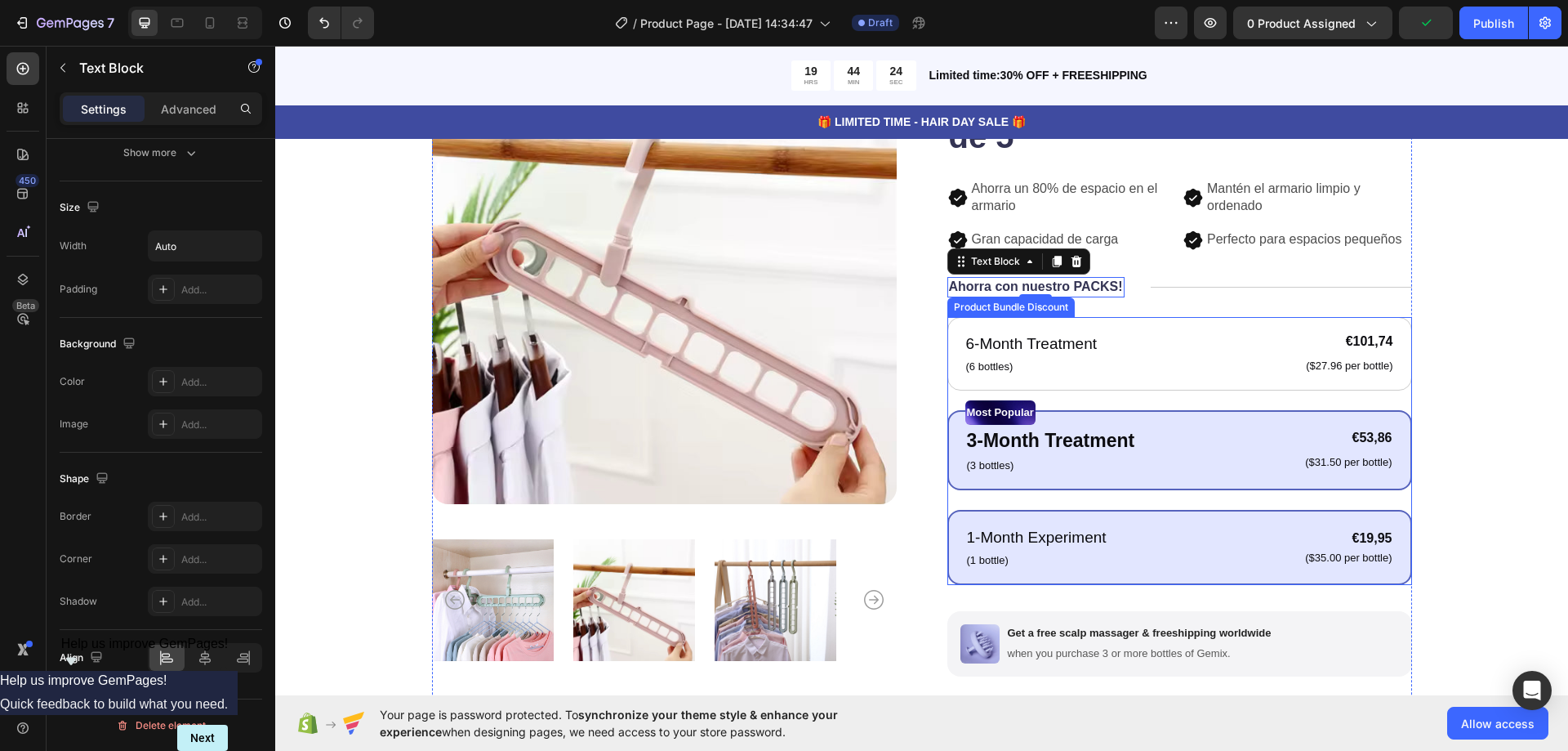
scroll to position [245, 0]
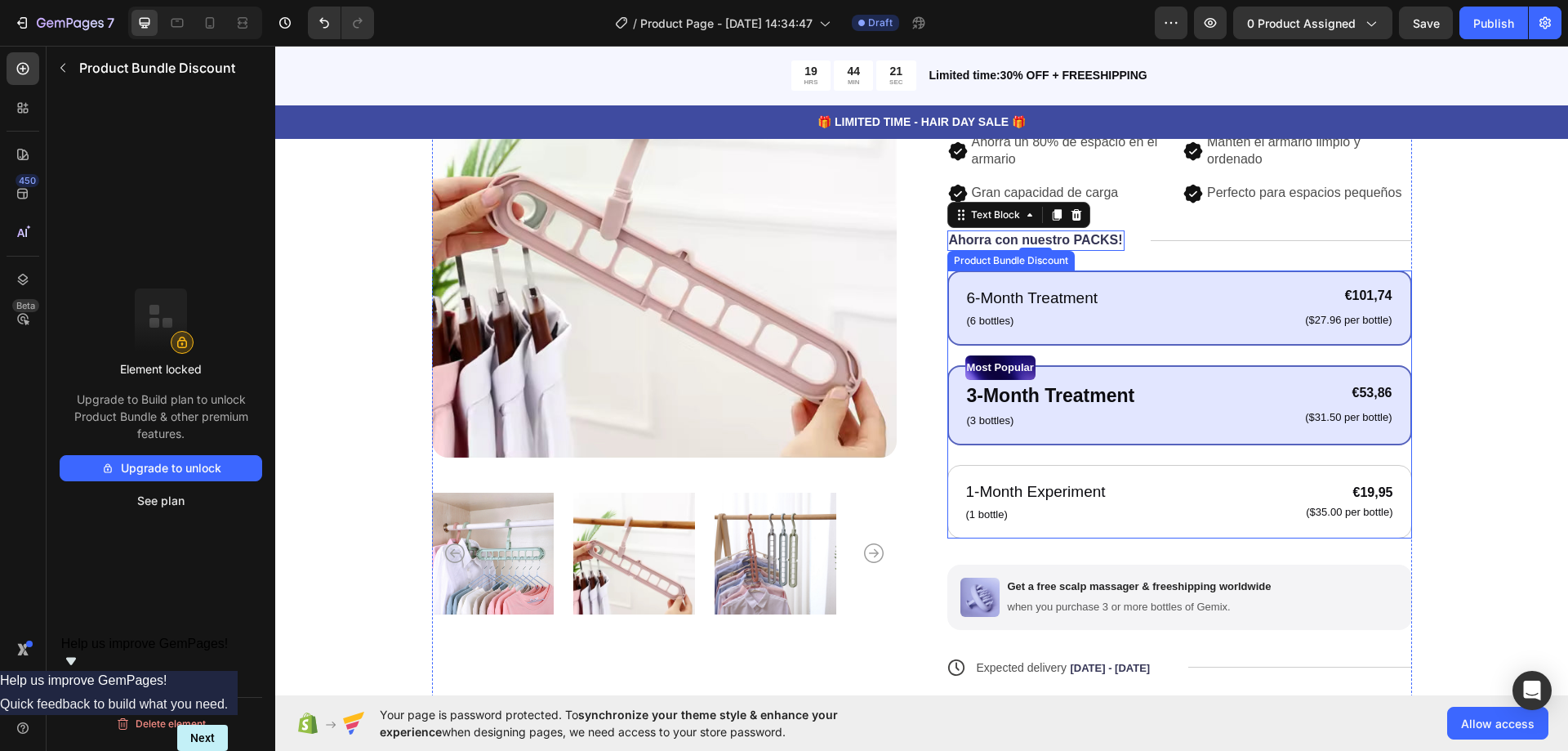
click at [1280, 283] on div "6-Month Treatment Text Block (6 bottles) Text Block €101,74 Product Price Produ…" at bounding box center [1179, 308] width 464 height 75
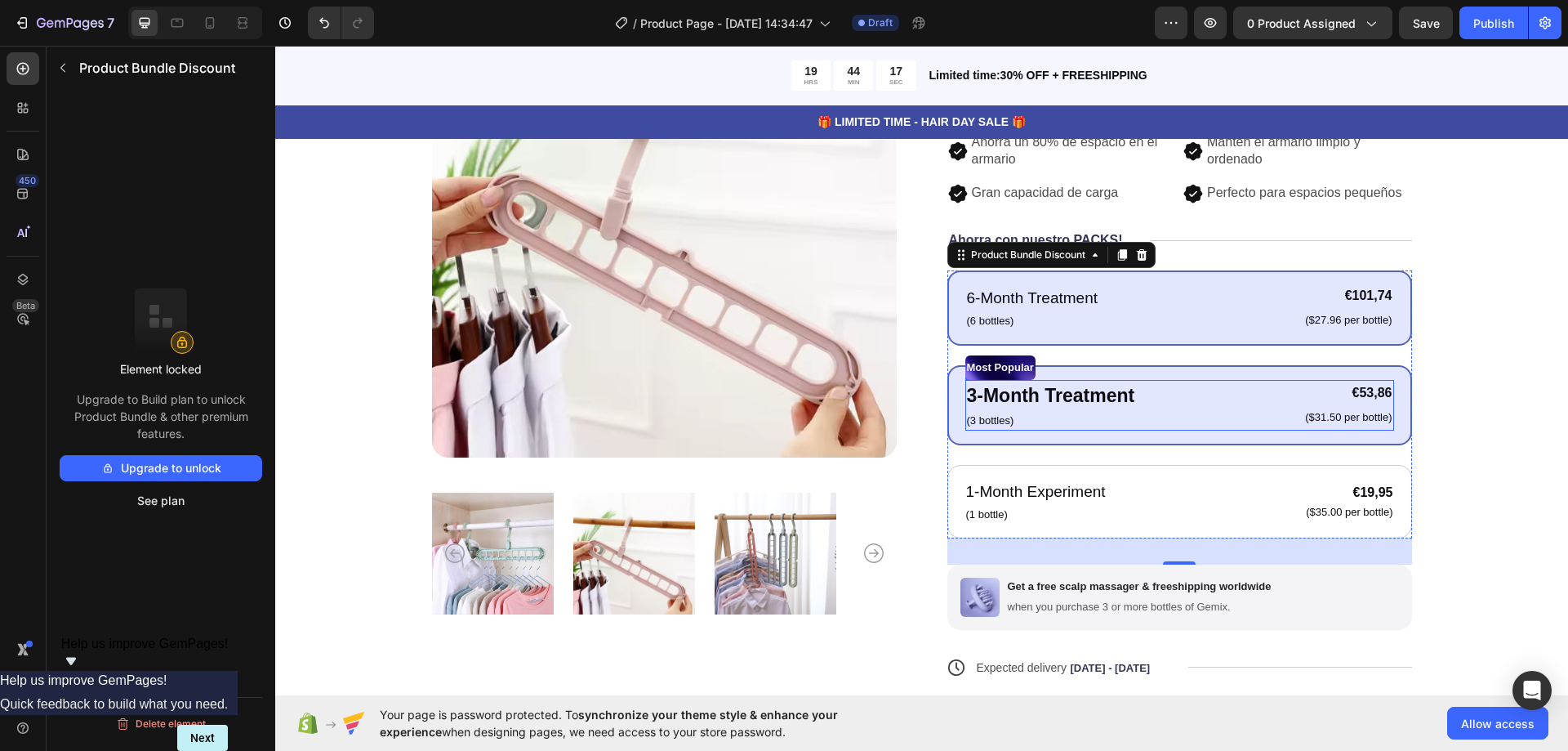
click at [1279, 404] on div "3-Month Treatment Text Block (3 bottles) Text Block €53,86 Product Price Produc…" at bounding box center [1179, 405] width 429 height 50
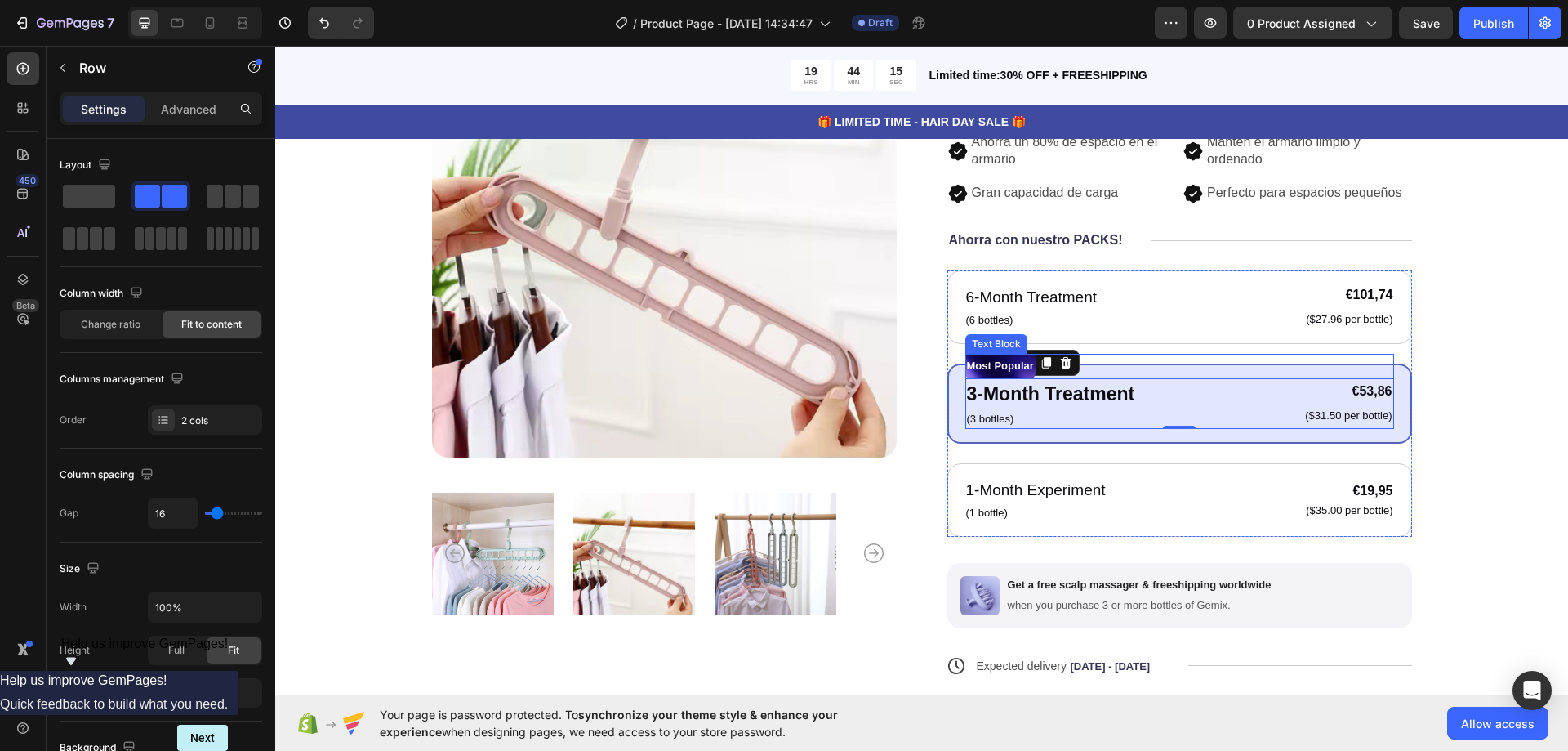
click at [1199, 369] on div "Most Popular" at bounding box center [1179, 366] width 429 height 25
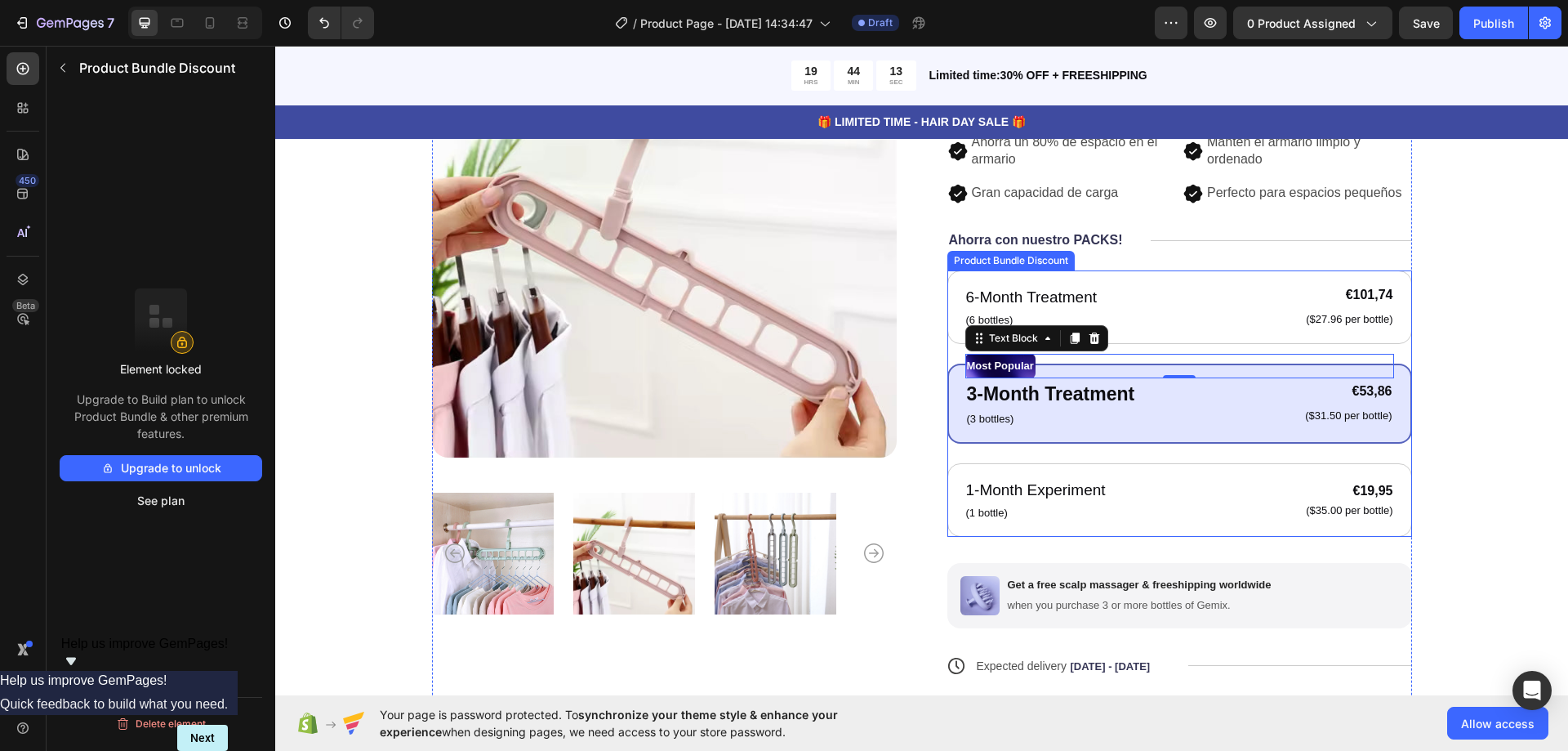
click at [951, 260] on div "Product Bundle Discount" at bounding box center [1011, 260] width 121 height 15
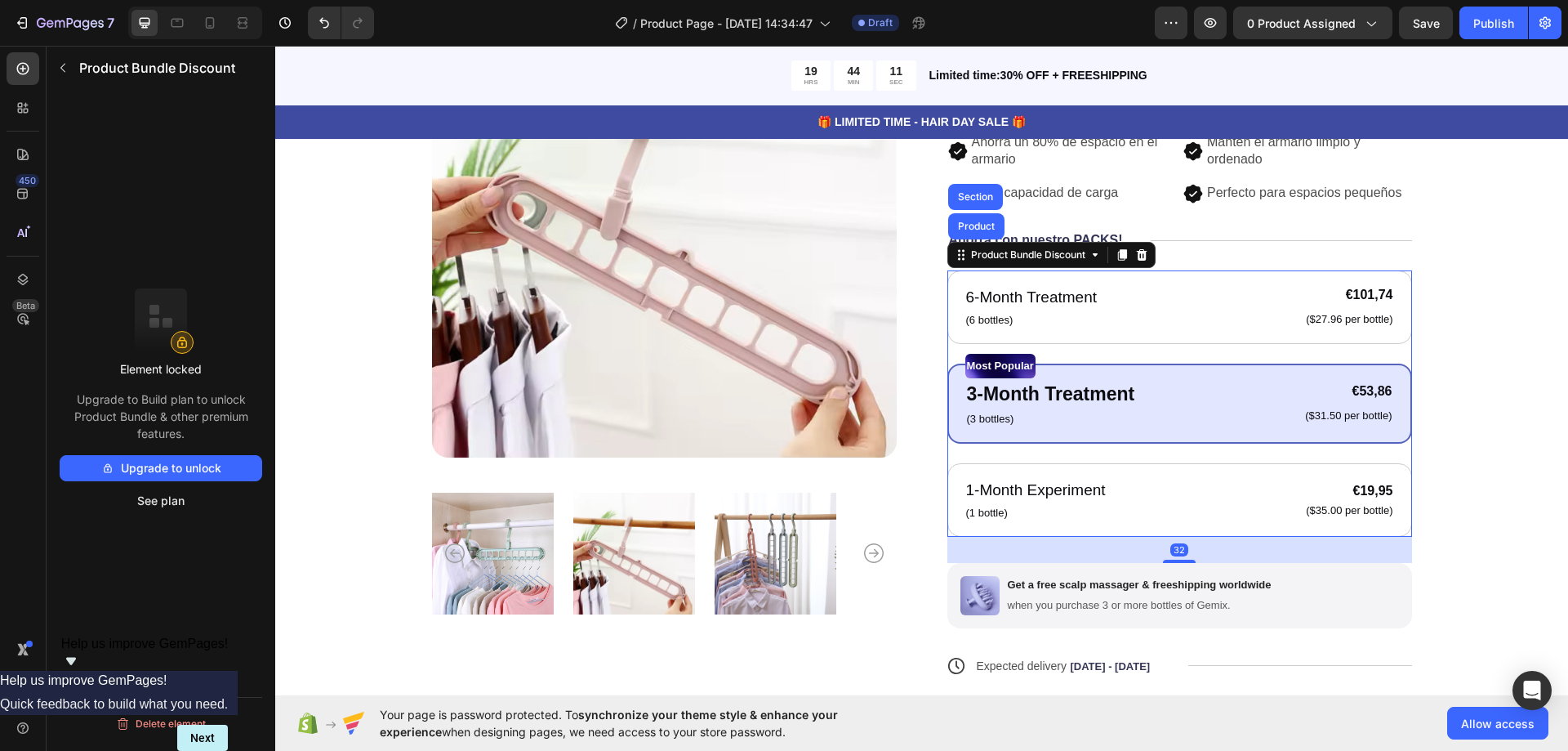
click at [182, 466] on button "Upgrade to unlock" at bounding box center [161, 468] width 203 height 26
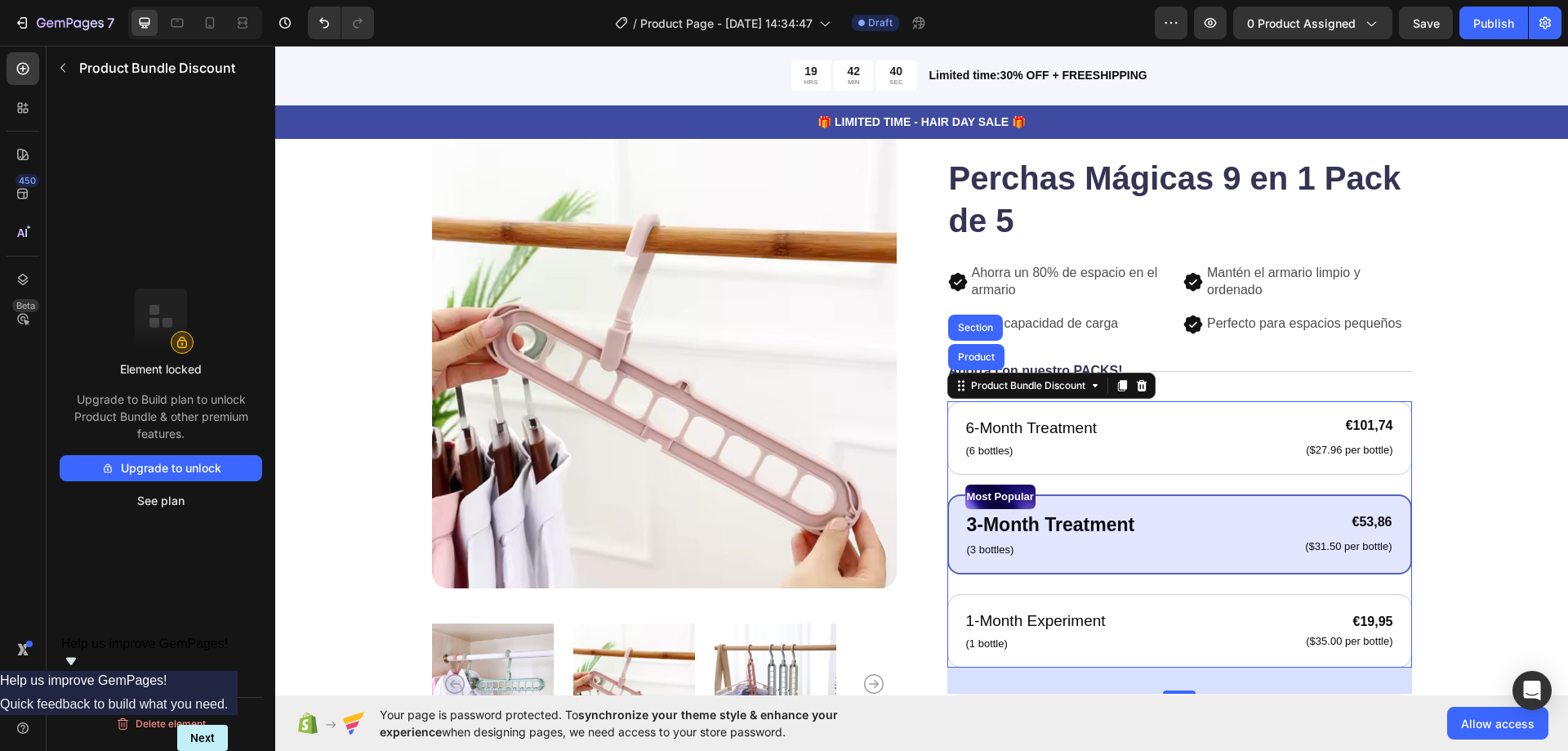
scroll to position [0, 0]
